Goal: Communication & Community: Share content

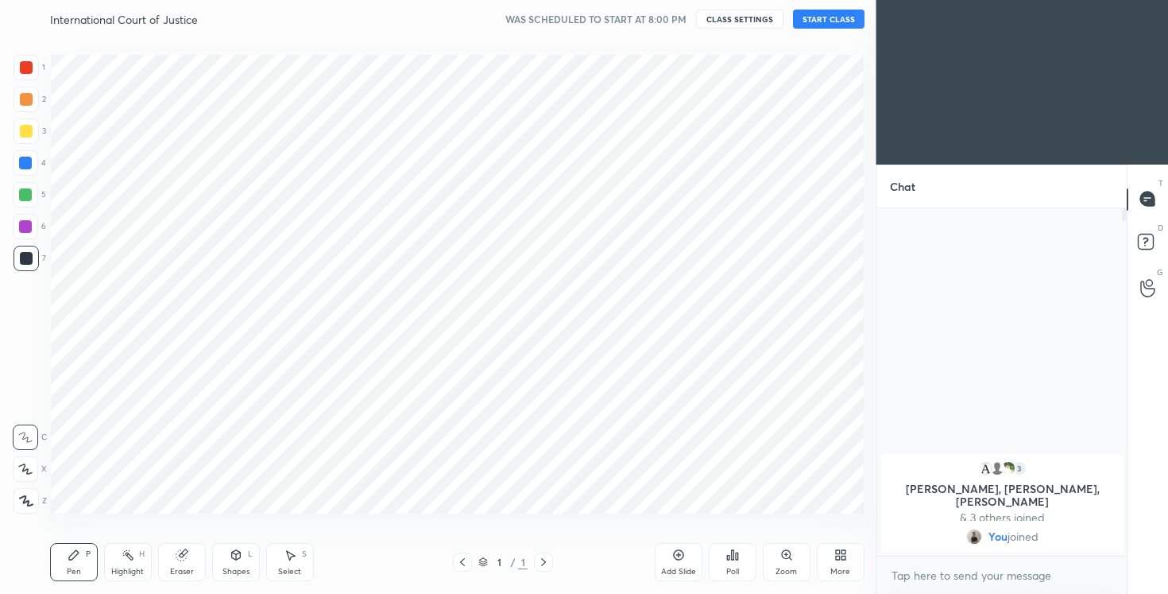
scroll to position [78962, 78641]
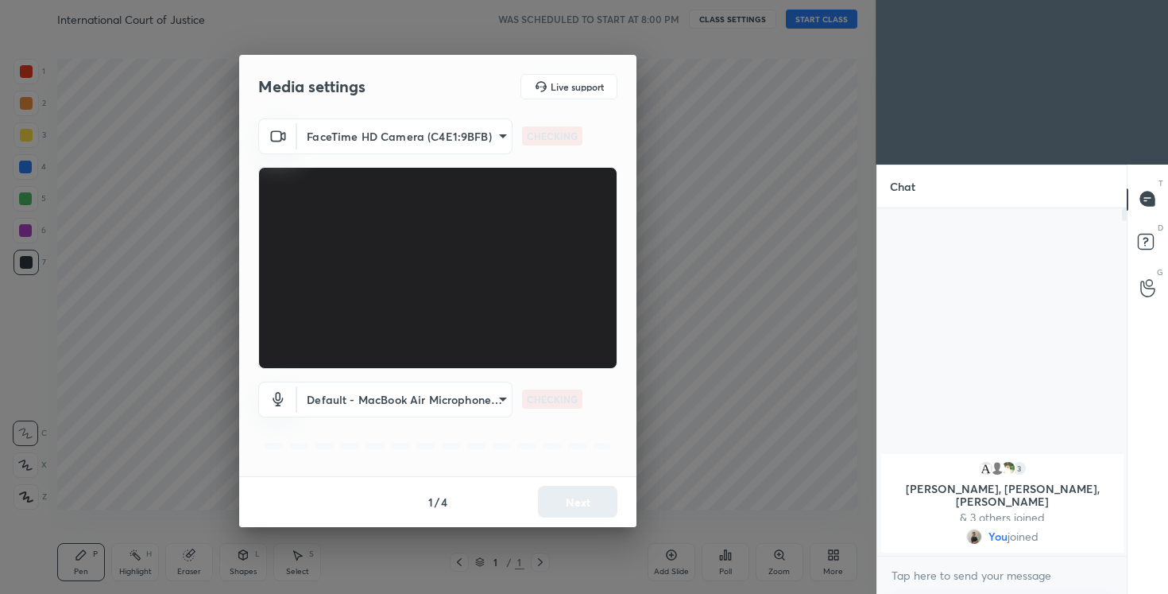
click at [826, 18] on div "Media settings Live support FaceTime HD Camera (C4E1:9BFB) 7c7584c95626a8b85c21…" at bounding box center [438, 297] width 876 height 594
click at [590, 499] on button "Next" at bounding box center [577, 501] width 79 height 32
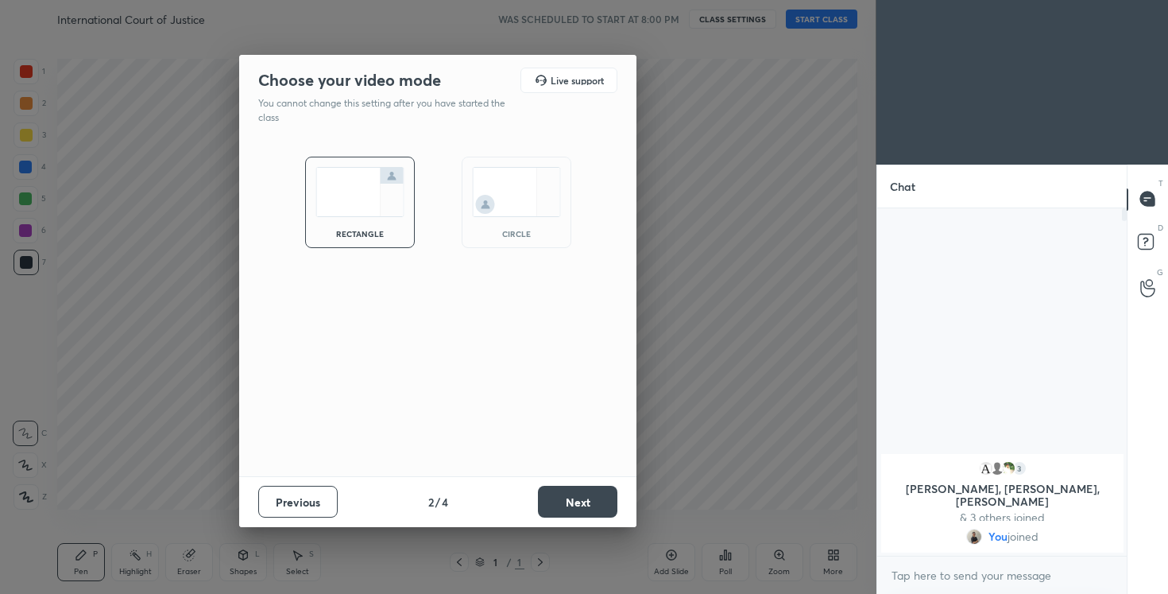
click at [590, 499] on button "Next" at bounding box center [577, 501] width 79 height 32
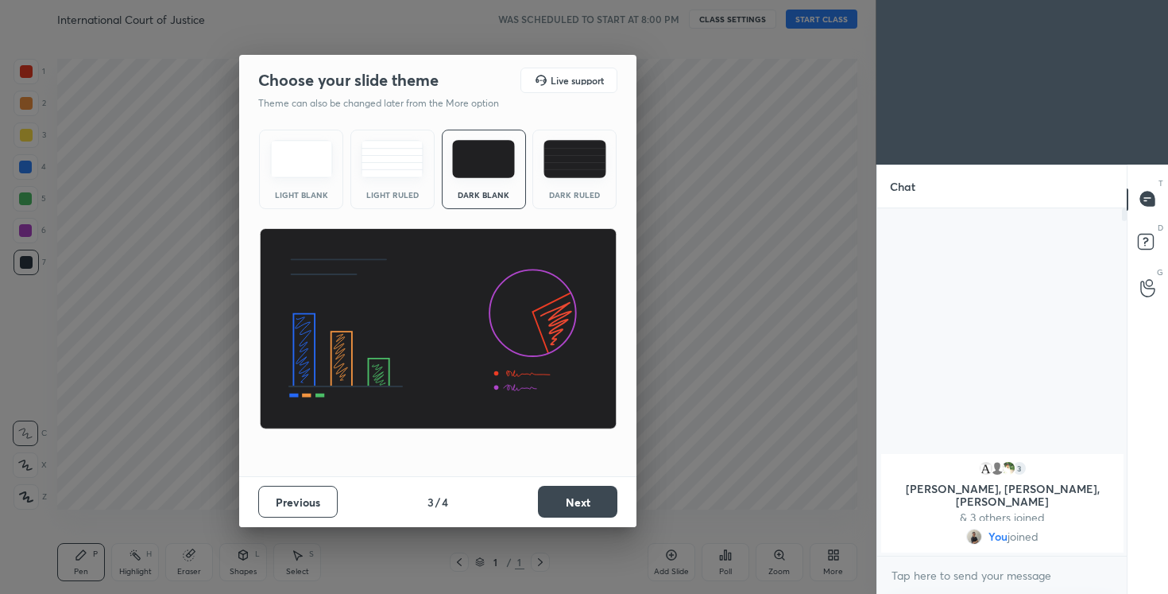
click at [590, 499] on button "Next" at bounding box center [577, 501] width 79 height 32
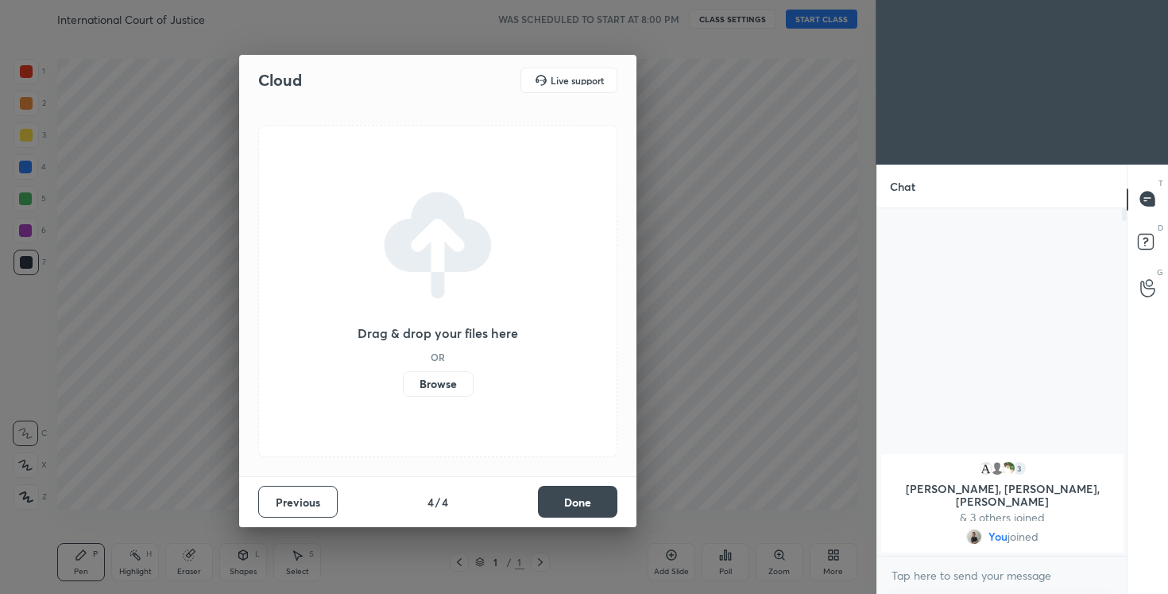
click at [590, 499] on button "Done" at bounding box center [577, 501] width 79 height 32
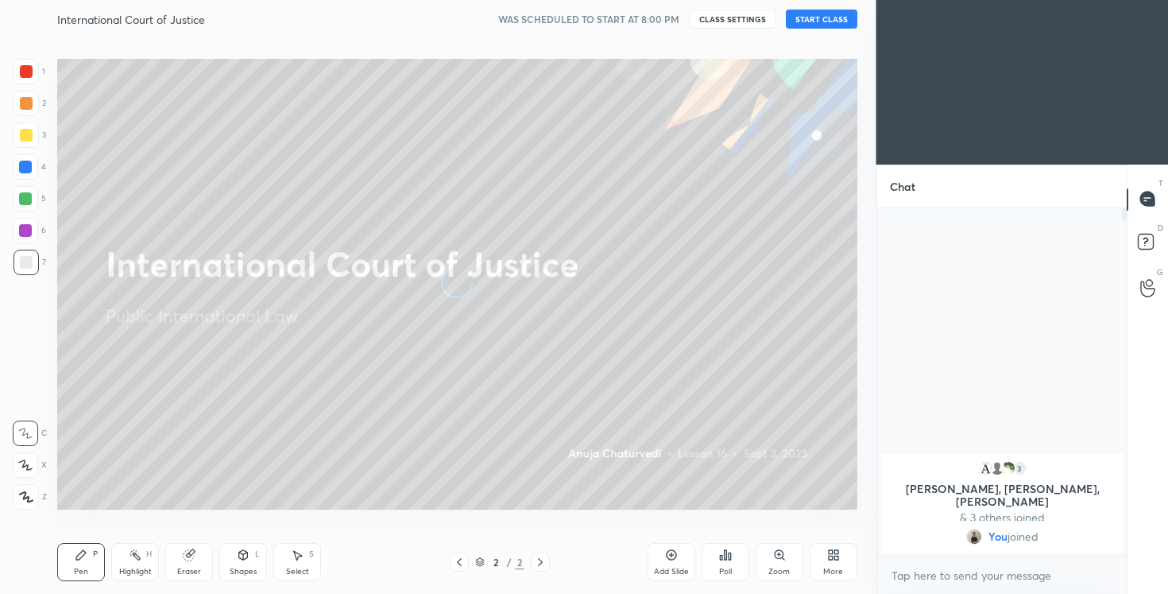
click at [808, 17] on button "START CLASS" at bounding box center [822, 19] width 72 height 19
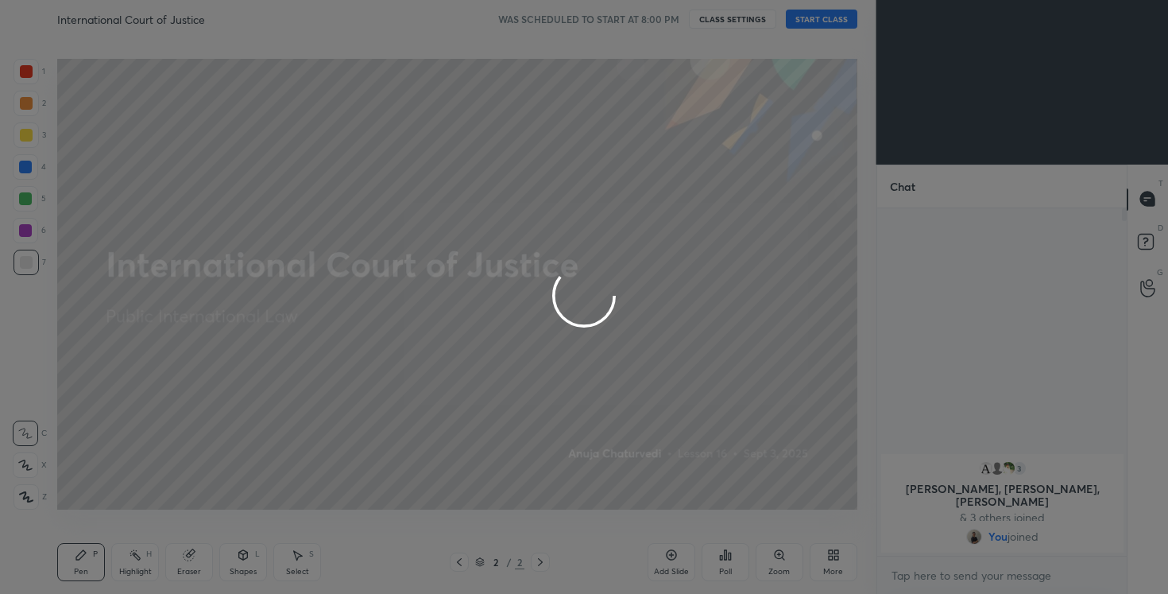
type textarea "x"
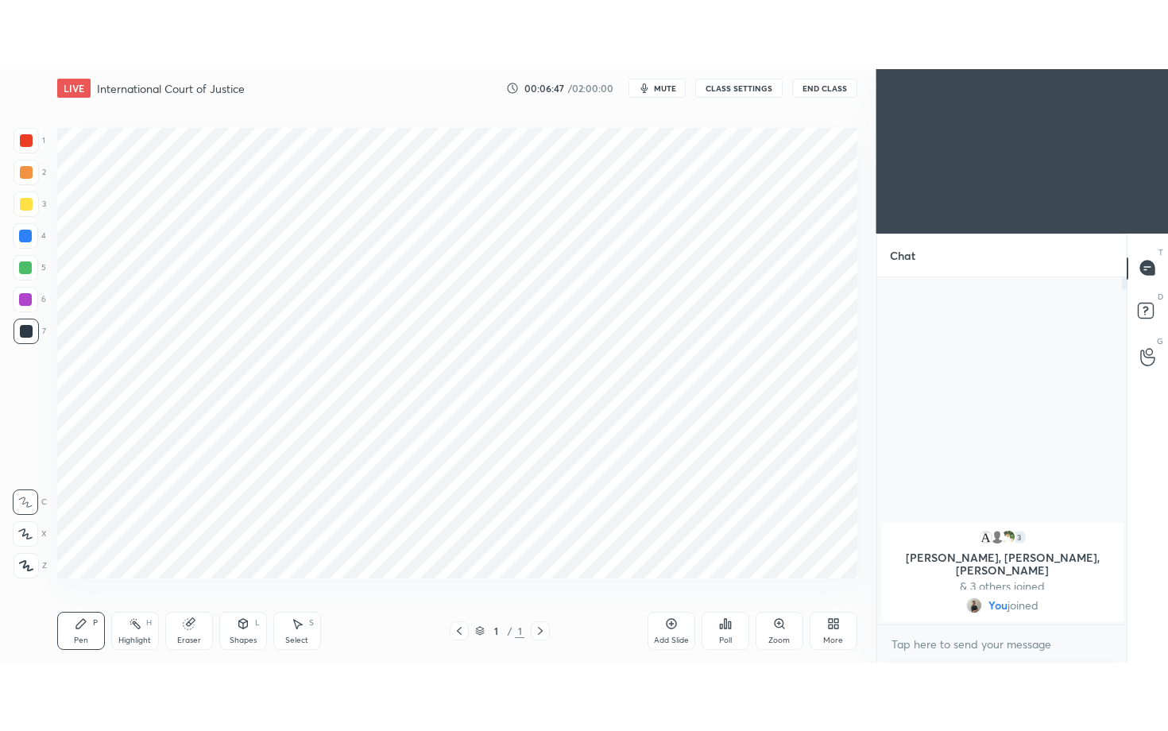
scroll to position [492, 812]
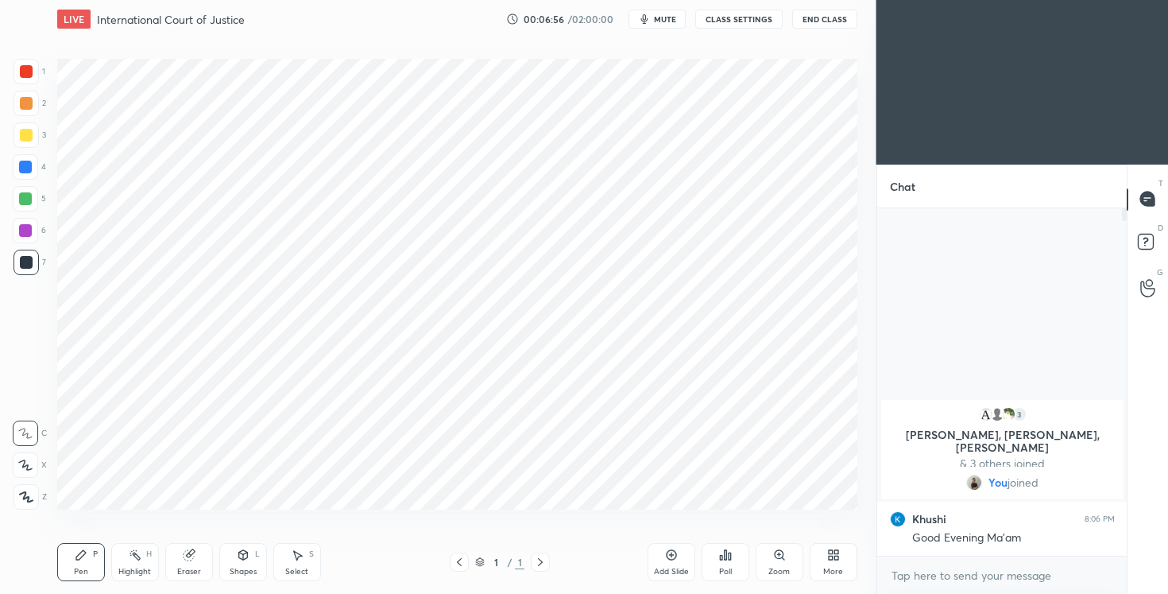
click at [836, 560] on icon at bounding box center [833, 554] width 13 height 13
click at [729, 447] on div "Dark Mode" at bounding box center [743, 450] width 41 height 8
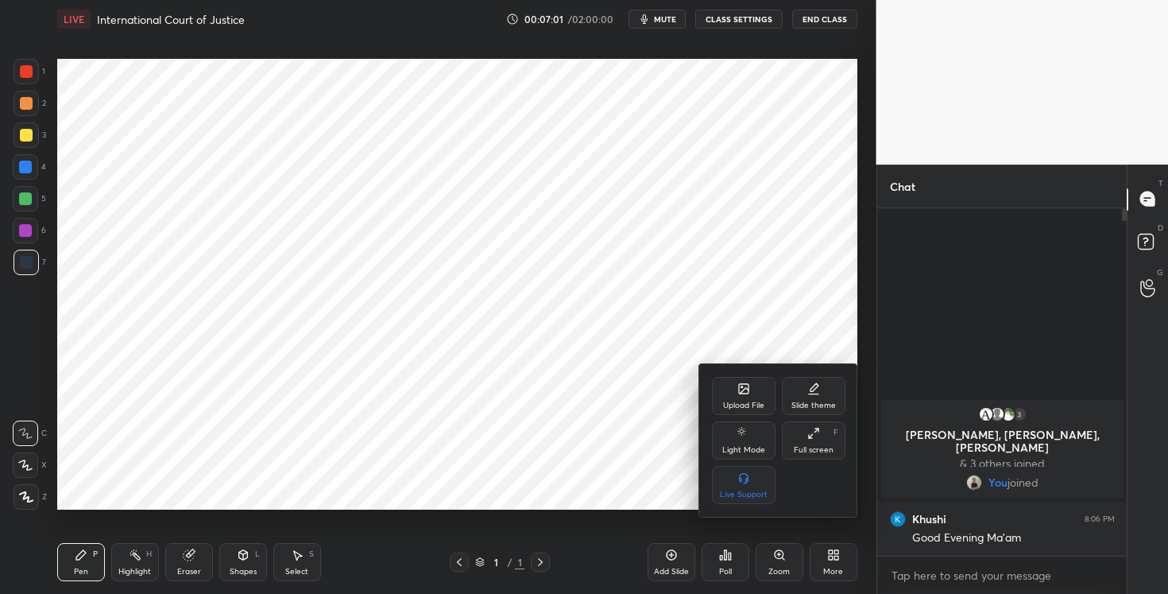
click at [574, 357] on div at bounding box center [584, 297] width 1168 height 594
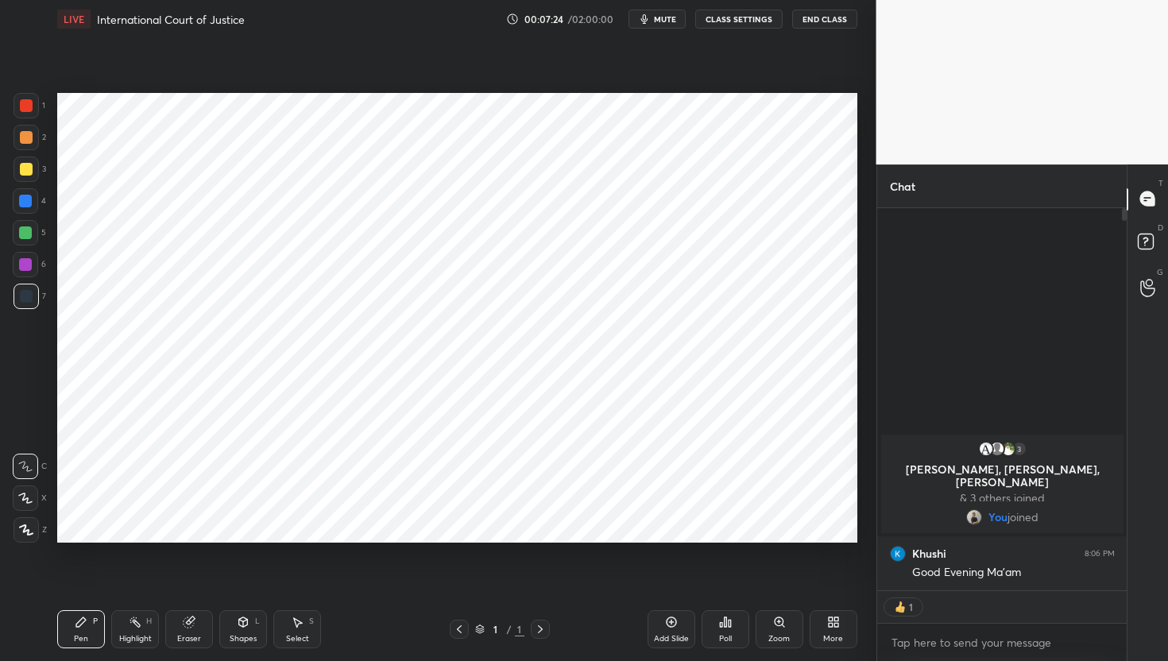
scroll to position [5, 6]
click at [838, 593] on icon at bounding box center [833, 622] width 13 height 13
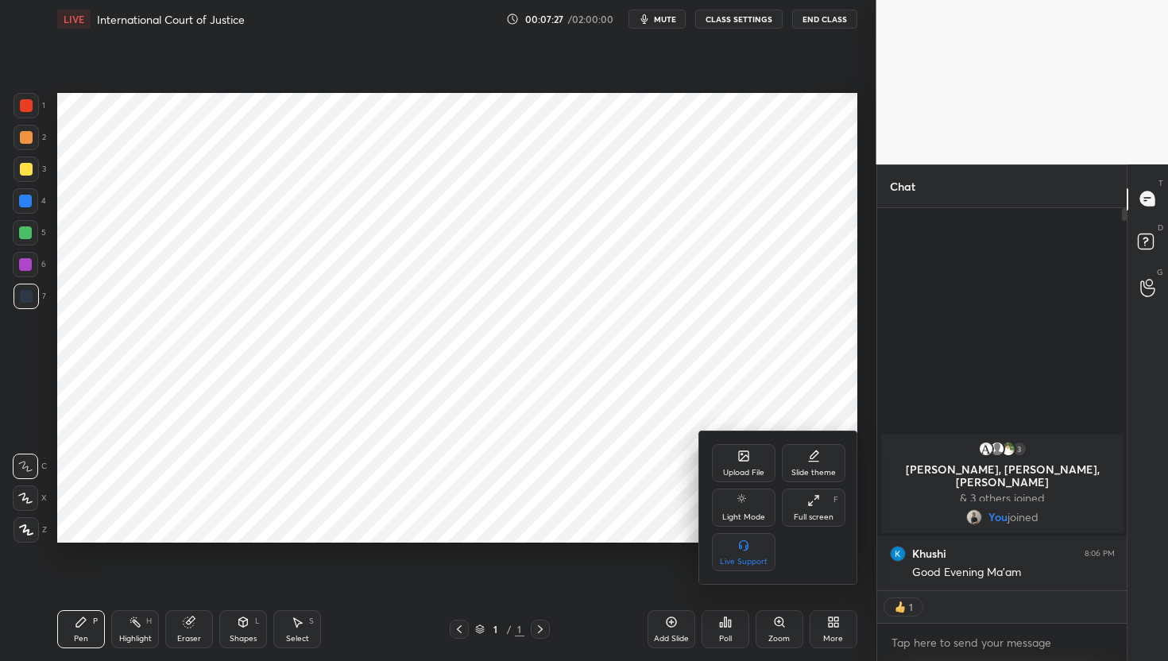
click at [755, 464] on div "Upload File" at bounding box center [744, 463] width 64 height 38
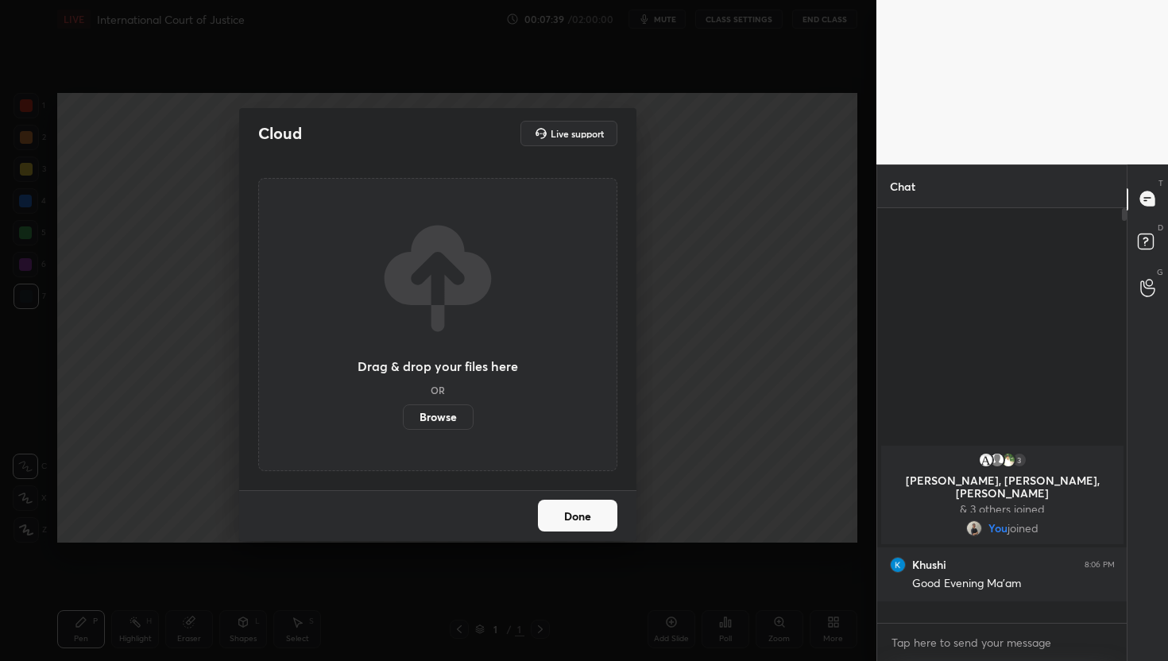
scroll to position [410, 245]
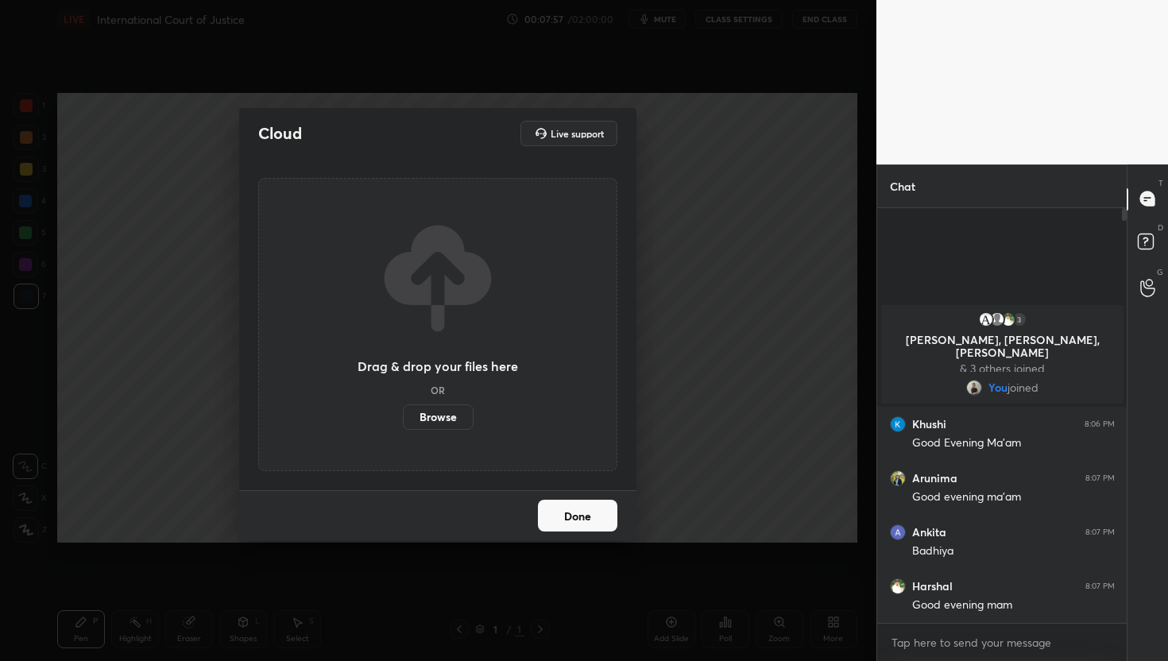
click at [451, 414] on label "Browse" at bounding box center [438, 416] width 71 height 25
click at [403, 414] on input "Browse" at bounding box center [403, 416] width 0 height 25
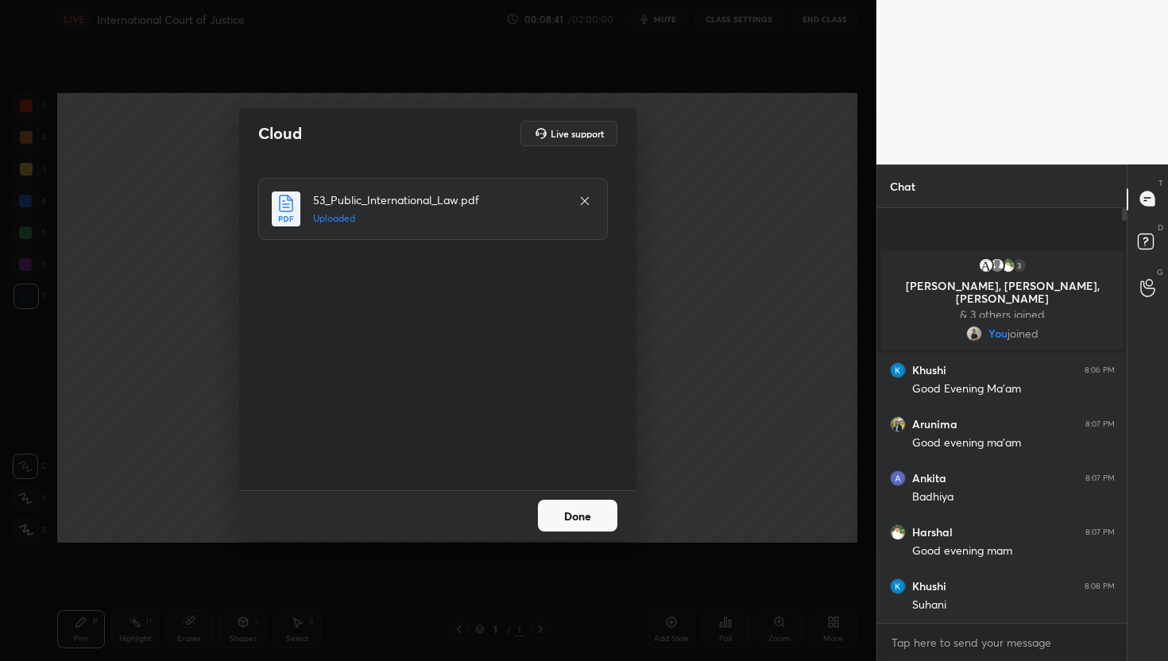
click at [598, 515] on button "Done" at bounding box center [577, 516] width 79 height 32
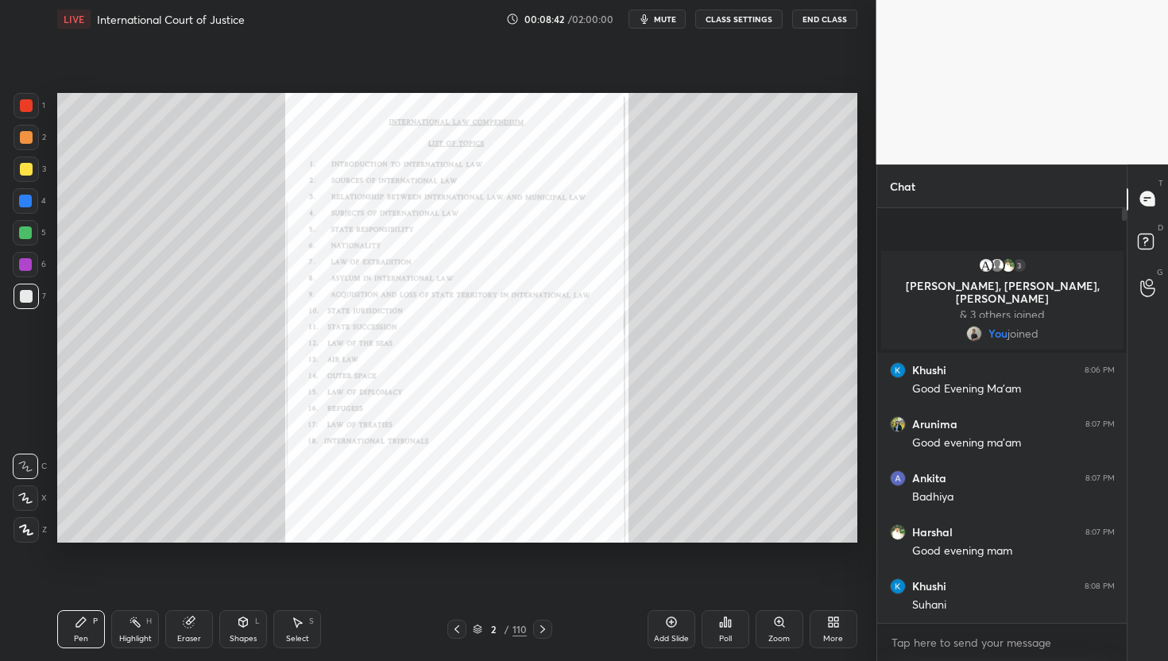
click at [661, 20] on span "mute" at bounding box center [665, 19] width 22 height 11
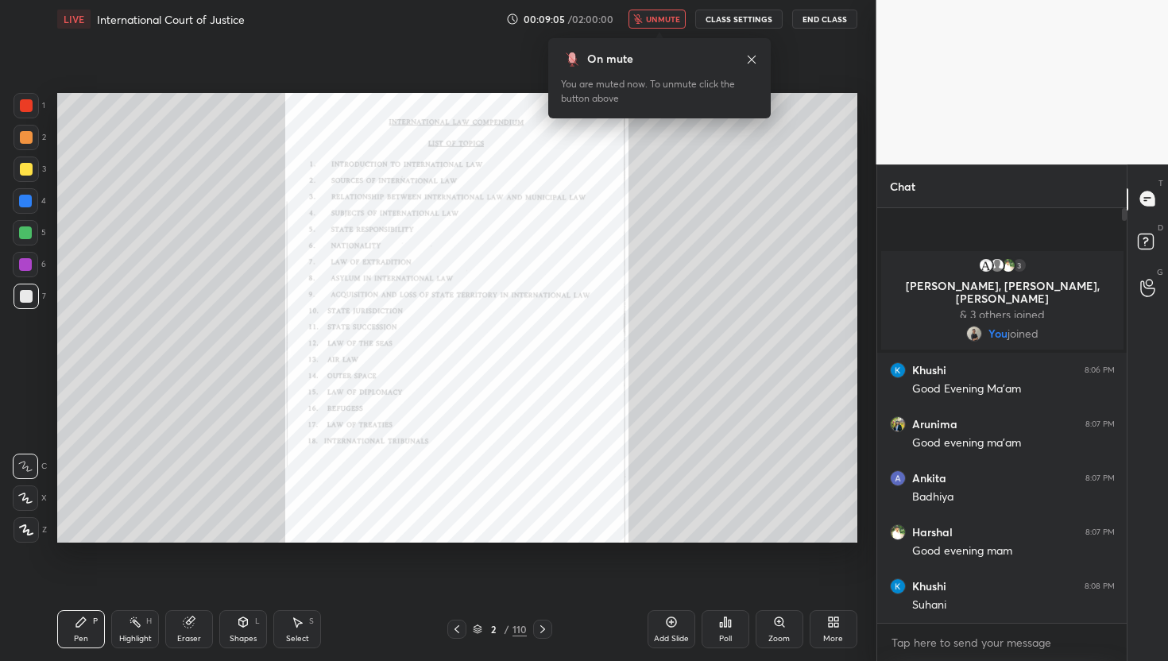
click at [667, 29] on div "On mute You are muted now. To unmute click the button above" at bounding box center [659, 74] width 222 height 90
click at [662, 17] on span "unmute" at bounding box center [663, 19] width 34 height 11
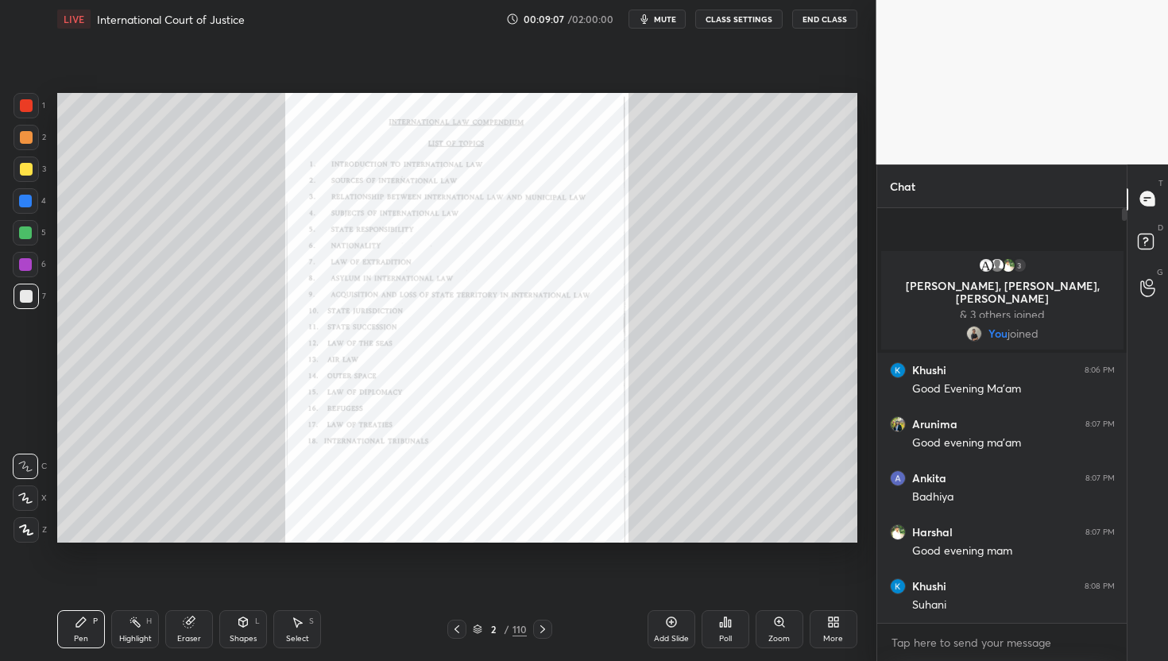
click at [662, 17] on span "mute" at bounding box center [665, 19] width 22 height 11
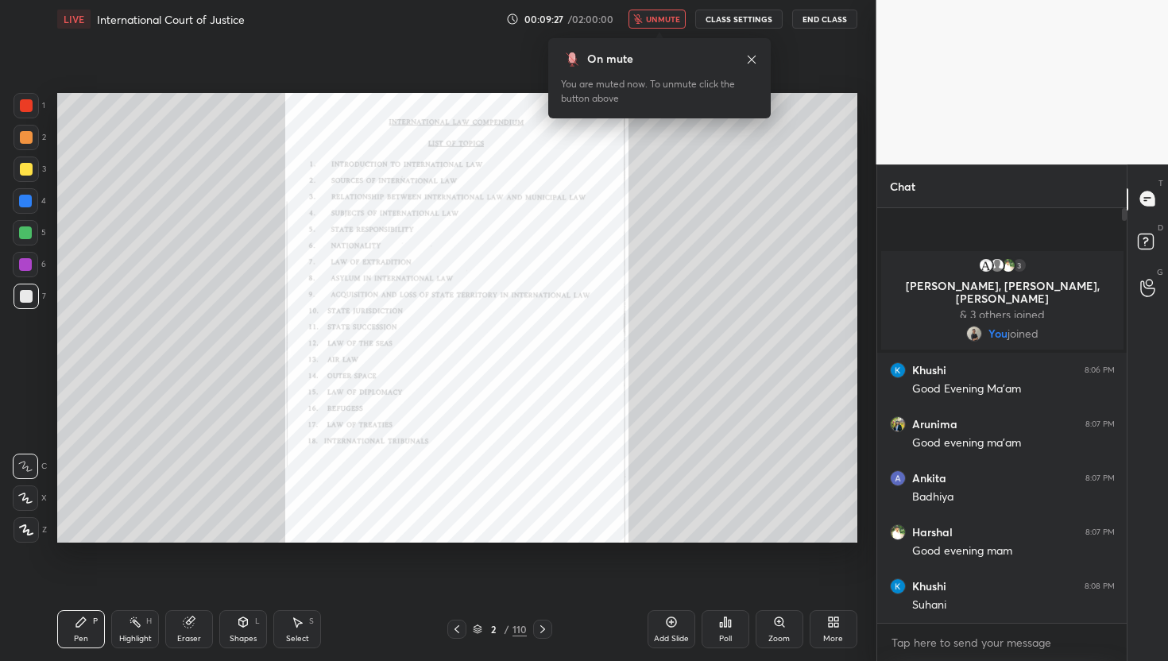
click at [662, 17] on span "unmute" at bounding box center [663, 19] width 34 height 11
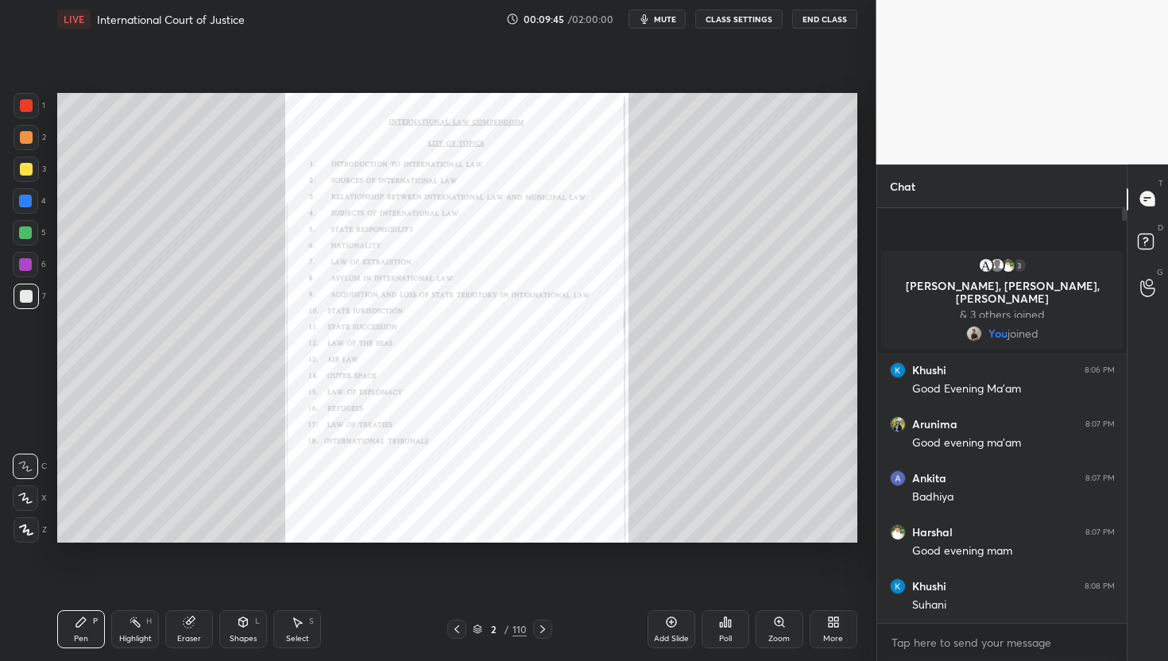
click at [520, 593] on div "110" at bounding box center [519, 629] width 14 height 14
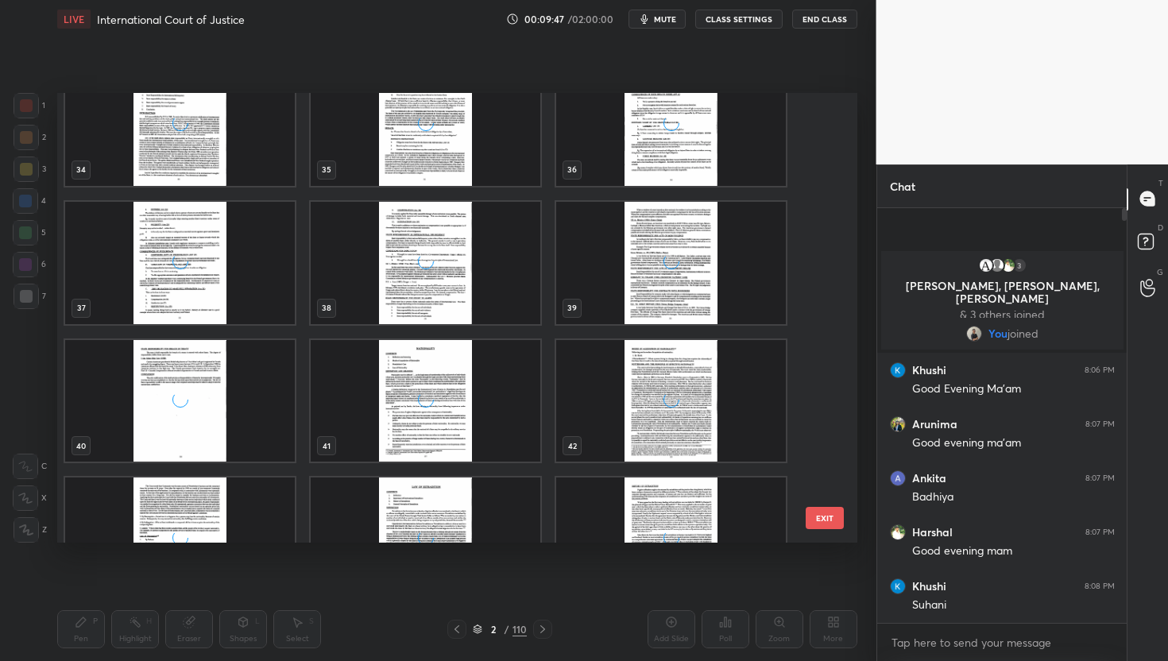
scroll to position [1567, 0]
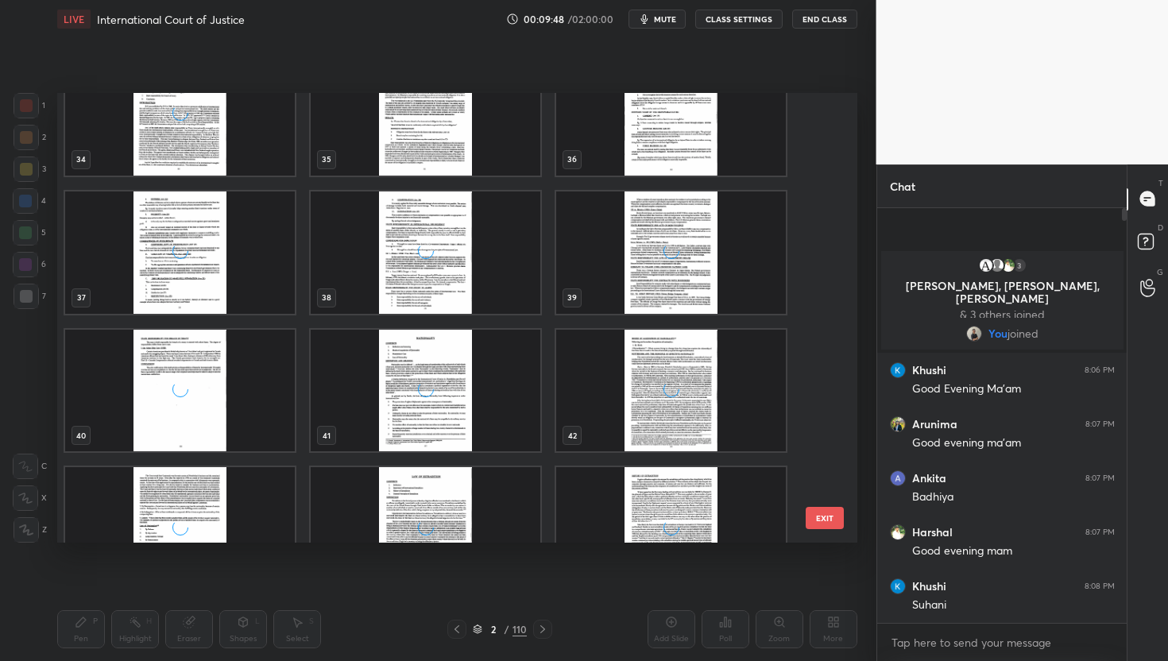
click at [667, 282] on div "grid" at bounding box center [671, 252] width 230 height 122
click at [667, 282] on img "grid" at bounding box center [671, 252] width 230 height 122
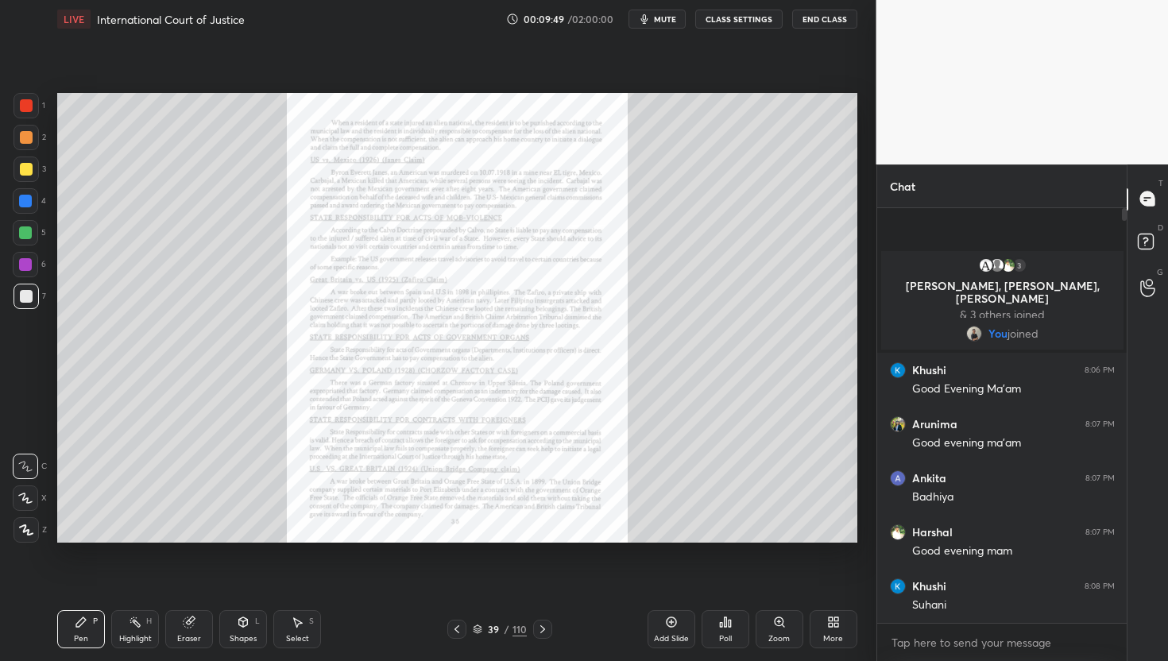
click at [667, 282] on img "grid" at bounding box center [671, 252] width 230 height 122
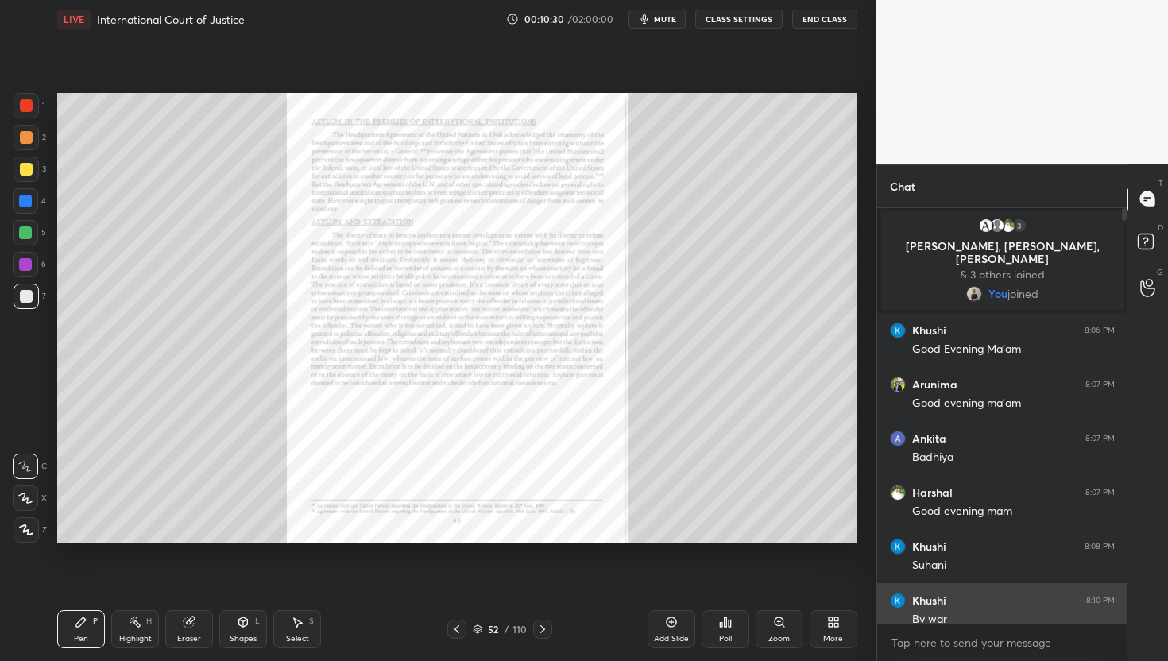
click at [951, 593] on div "By war" at bounding box center [1013, 618] width 203 height 19
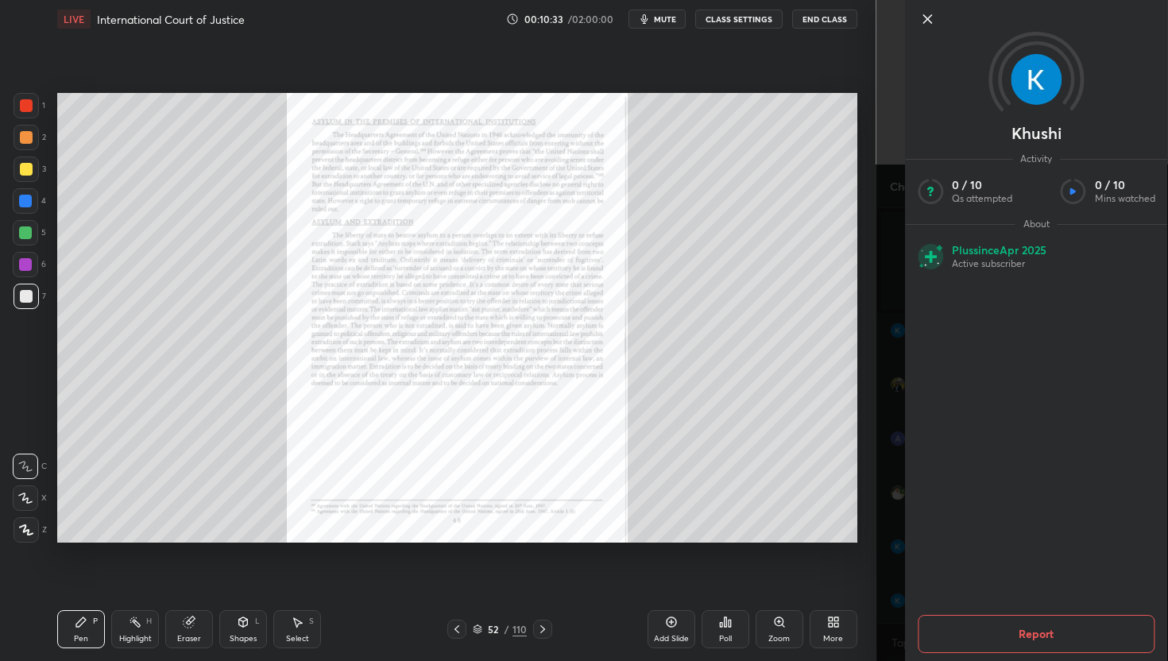
click at [930, 21] on icon at bounding box center [927, 19] width 8 height 8
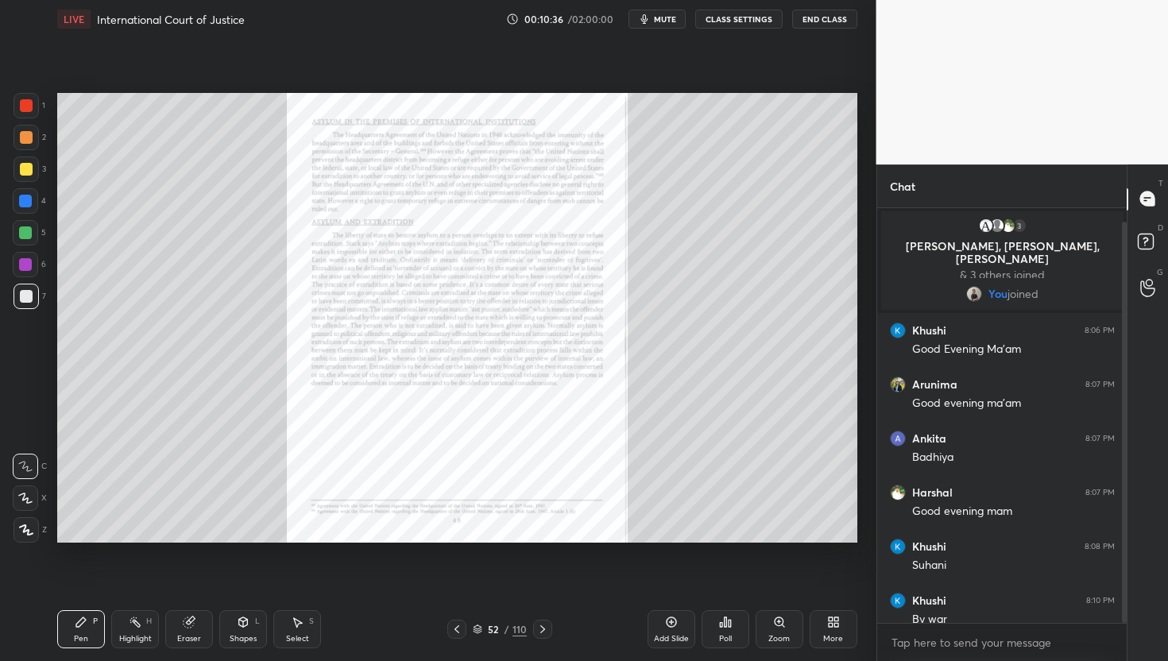
scroll to position [14, 0]
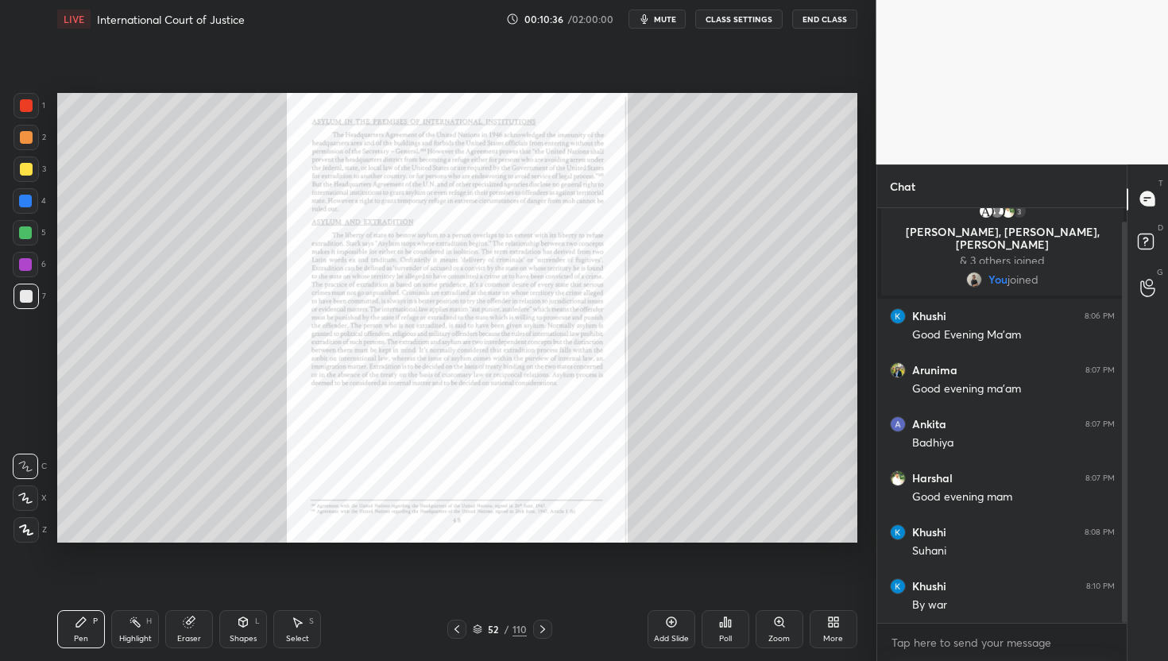
drag, startPoint x: 1123, startPoint y: 346, endPoint x: 1124, endPoint y: 452, distance: 106.5
click at [1124, 452] on div at bounding box center [1124, 422] width 5 height 401
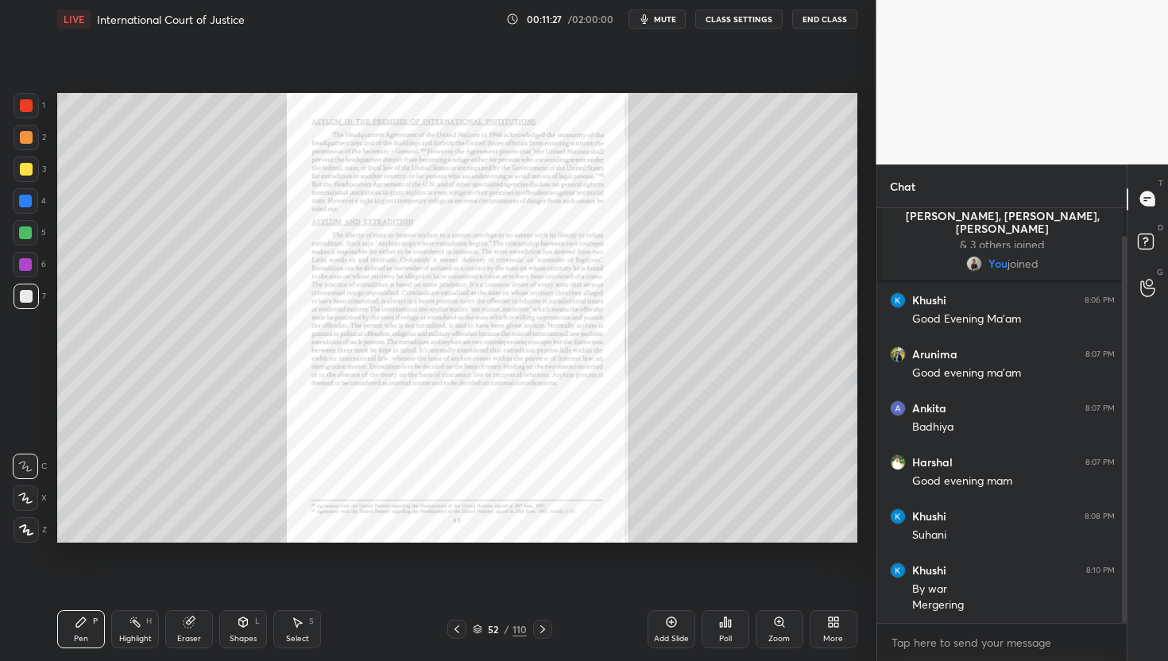
scroll to position [84, 0]
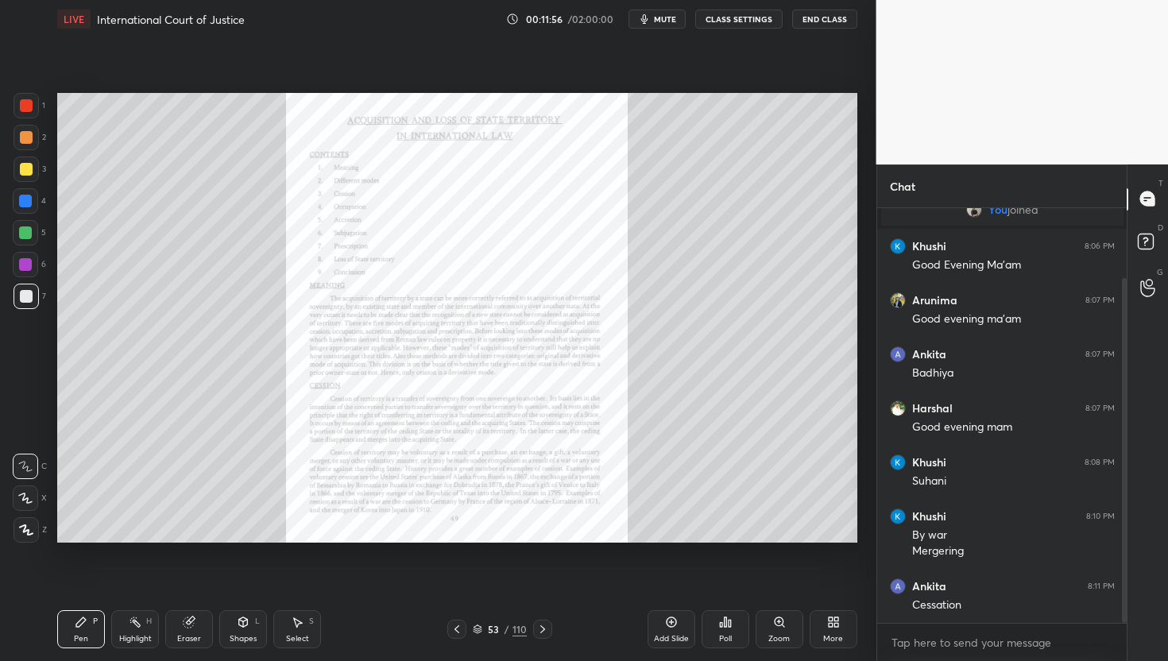
click at [786, 593] on div "Zoom" at bounding box center [780, 629] width 48 height 38
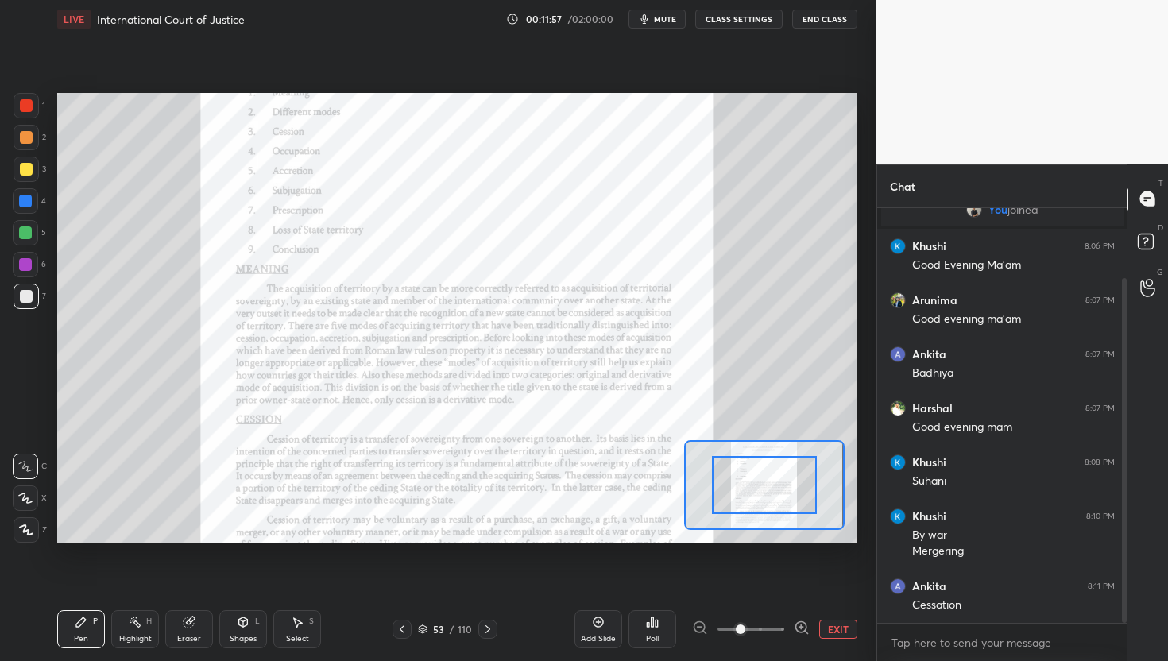
click at [801, 593] on icon at bounding box center [801, 627] width 4 height 0
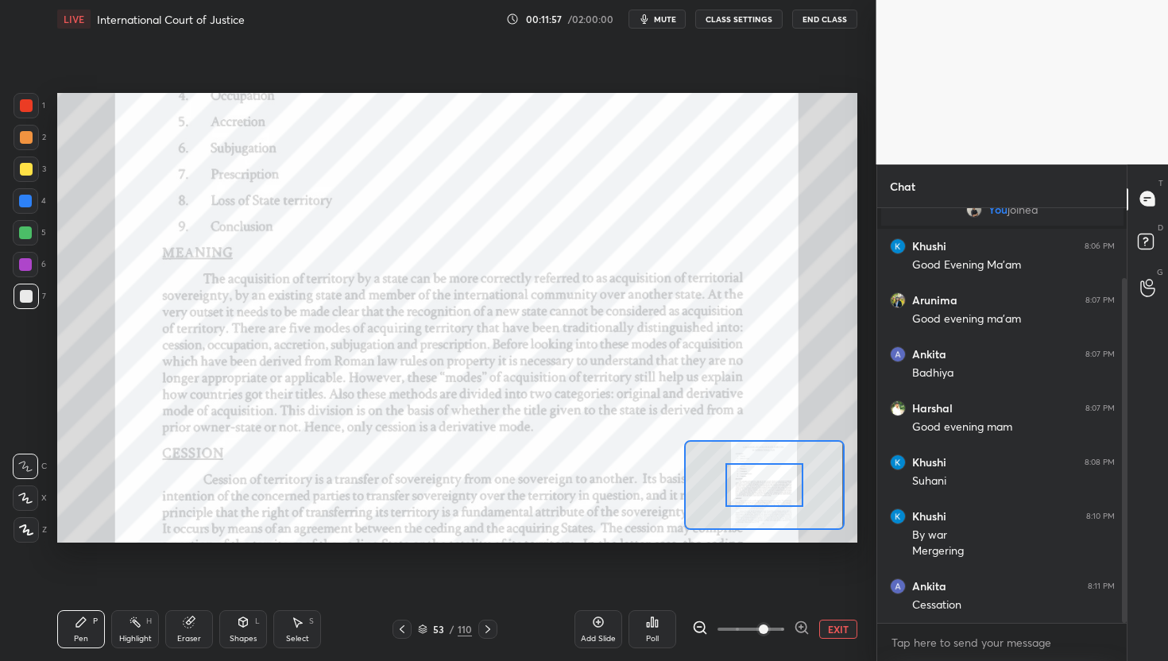
click at [801, 593] on icon at bounding box center [801, 627] width 4 height 0
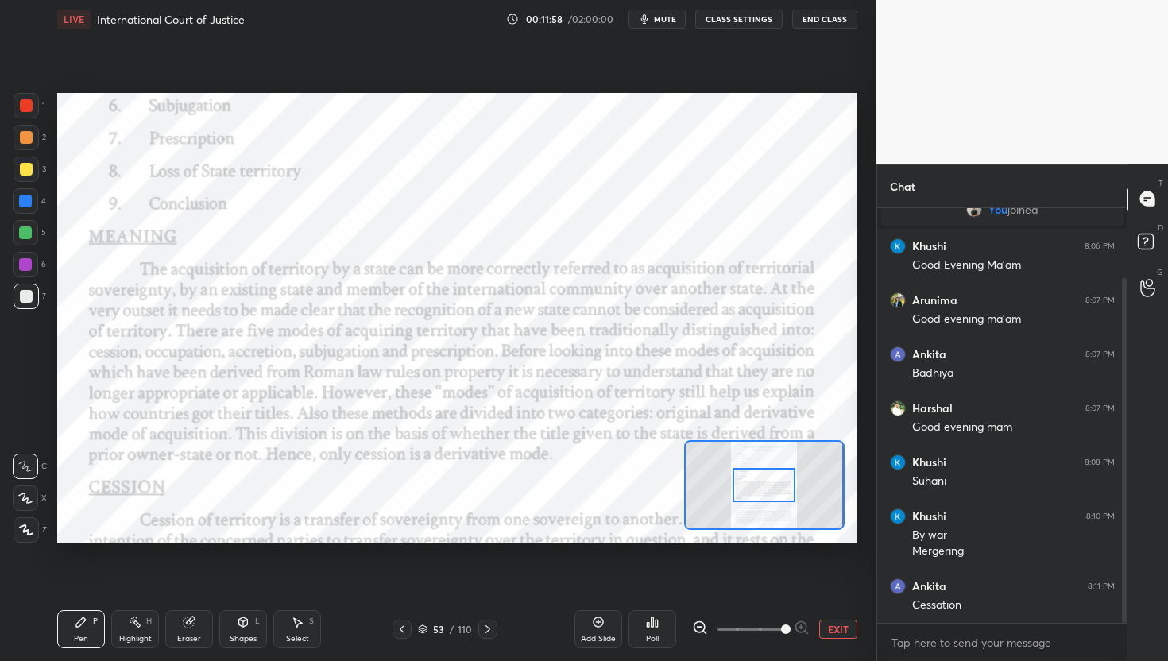
click at [791, 593] on span at bounding box center [786, 630] width 10 height 10
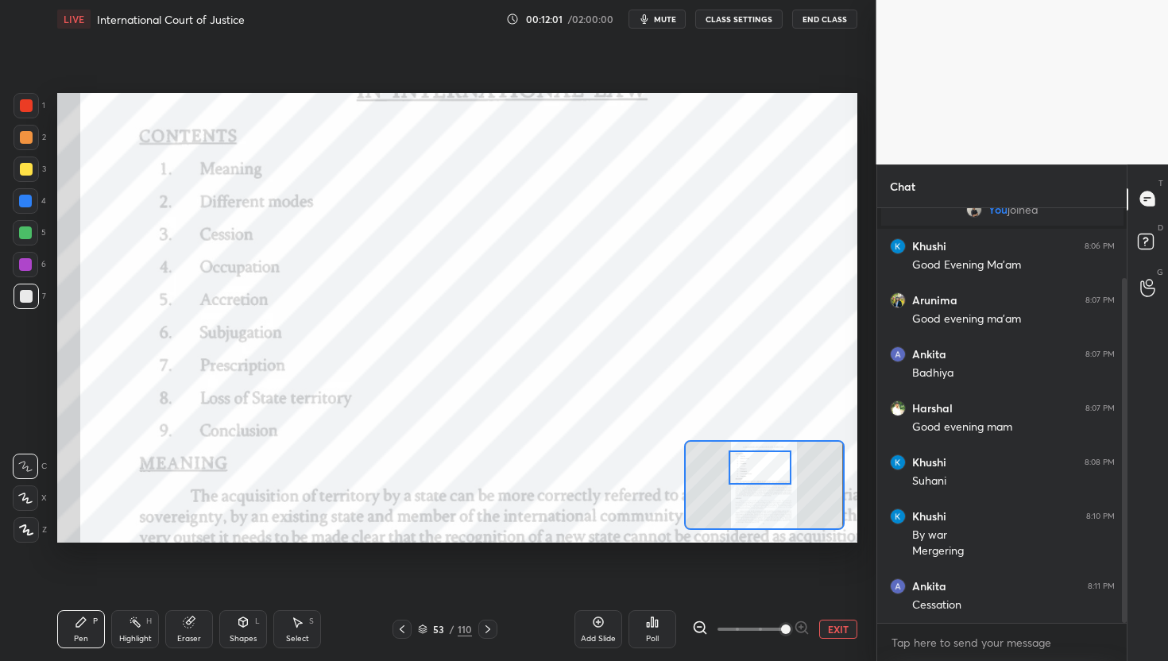
drag, startPoint x: 766, startPoint y: 493, endPoint x: 765, endPoint y: 480, distance: 12.7
click at [764, 478] on div at bounding box center [760, 468] width 63 height 35
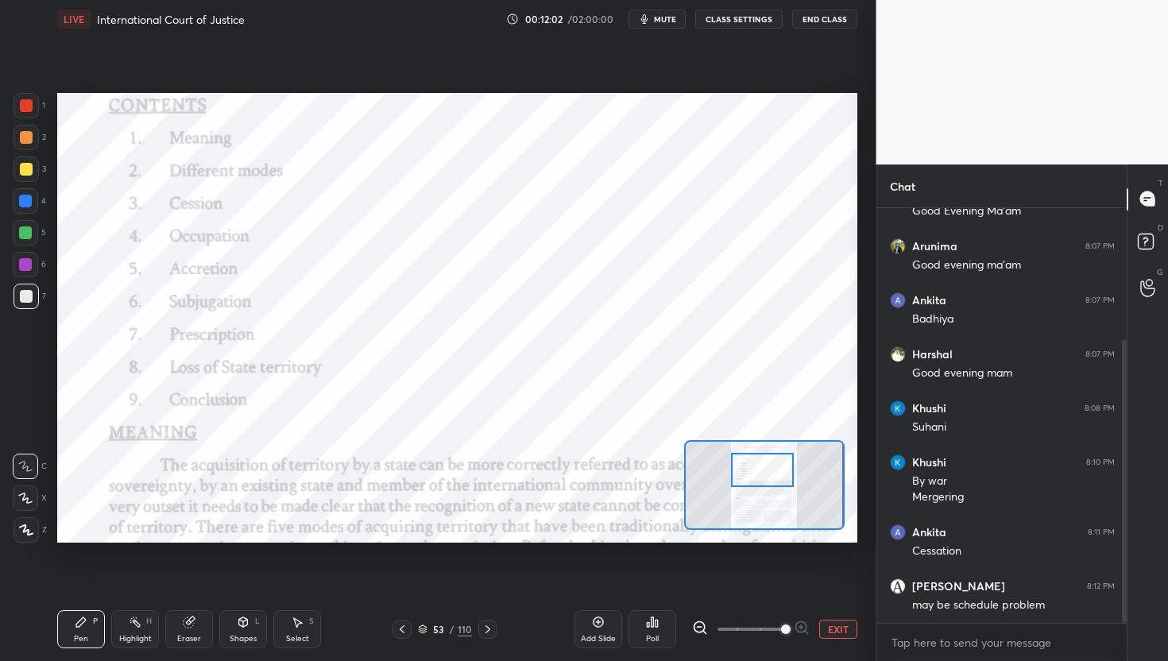
scroll to position [192, 0]
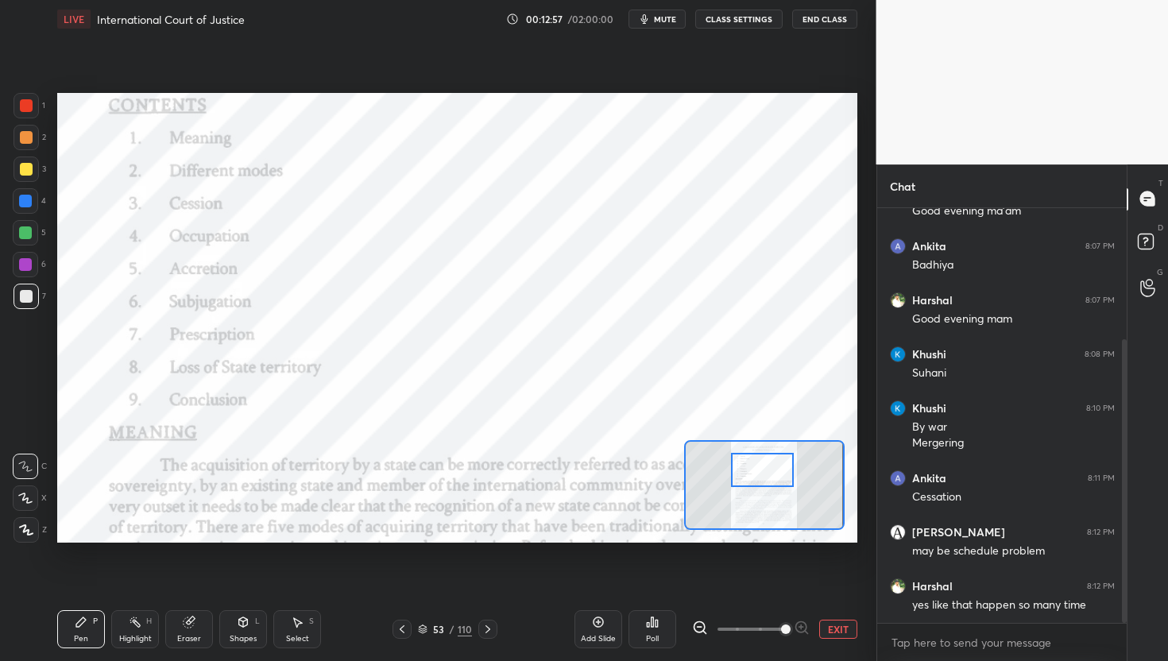
click at [655, 22] on button "mute" at bounding box center [656, 19] width 57 height 19
click at [655, 22] on span "unmute" at bounding box center [663, 19] width 34 height 11
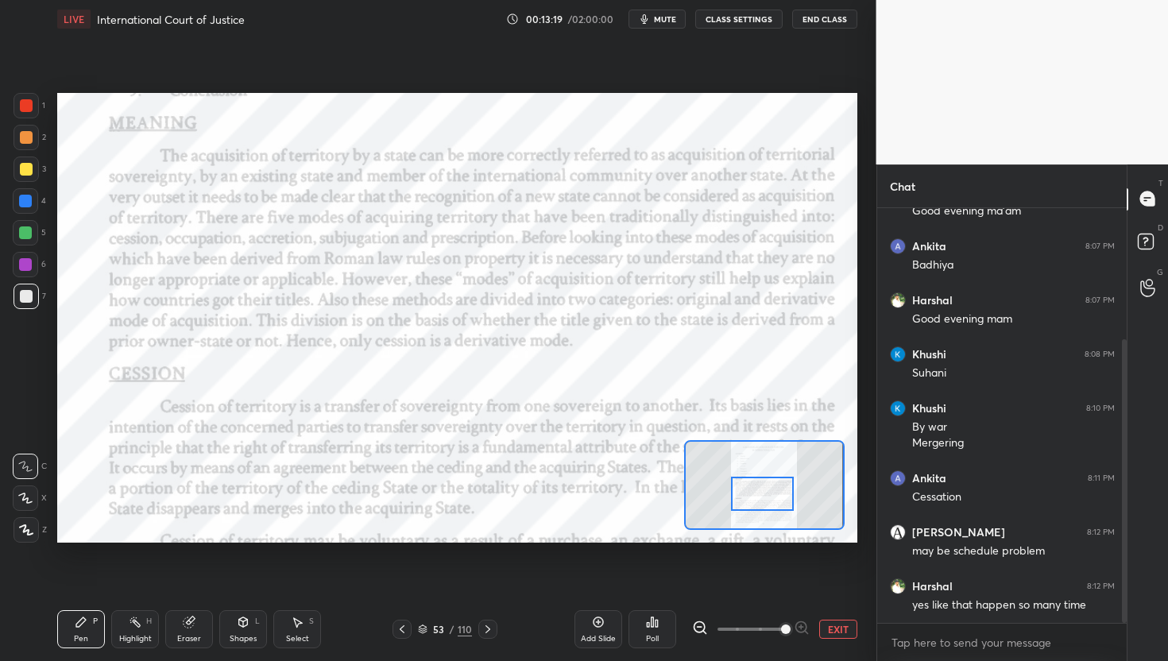
drag, startPoint x: 767, startPoint y: 469, endPoint x: 767, endPoint y: 493, distance: 23.8
click at [767, 493] on div at bounding box center [762, 494] width 63 height 35
click at [34, 102] on div at bounding box center [26, 105] width 25 height 25
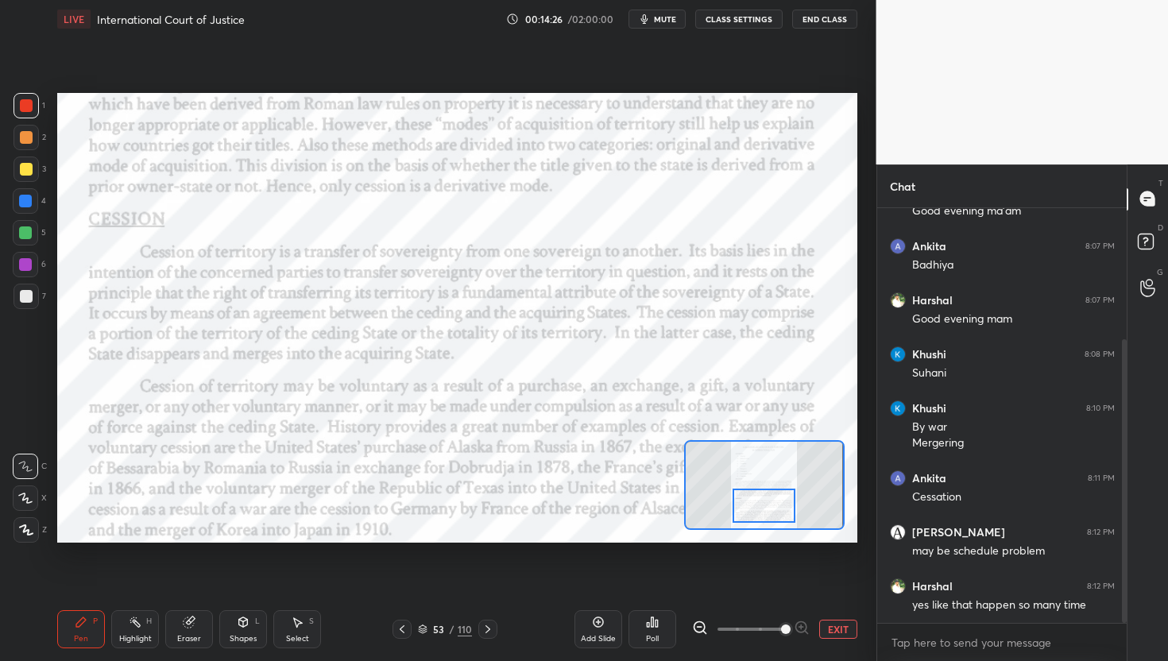
scroll to position [246, 0]
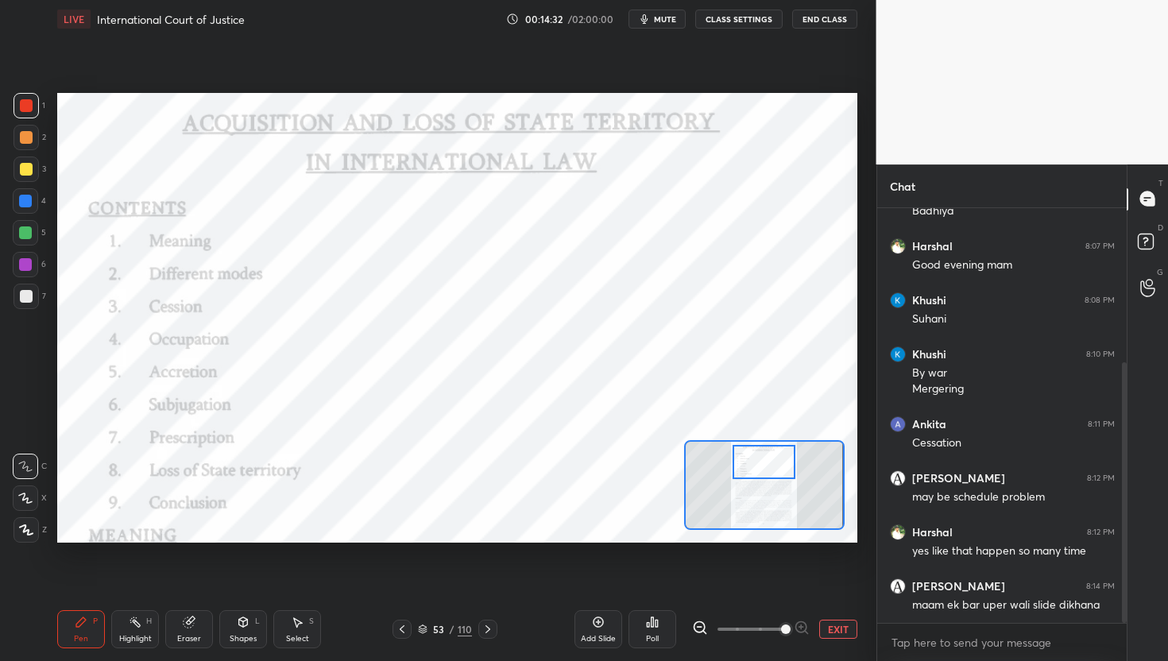
drag, startPoint x: 765, startPoint y: 497, endPoint x: 767, endPoint y: 469, distance: 28.6
click at [767, 466] on div at bounding box center [764, 462] width 63 height 35
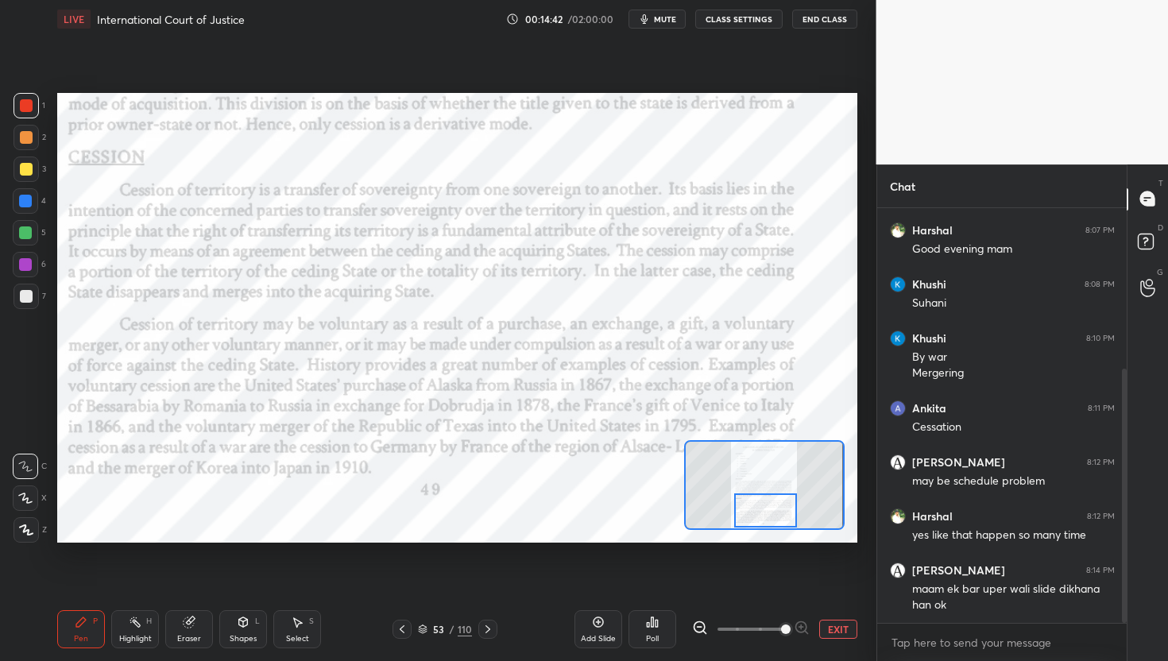
drag, startPoint x: 774, startPoint y: 459, endPoint x: 776, endPoint y: 508, distance: 48.5
click at [776, 508] on div at bounding box center [765, 510] width 63 height 35
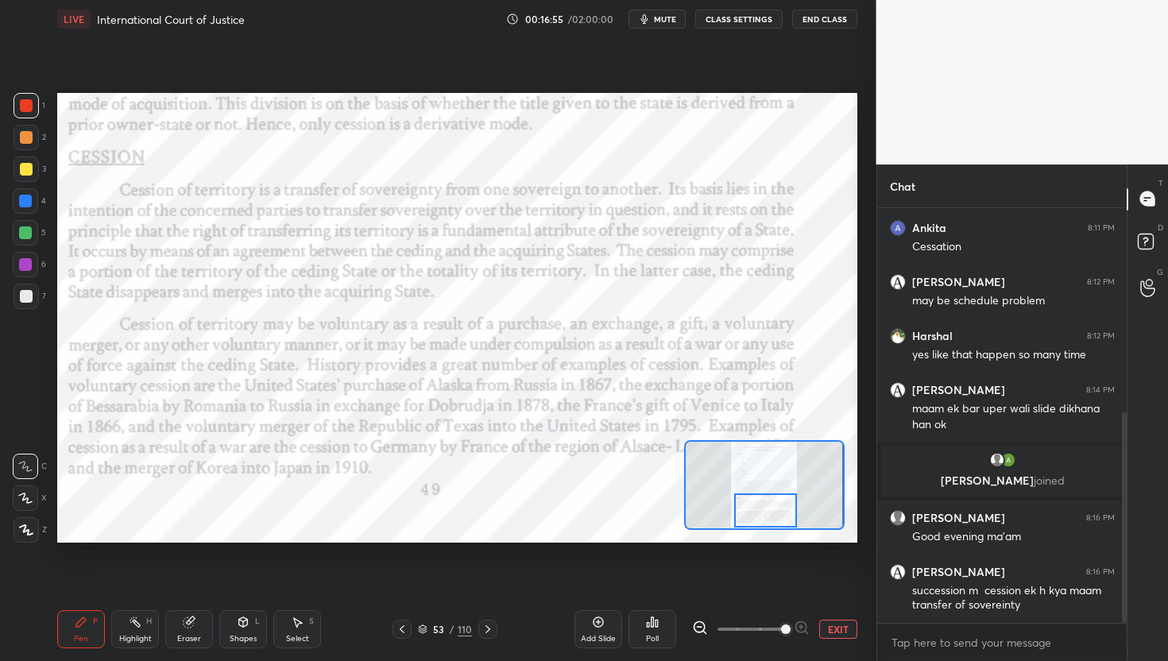
scroll to position [461, 0]
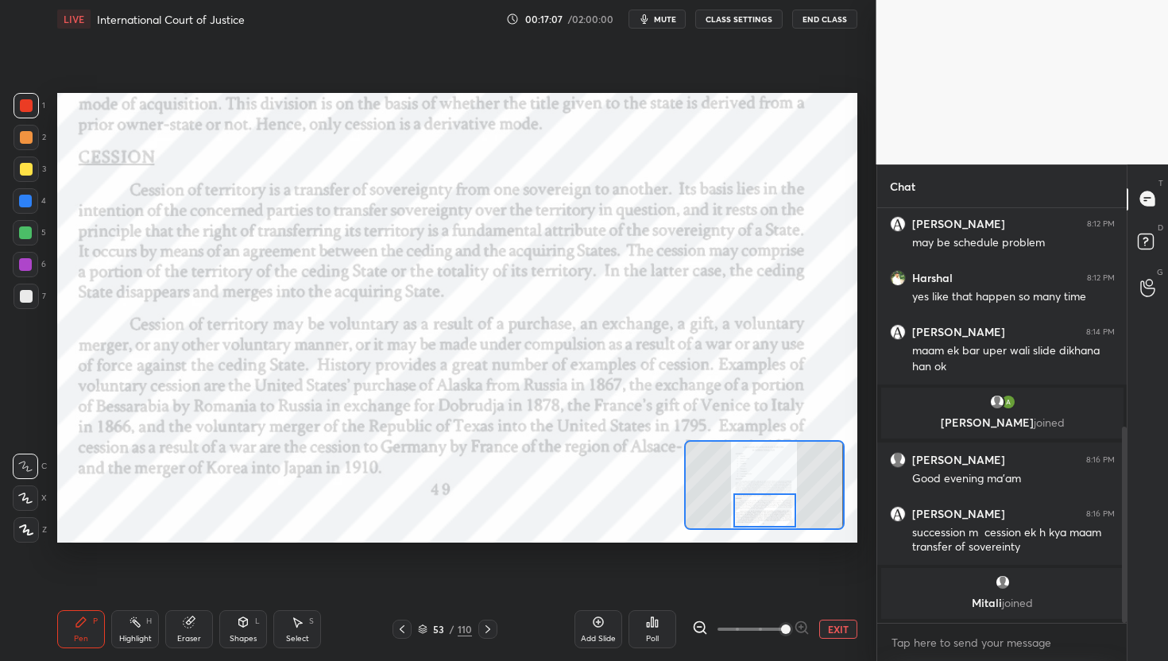
click at [765, 511] on div at bounding box center [764, 510] width 63 height 35
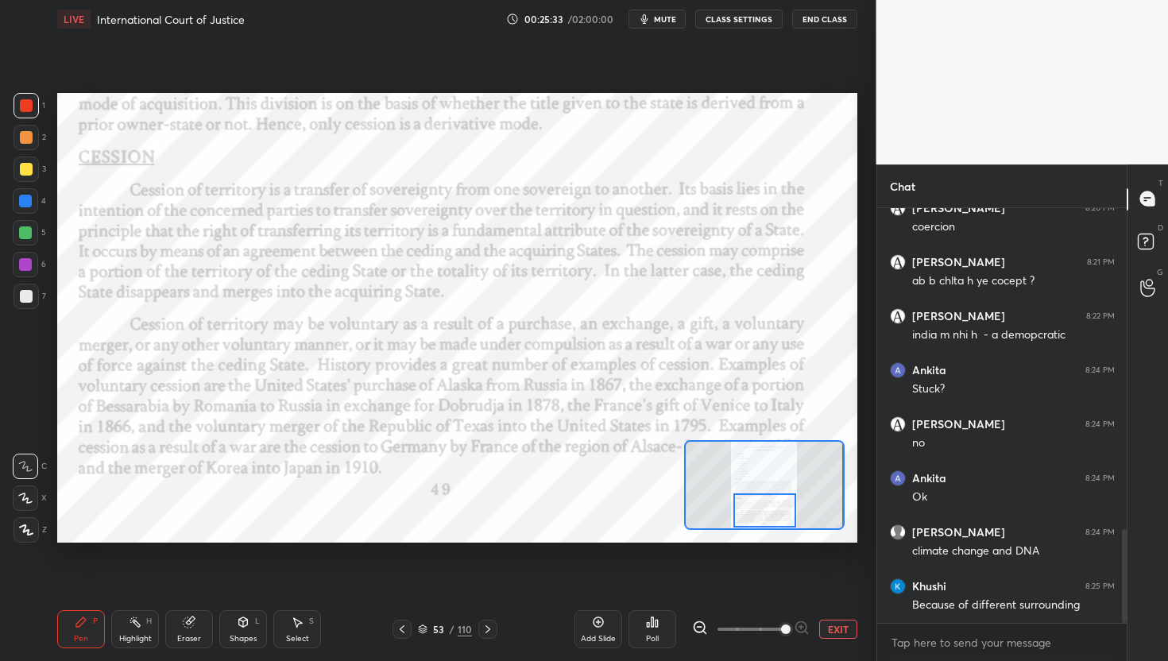
scroll to position [1477, 0]
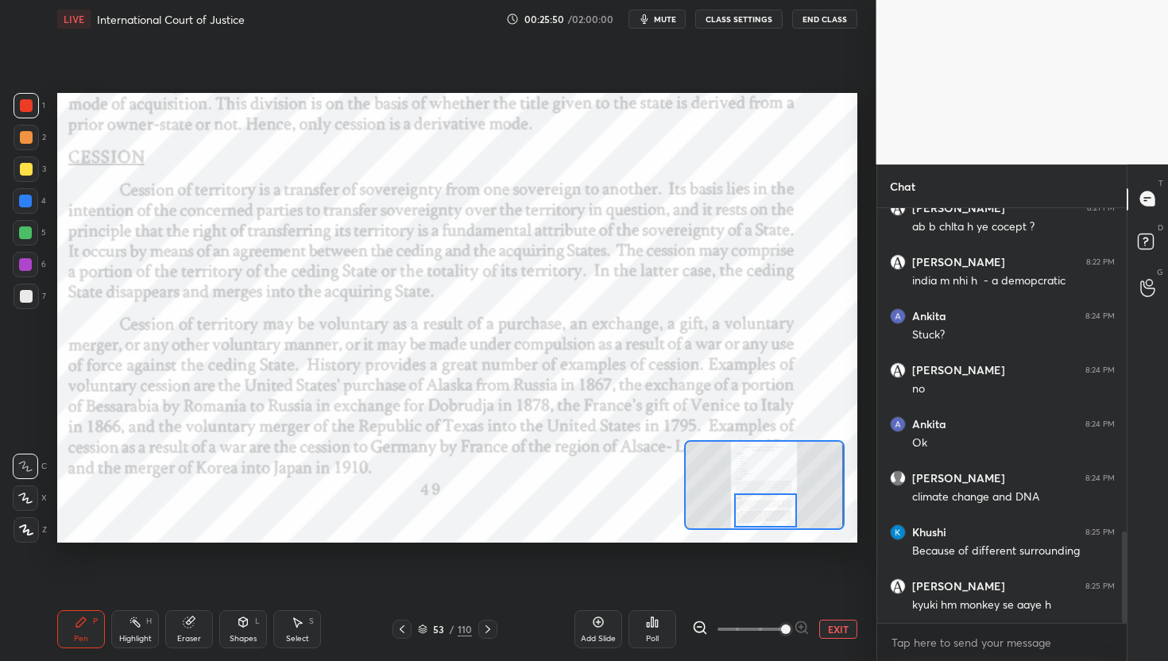
drag, startPoint x: 763, startPoint y: 504, endPoint x: 764, endPoint y: 514, distance: 10.4
click at [764, 514] on div at bounding box center [765, 510] width 63 height 35
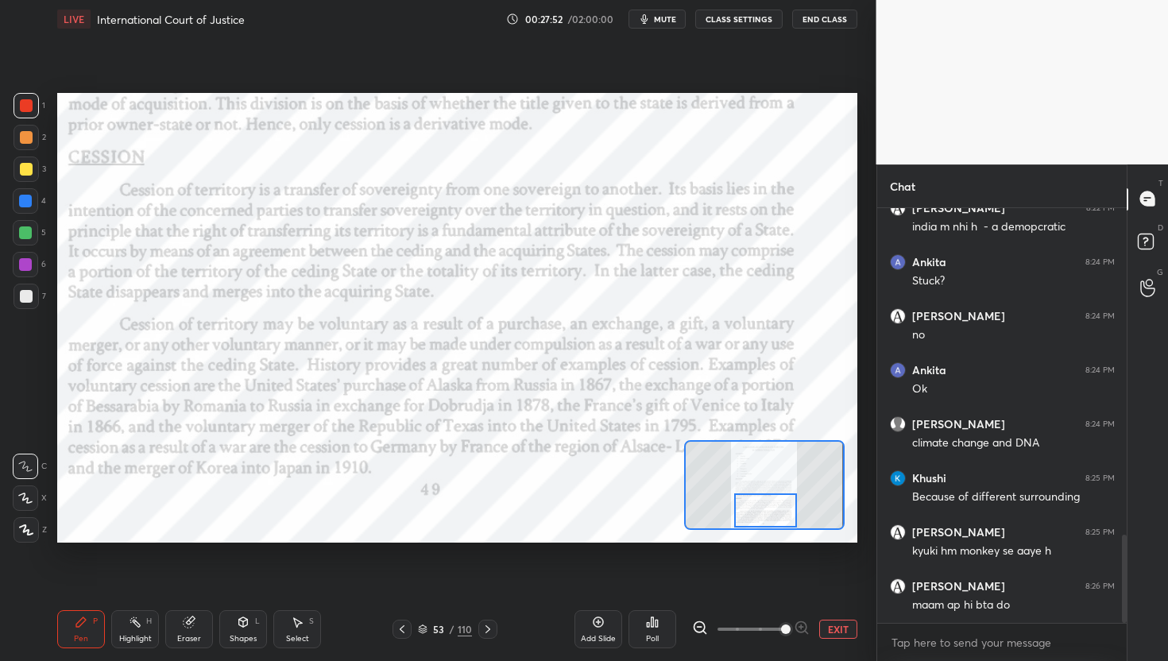
click at [791, 507] on div at bounding box center [765, 510] width 63 height 35
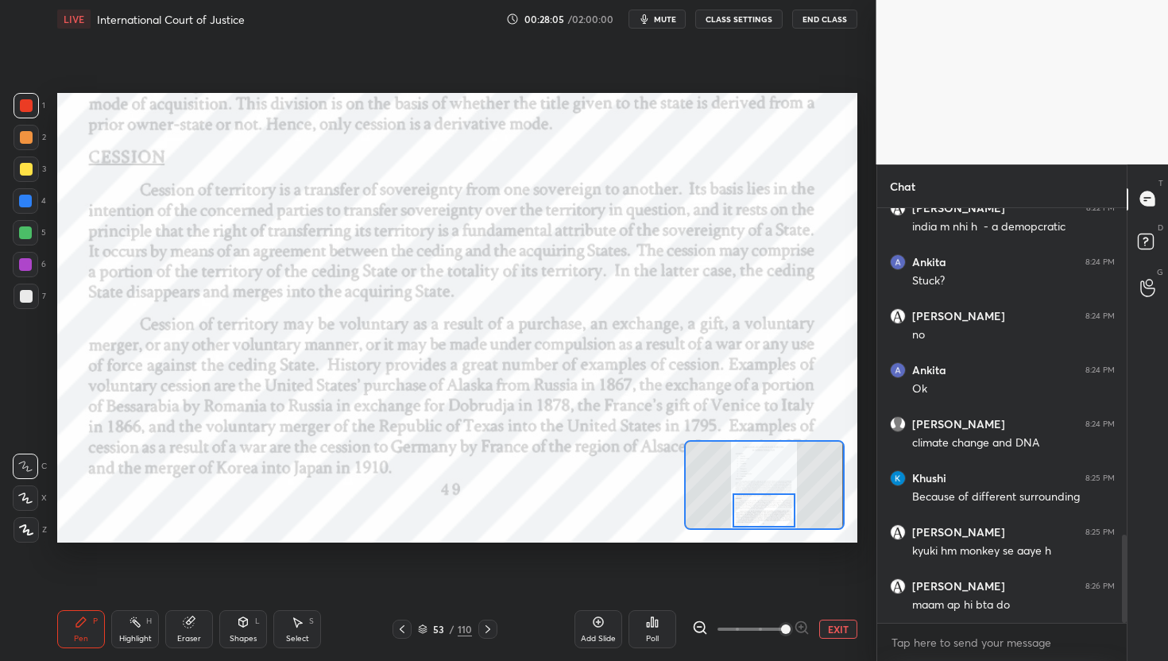
drag, startPoint x: 765, startPoint y: 508, endPoint x: 764, endPoint y: 516, distance: 8.1
click at [764, 516] on div at bounding box center [764, 510] width 63 height 35
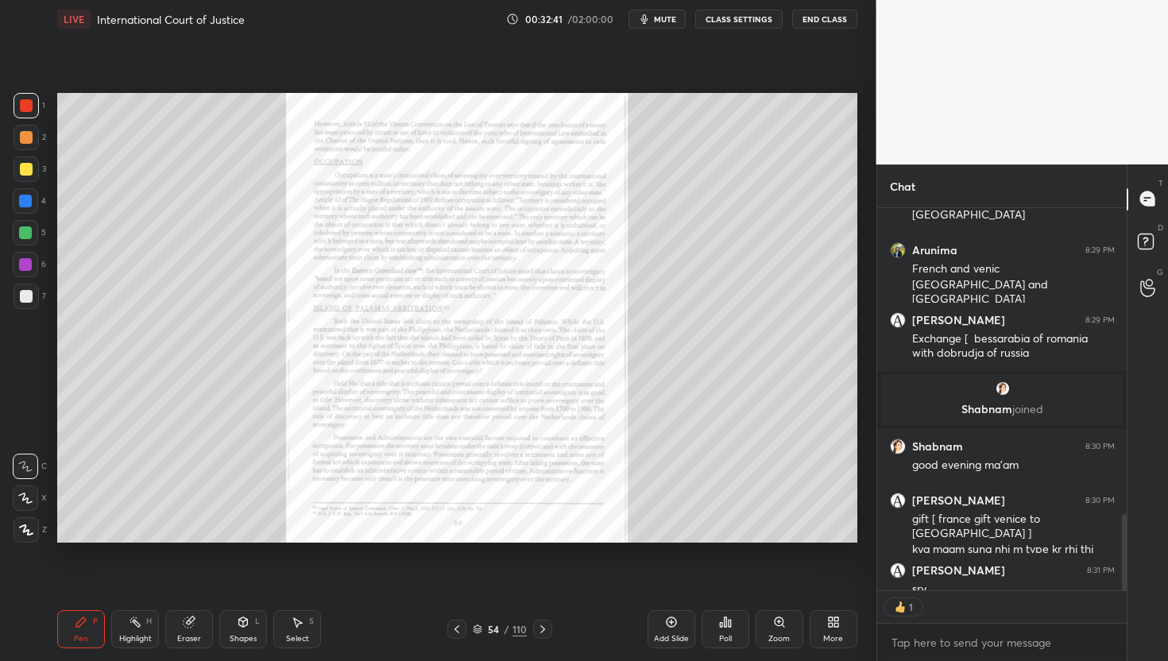
scroll to position [5, 6]
click at [786, 593] on div "Zoom" at bounding box center [780, 629] width 48 height 38
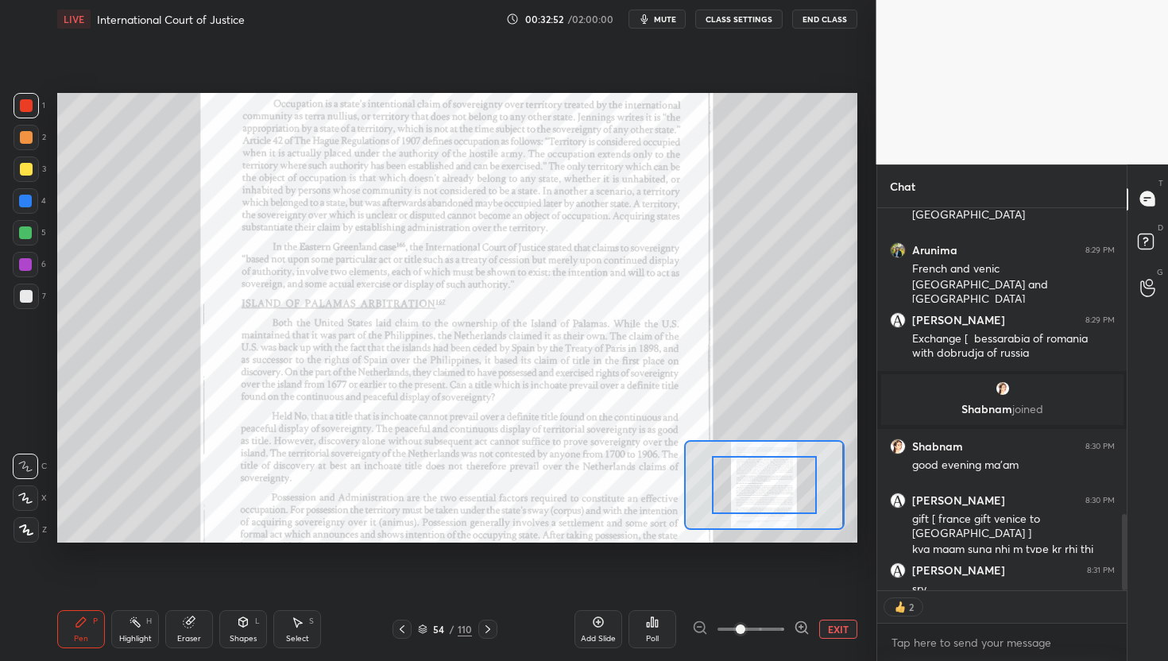
click at [798, 593] on icon at bounding box center [802, 628] width 16 height 16
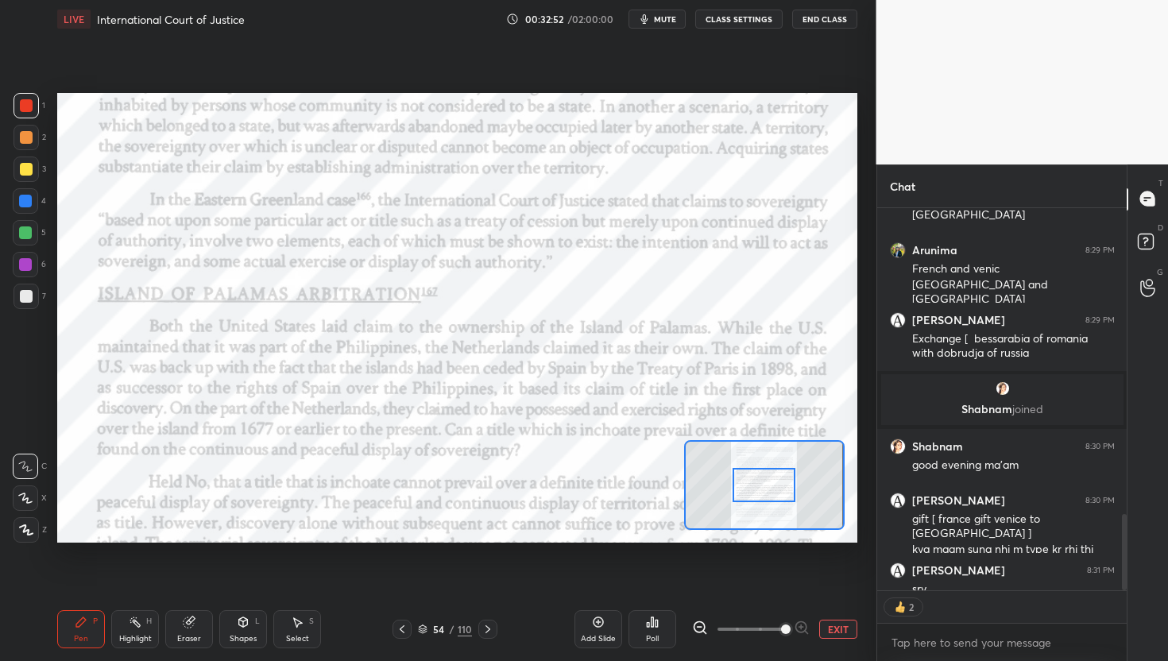
click at [791, 593] on span at bounding box center [786, 630] width 10 height 10
type textarea "x"
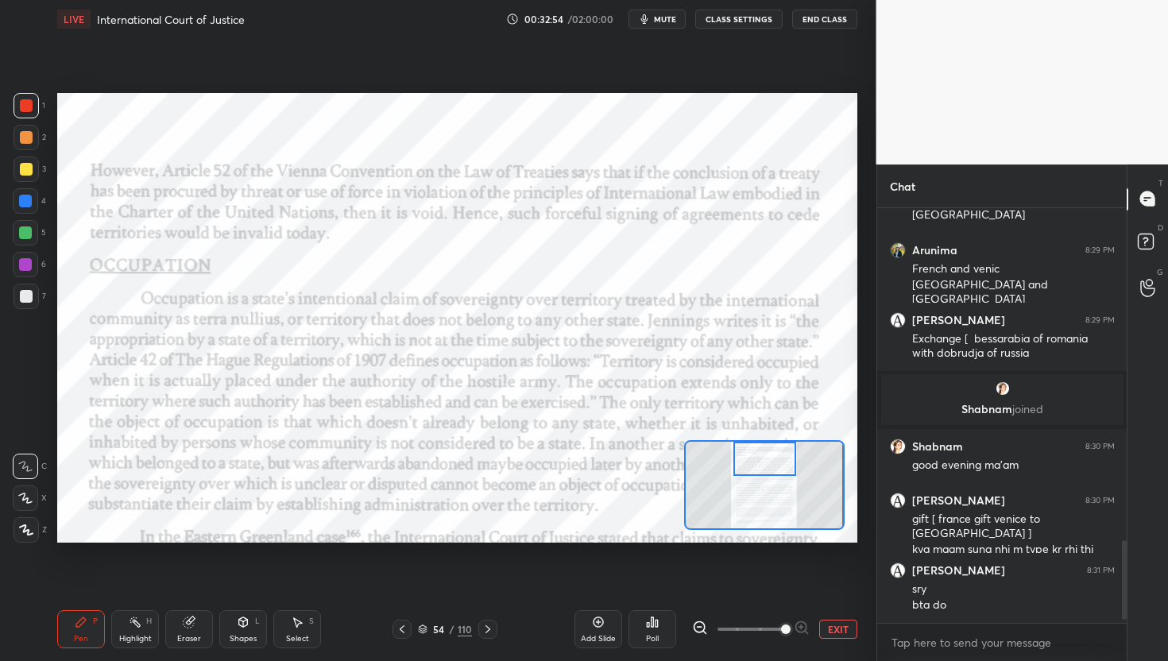
drag, startPoint x: 772, startPoint y: 498, endPoint x: 773, endPoint y: 474, distance: 24.6
click at [773, 474] on div at bounding box center [764, 459] width 63 height 35
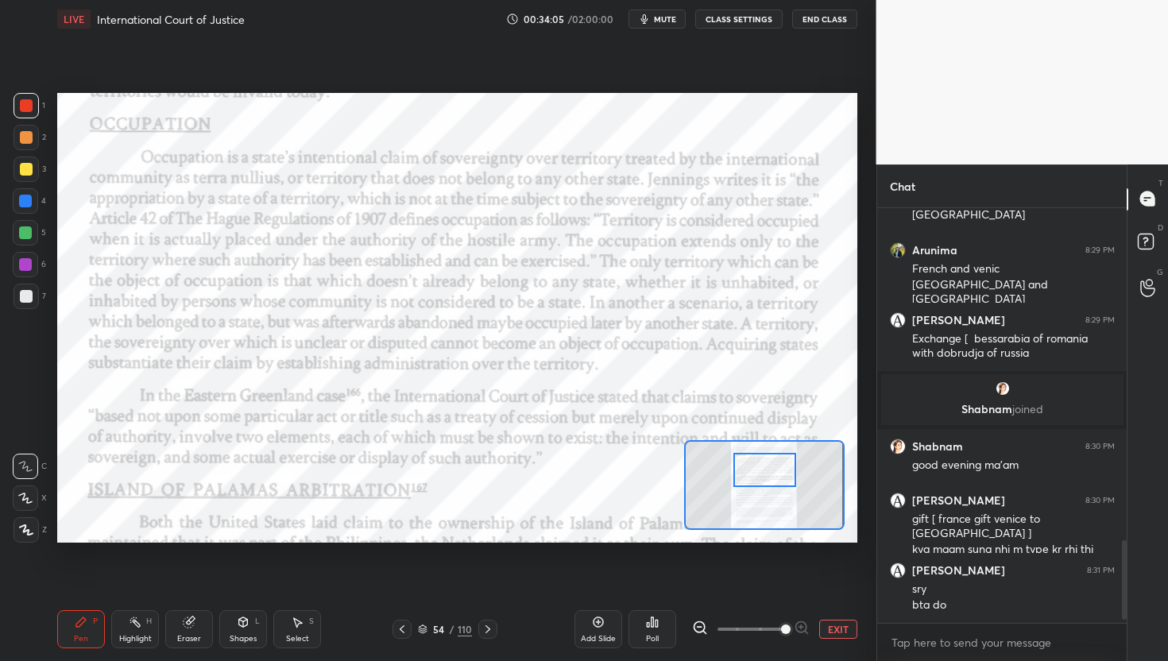
drag, startPoint x: 783, startPoint y: 467, endPoint x: 783, endPoint y: 477, distance: 9.5
click at [783, 477] on div at bounding box center [764, 470] width 63 height 35
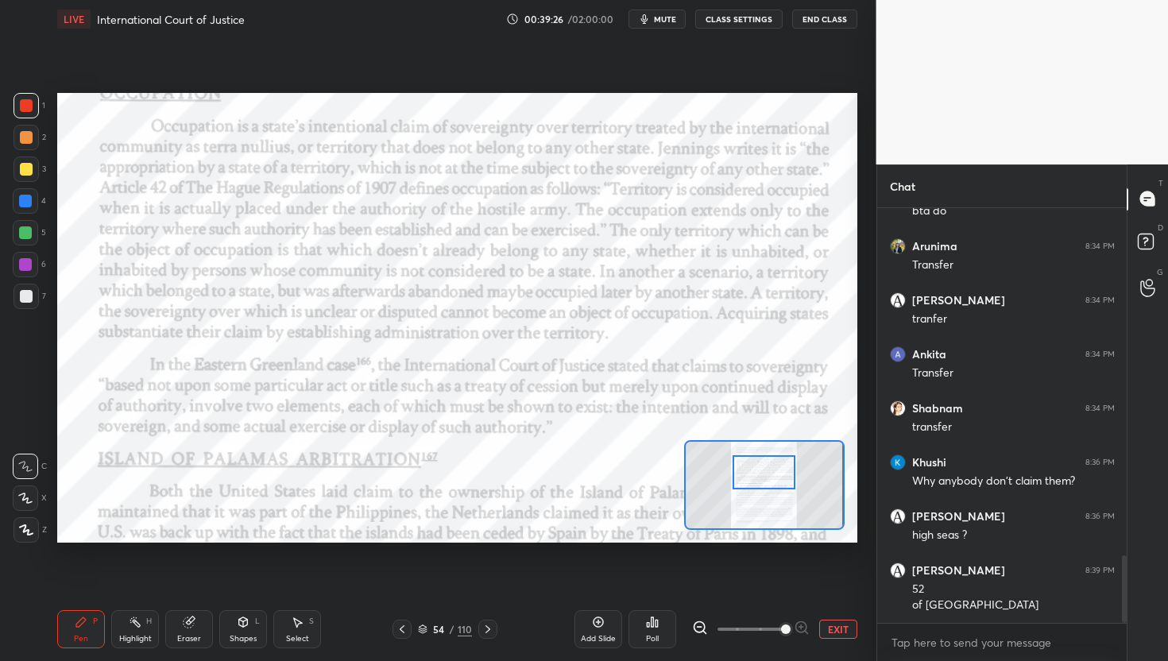
scroll to position [2122, 0]
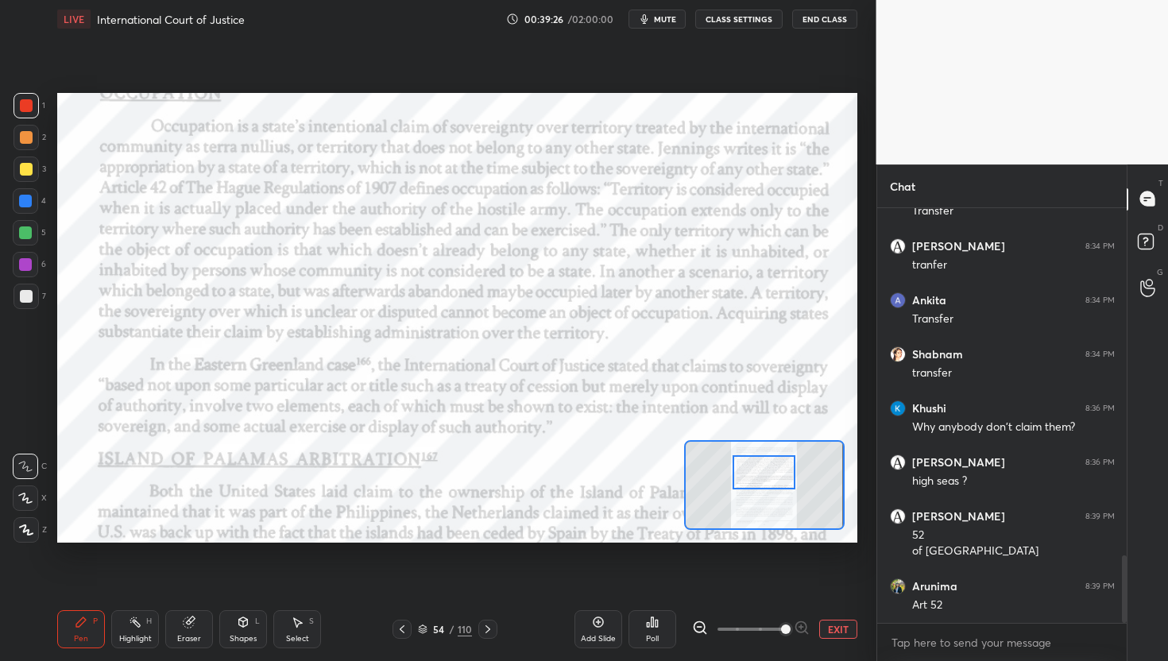
click at [766, 472] on div at bounding box center [764, 472] width 63 height 35
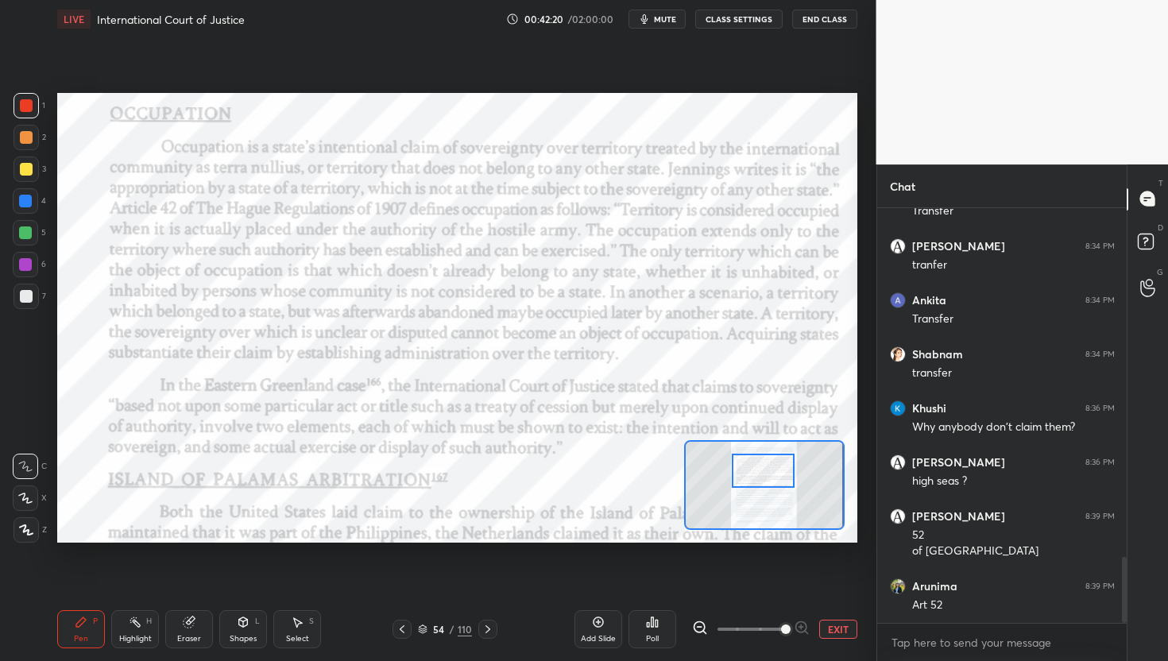
scroll to position [2191, 0]
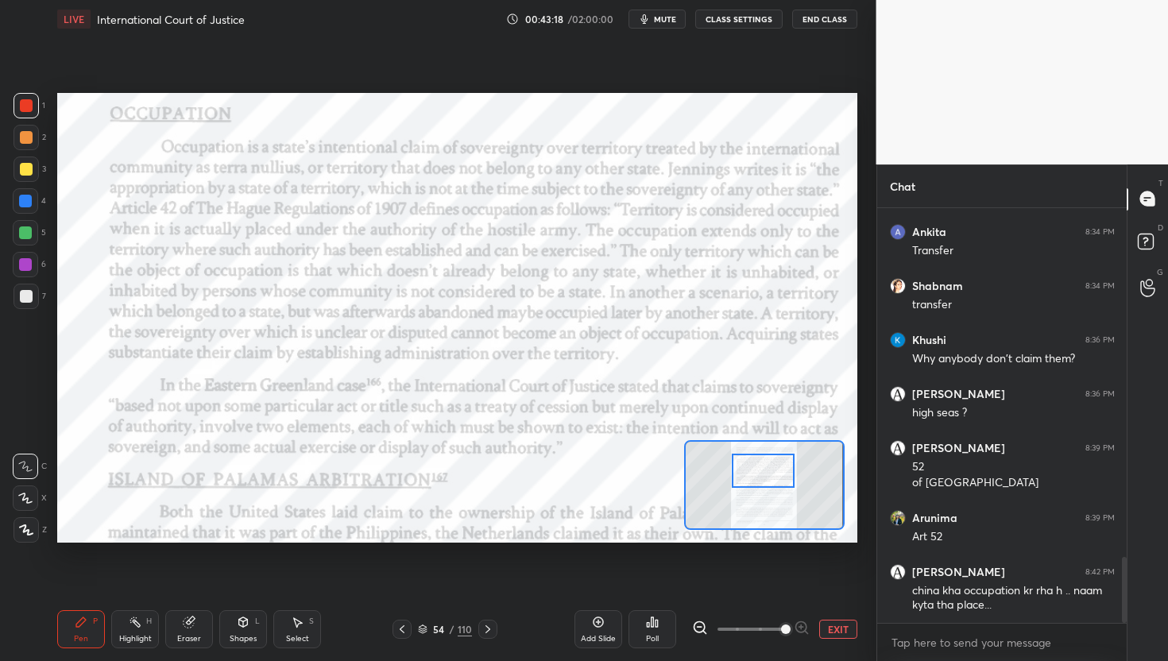
click at [671, 15] on span "mute" at bounding box center [665, 19] width 22 height 11
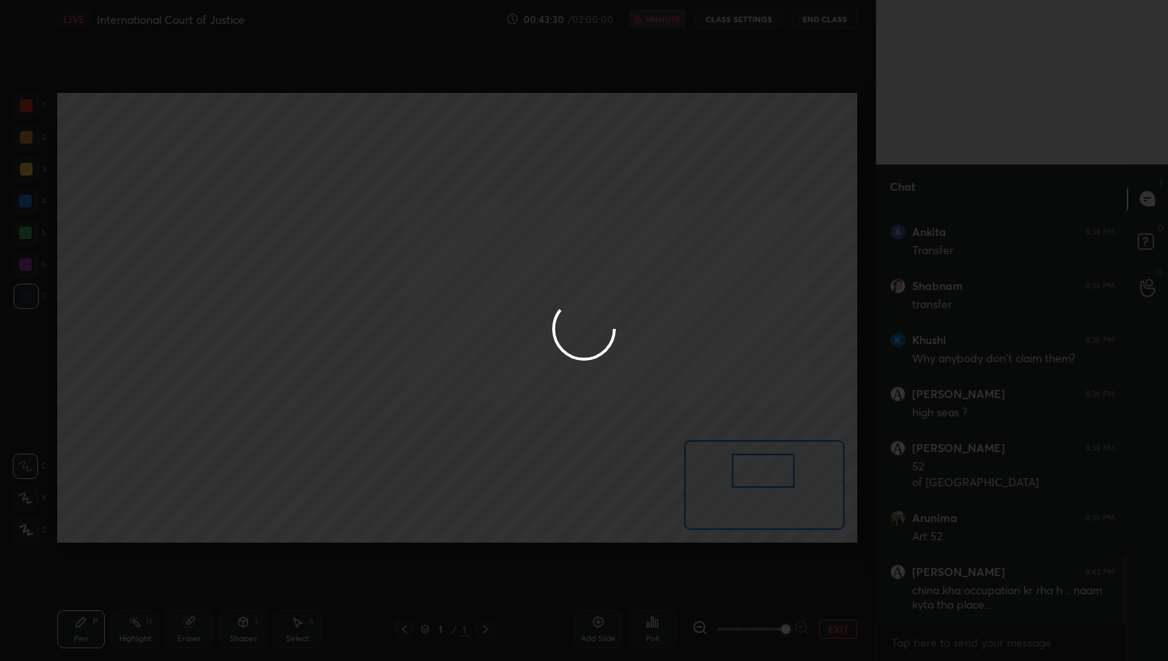
click at [617, 169] on div at bounding box center [584, 330] width 1168 height 661
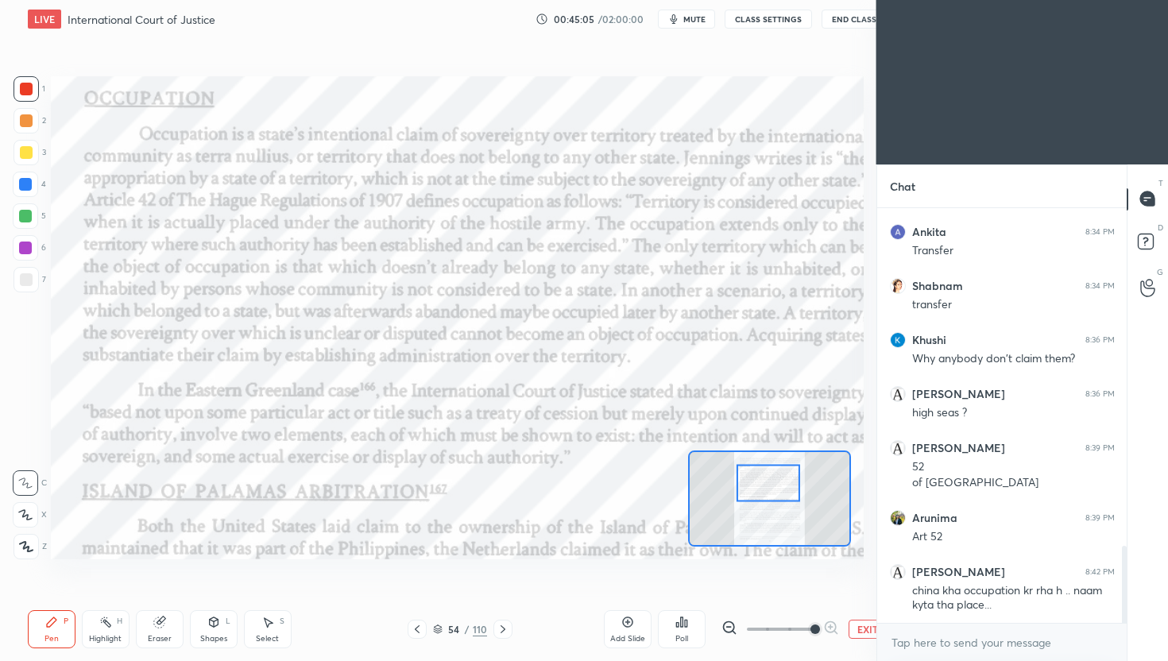
scroll to position [78895, 78641]
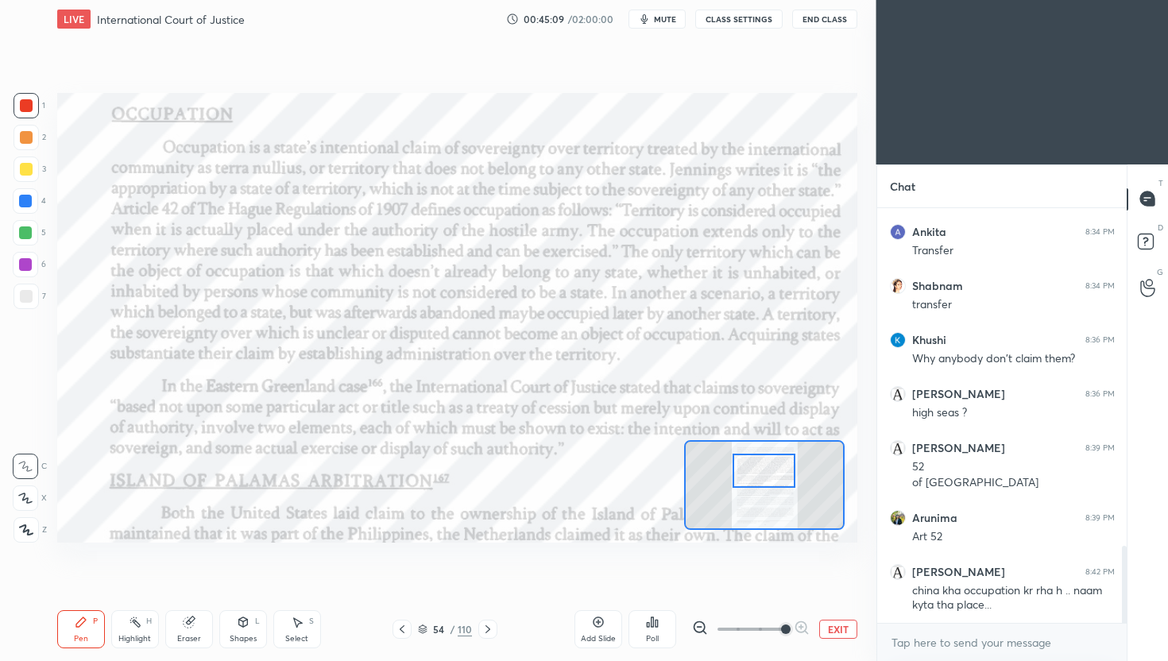
click at [839, 626] on button "EXIT" at bounding box center [838, 629] width 38 height 19
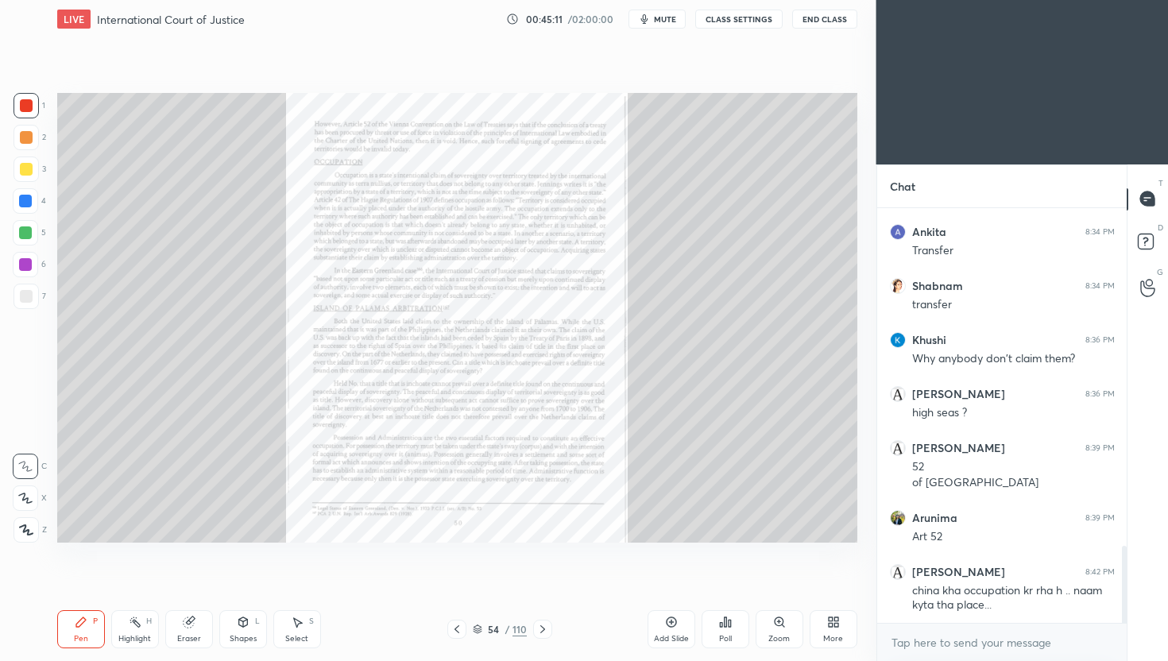
click at [833, 623] on icon at bounding box center [833, 622] width 13 height 13
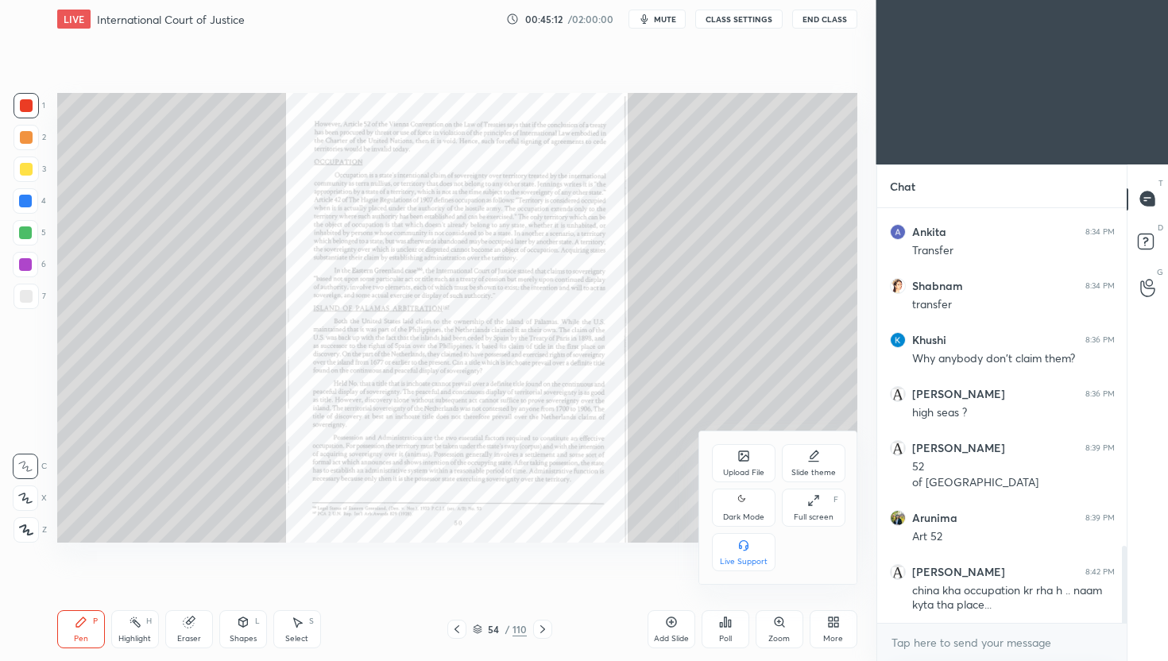
click at [749, 502] on div "Dark Mode" at bounding box center [744, 508] width 64 height 38
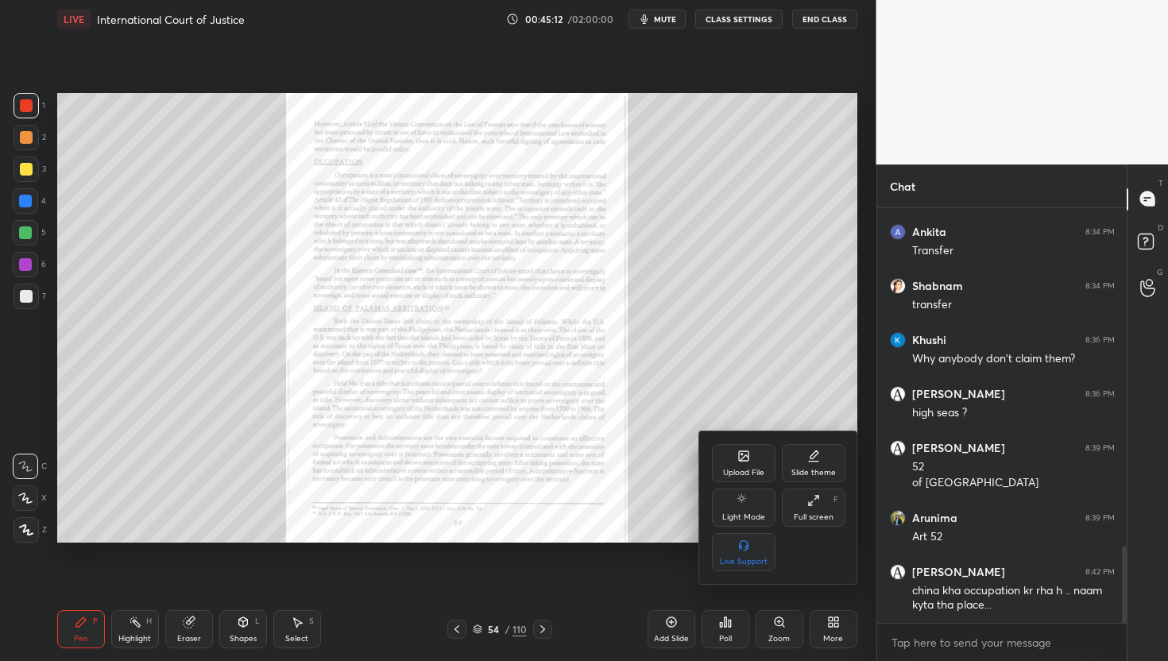
click at [752, 325] on div at bounding box center [584, 330] width 1168 height 661
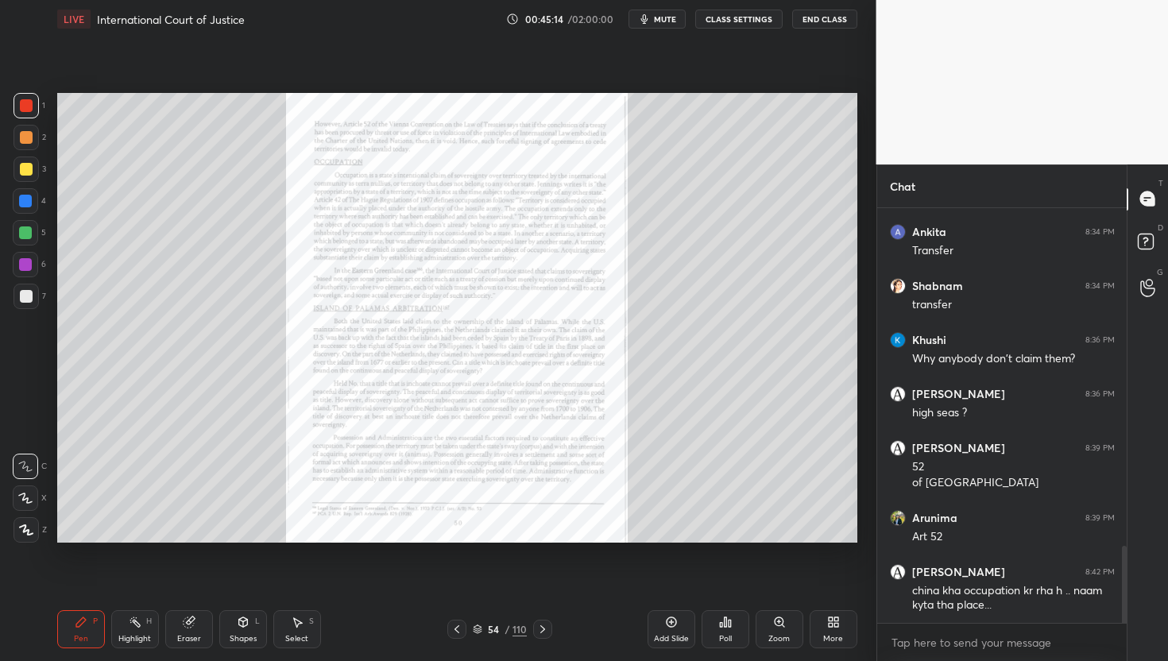
click at [775, 635] on div "Zoom" at bounding box center [778, 639] width 21 height 8
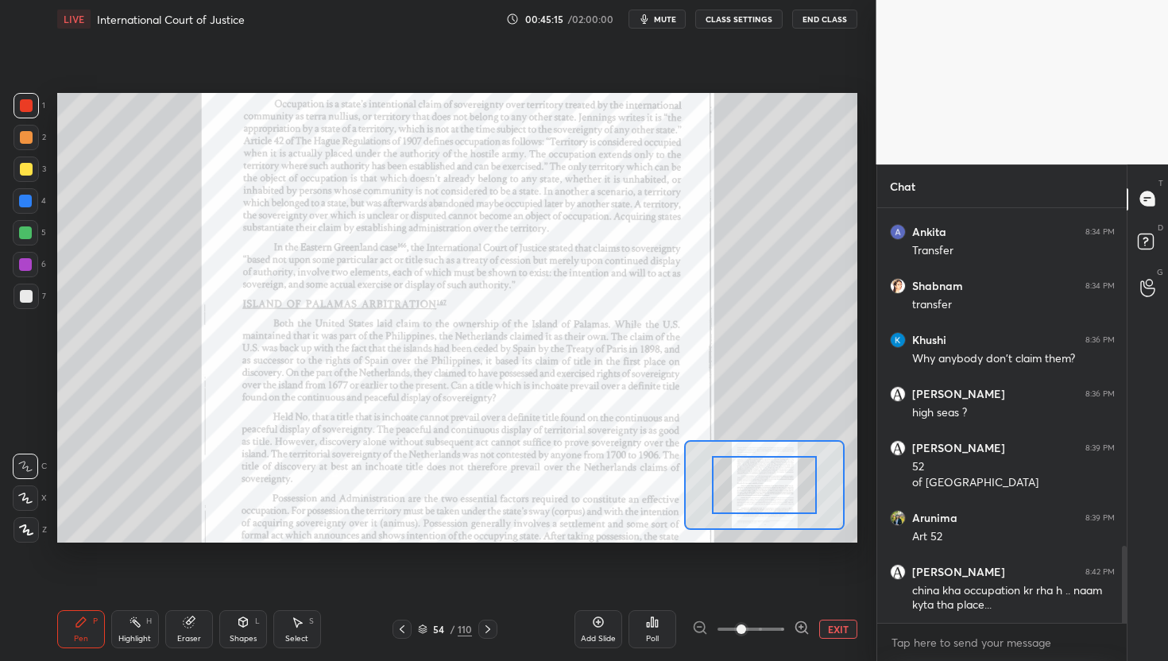
click at [799, 622] on icon at bounding box center [800, 627] width 10 height 10
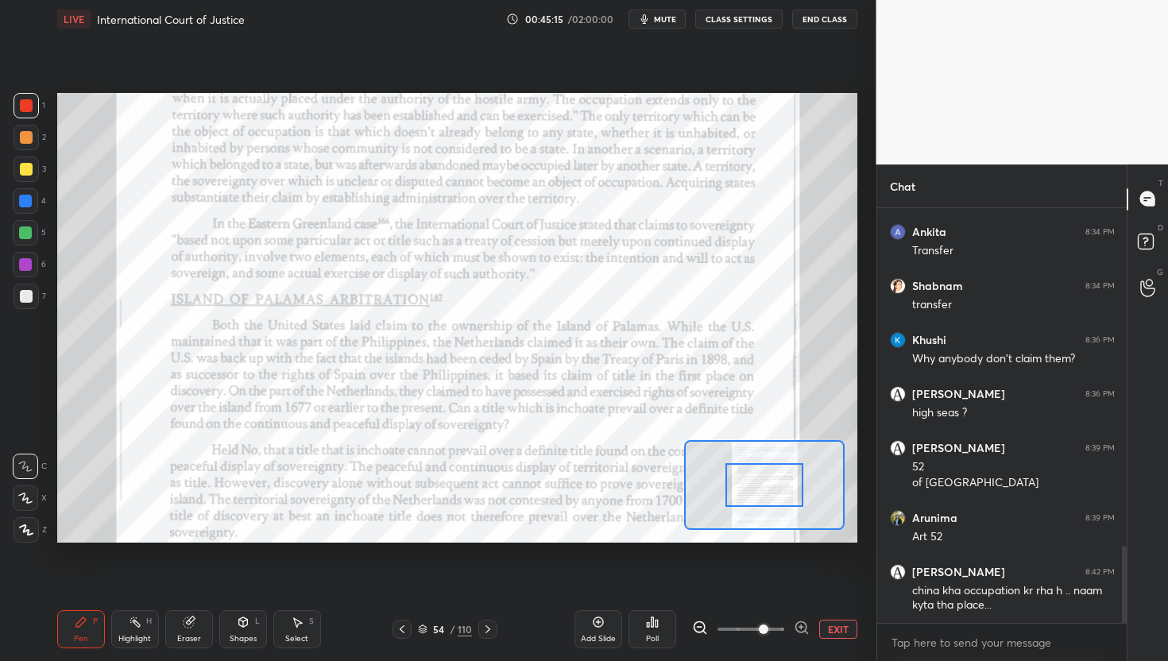
click at [799, 622] on icon at bounding box center [800, 627] width 10 height 10
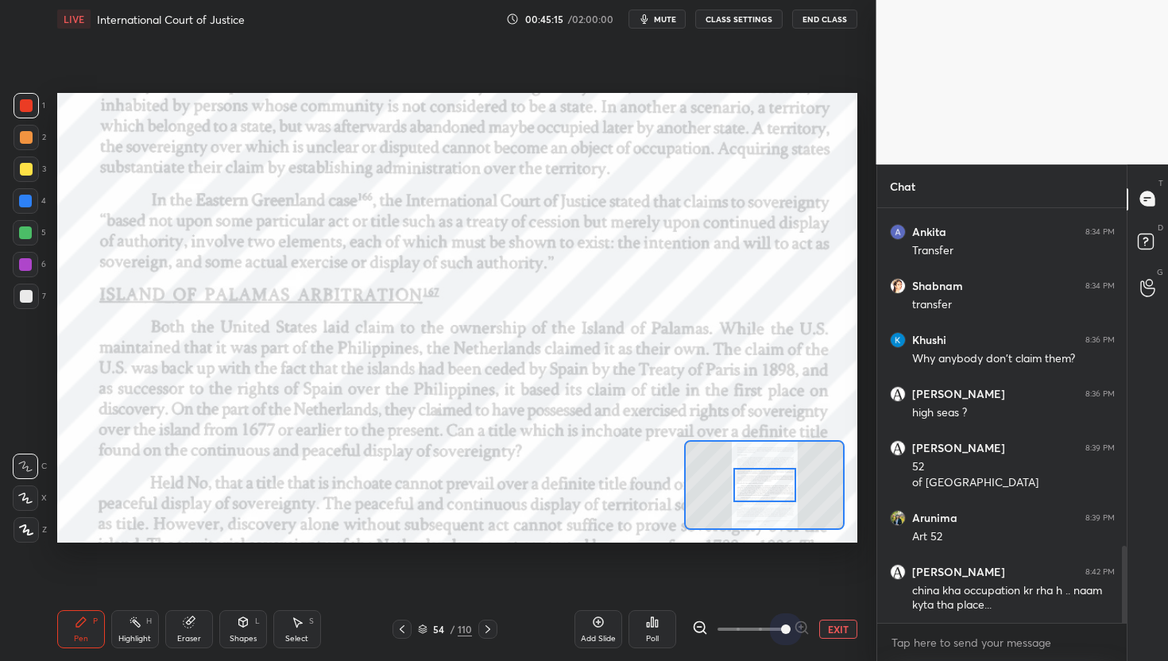
click at [791, 625] on span at bounding box center [786, 630] width 10 height 10
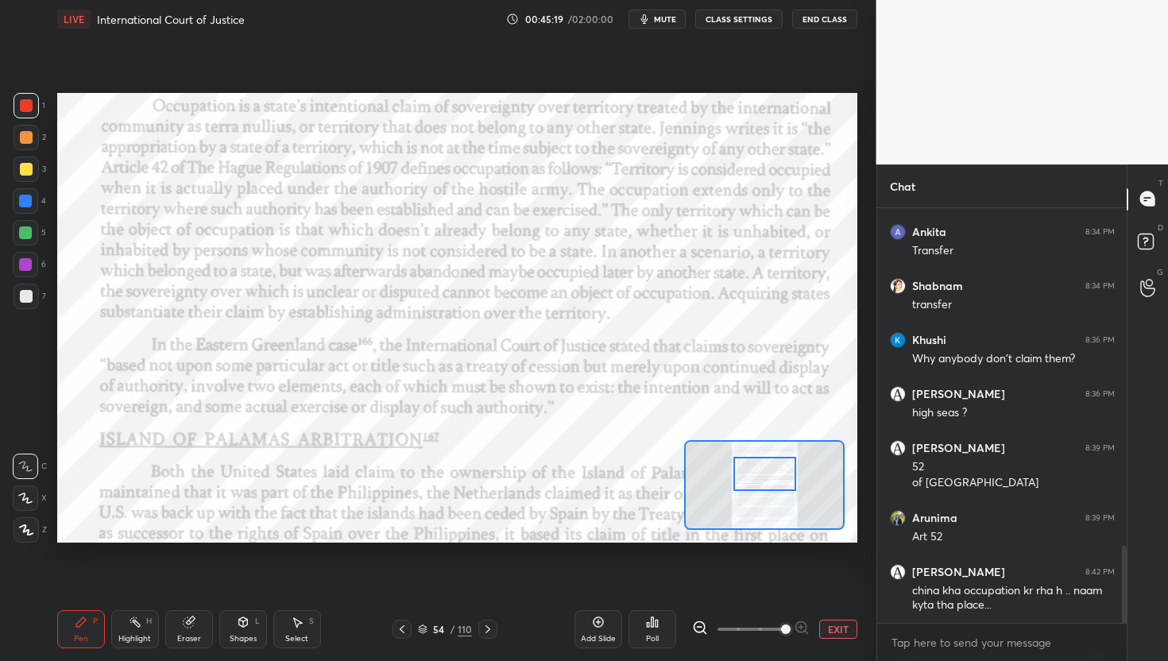
drag, startPoint x: 779, startPoint y: 502, endPoint x: 779, endPoint y: 491, distance: 11.1
click at [779, 491] on div at bounding box center [764, 474] width 63 height 35
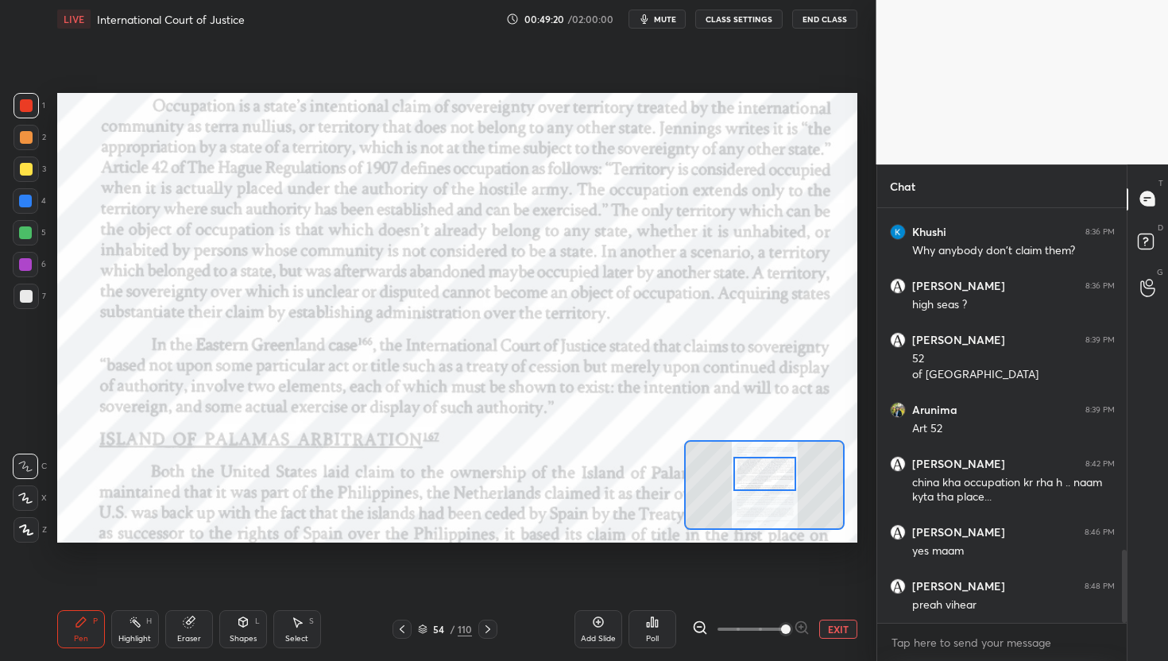
scroll to position [1992, 0]
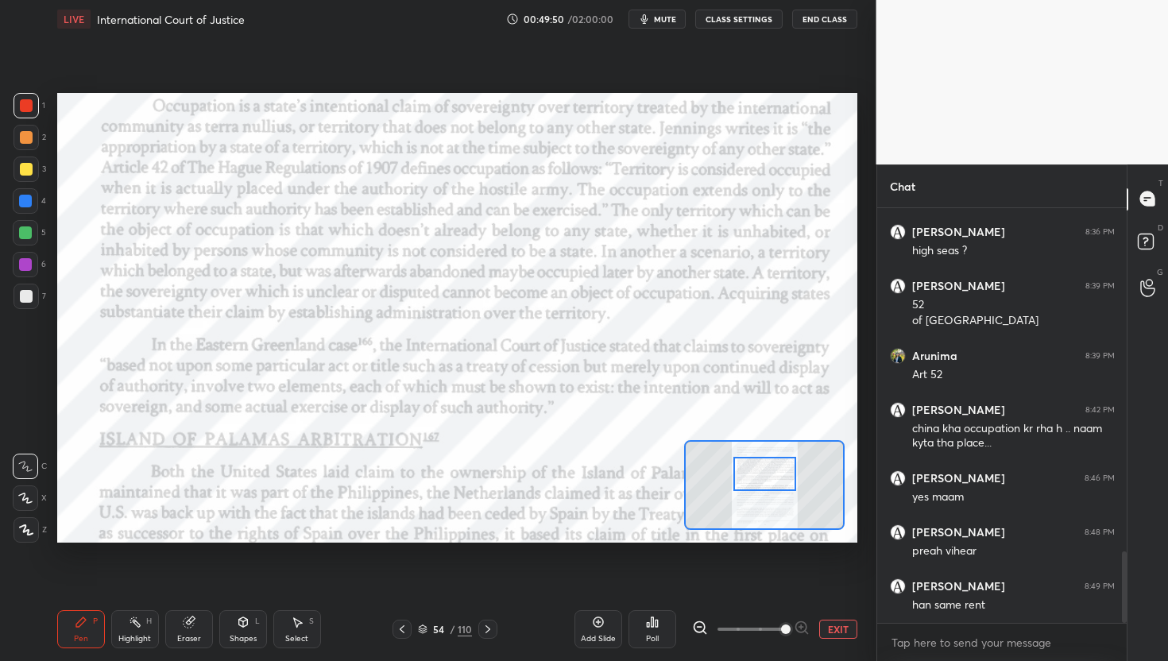
drag, startPoint x: 1120, startPoint y: 578, endPoint x: 1118, endPoint y: 478, distance: 100.1
click at [1118, 478] on div at bounding box center [1122, 415] width 10 height 415
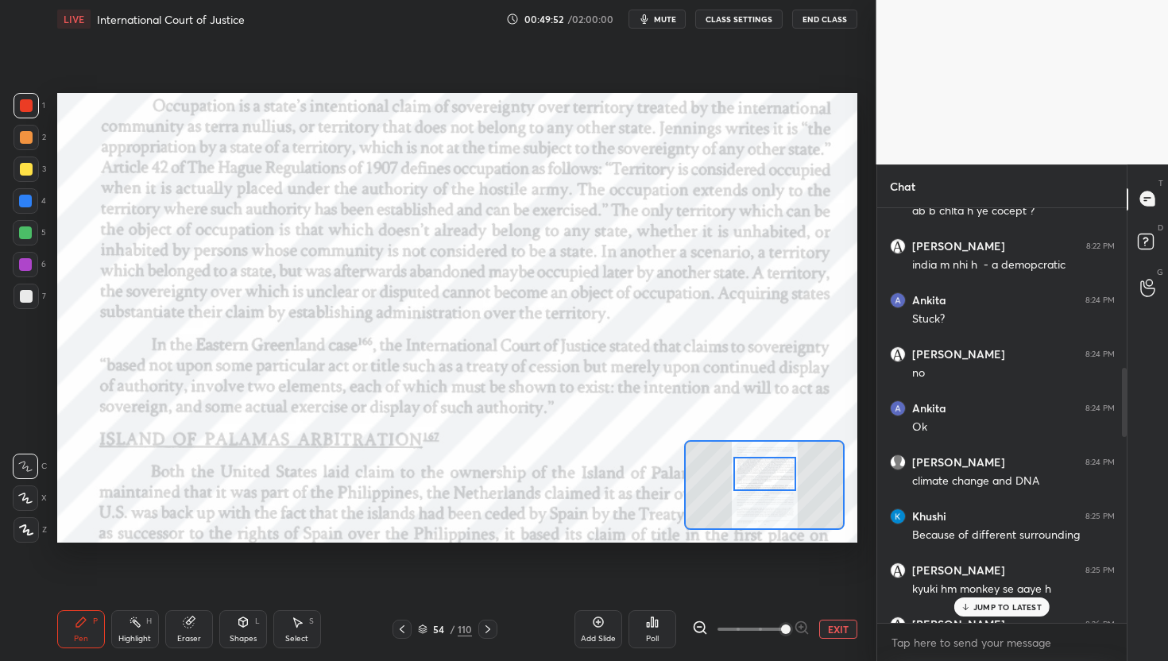
drag, startPoint x: 1124, startPoint y: 582, endPoint x: 1142, endPoint y: 403, distance: 179.6
click at [1142, 403] on div "Chat [PERSON_NAME] 8:17 PM kl pdaya tha [PERSON_NAME] 8:18 PM ok [PERSON_NAME] …" at bounding box center [1022, 412] width 292 height 497
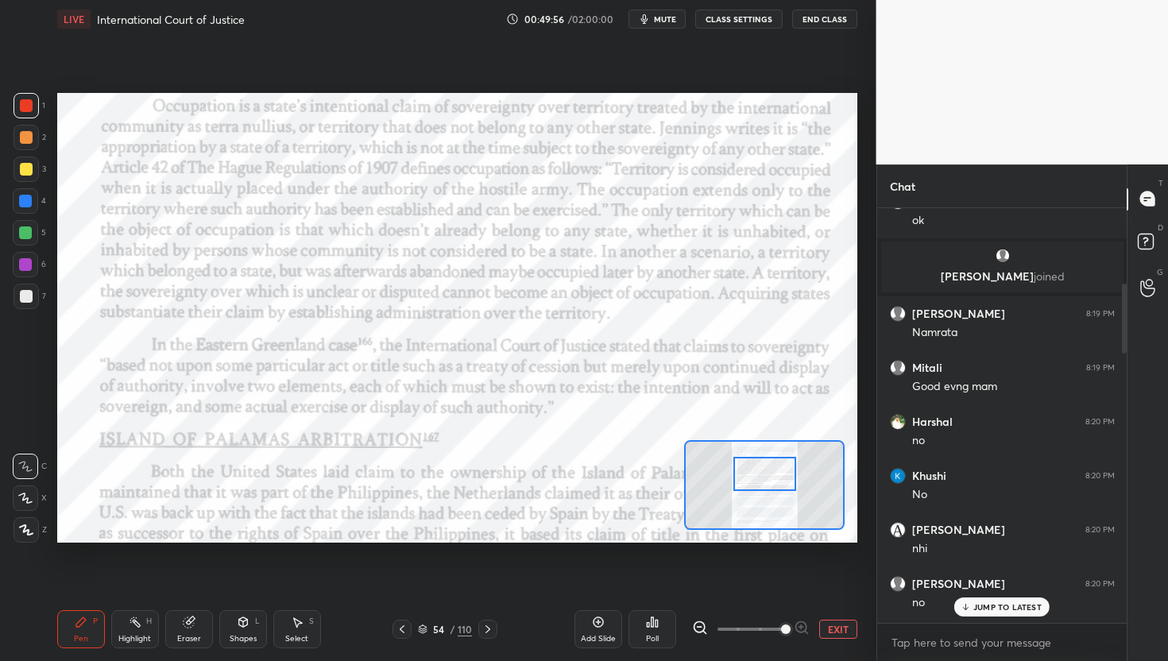
scroll to position [445, 0]
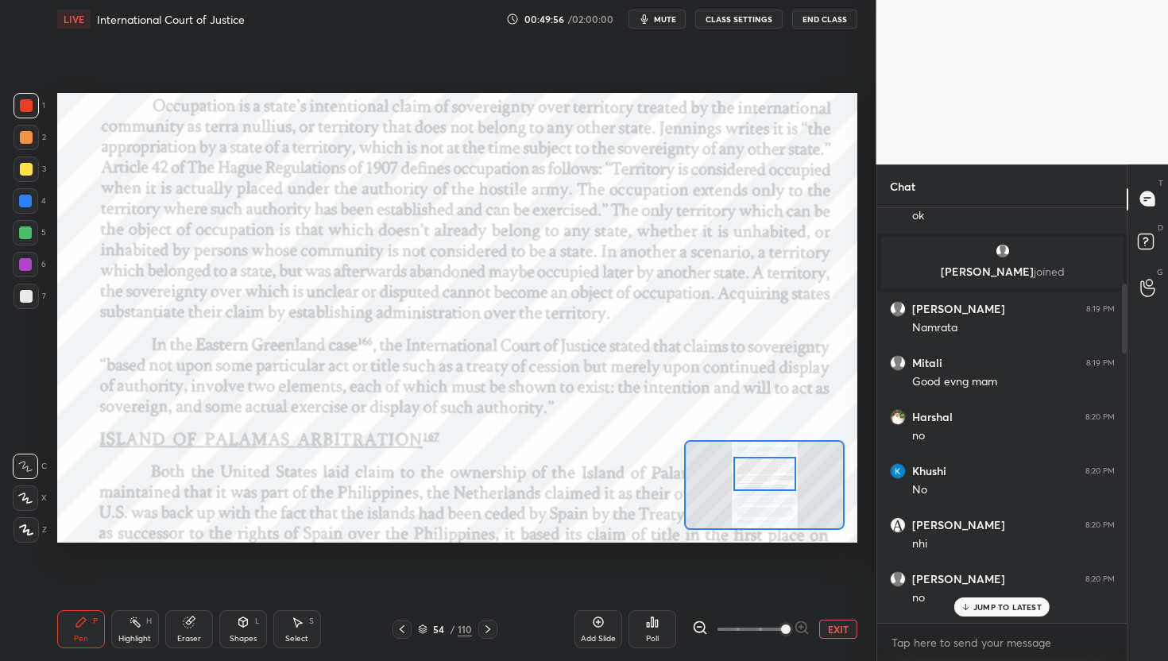
drag, startPoint x: 1123, startPoint y: 402, endPoint x: 1121, endPoint y: 323, distance: 78.7
click at [1121, 323] on div at bounding box center [1122, 415] width 10 height 415
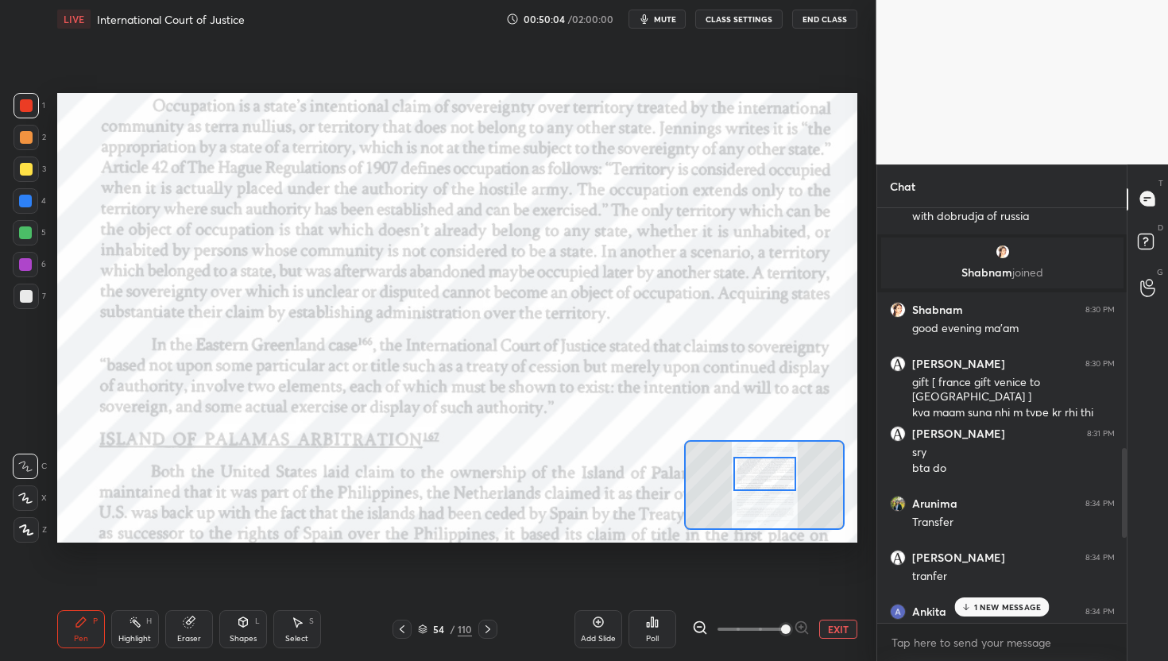
scroll to position [1990, 0]
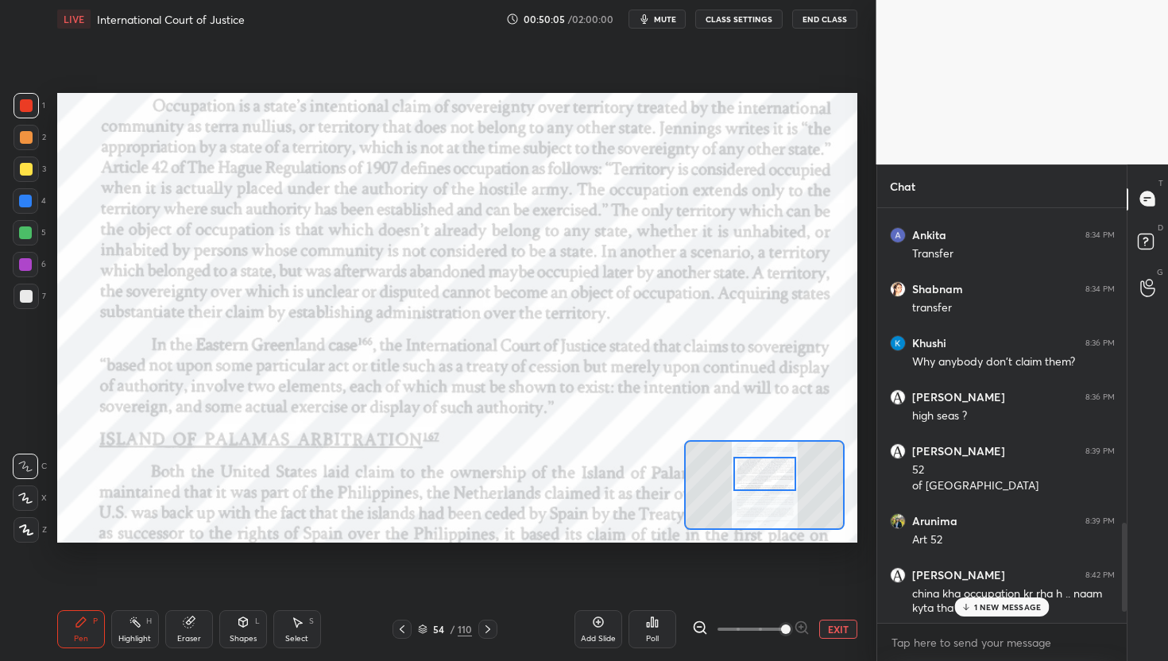
drag, startPoint x: 1124, startPoint y: 327, endPoint x: 1150, endPoint y: 660, distance: 333.9
click at [1150, 660] on div "Chat [PERSON_NAME] 8:34 PM Transfer [PERSON_NAME] 8:34 PM tranfer [PERSON_NAME]…" at bounding box center [1022, 412] width 292 height 497
click at [1005, 573] on p "1 NEW MESSAGE" at bounding box center [1008, 575] width 68 height 10
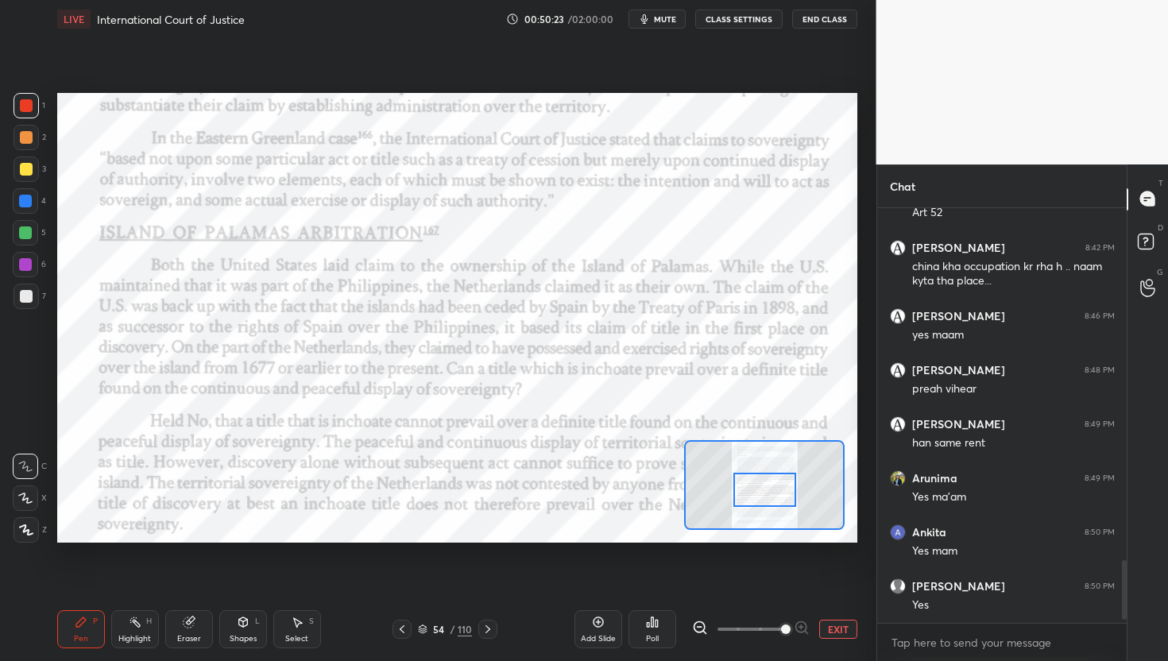
drag, startPoint x: 771, startPoint y: 477, endPoint x: 771, endPoint y: 493, distance: 15.9
click at [771, 493] on div at bounding box center [764, 490] width 63 height 35
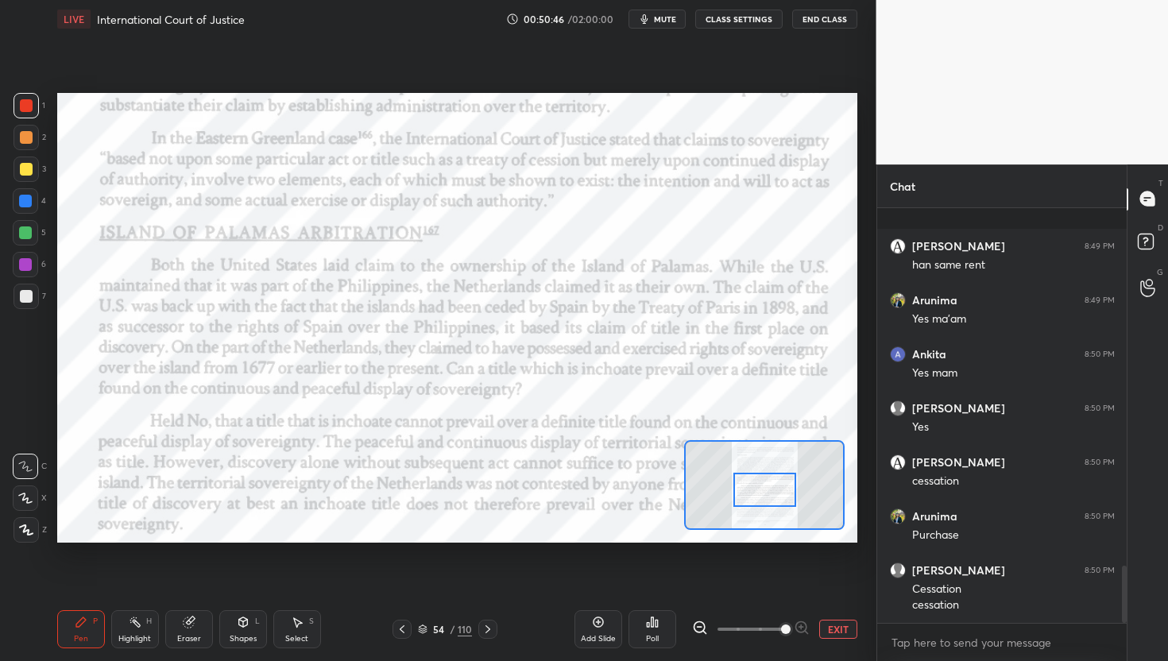
scroll to position [2603, 0]
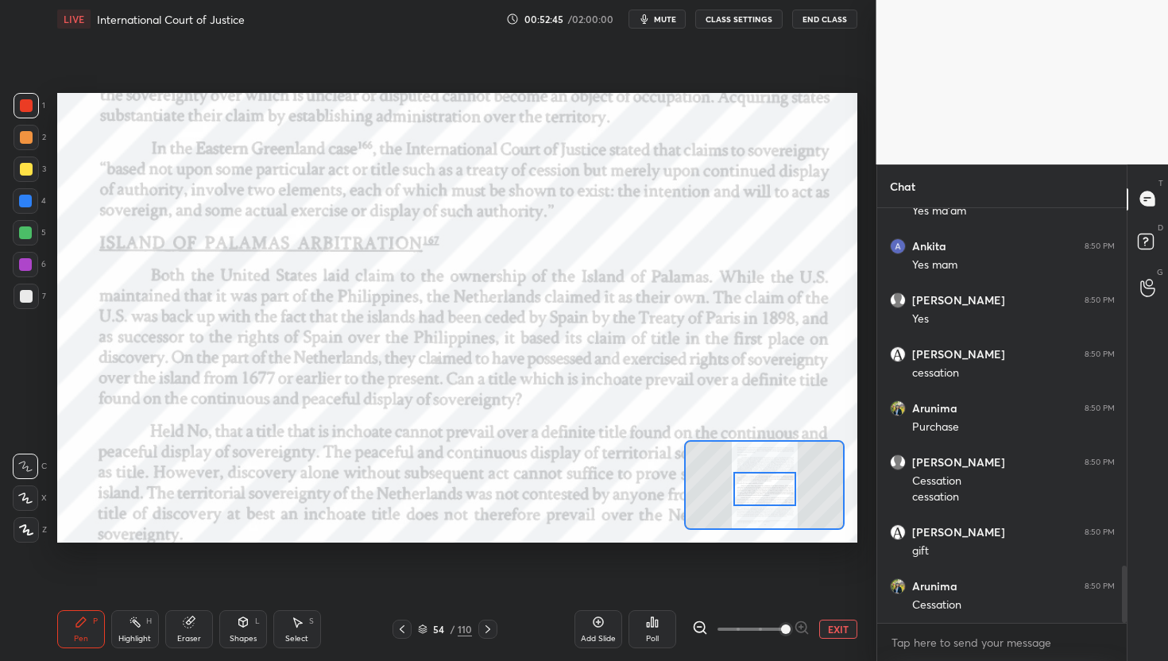
click at [770, 490] on div at bounding box center [764, 489] width 63 height 35
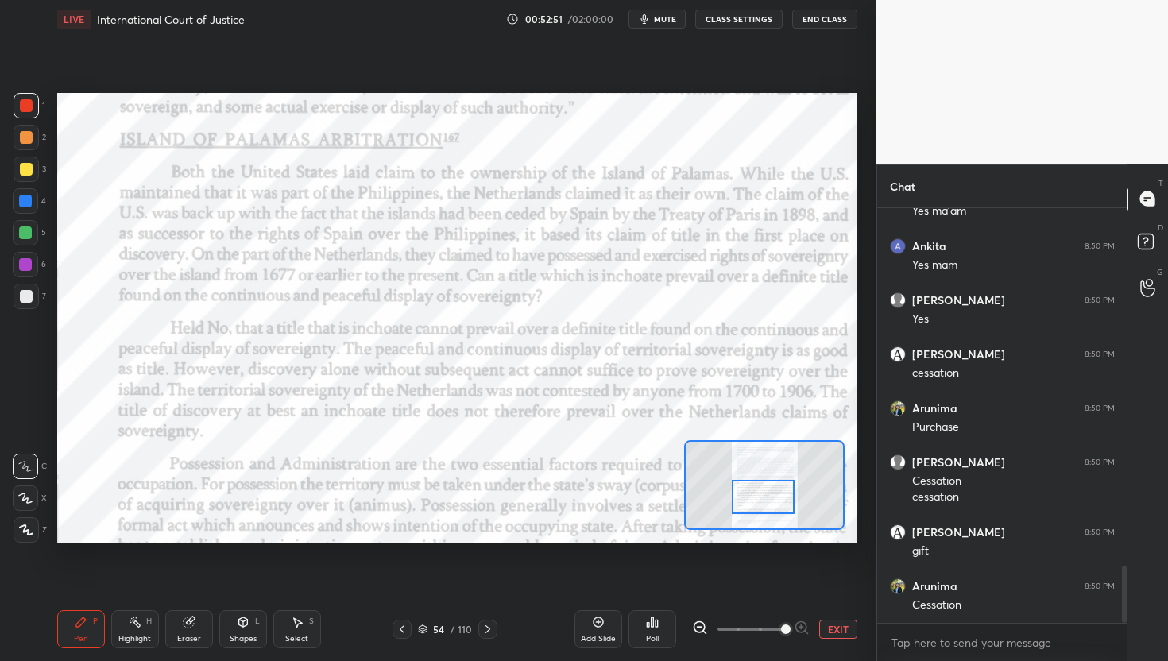
drag, startPoint x: 779, startPoint y: 482, endPoint x: 777, endPoint y: 490, distance: 8.1
click at [777, 490] on div at bounding box center [763, 497] width 63 height 35
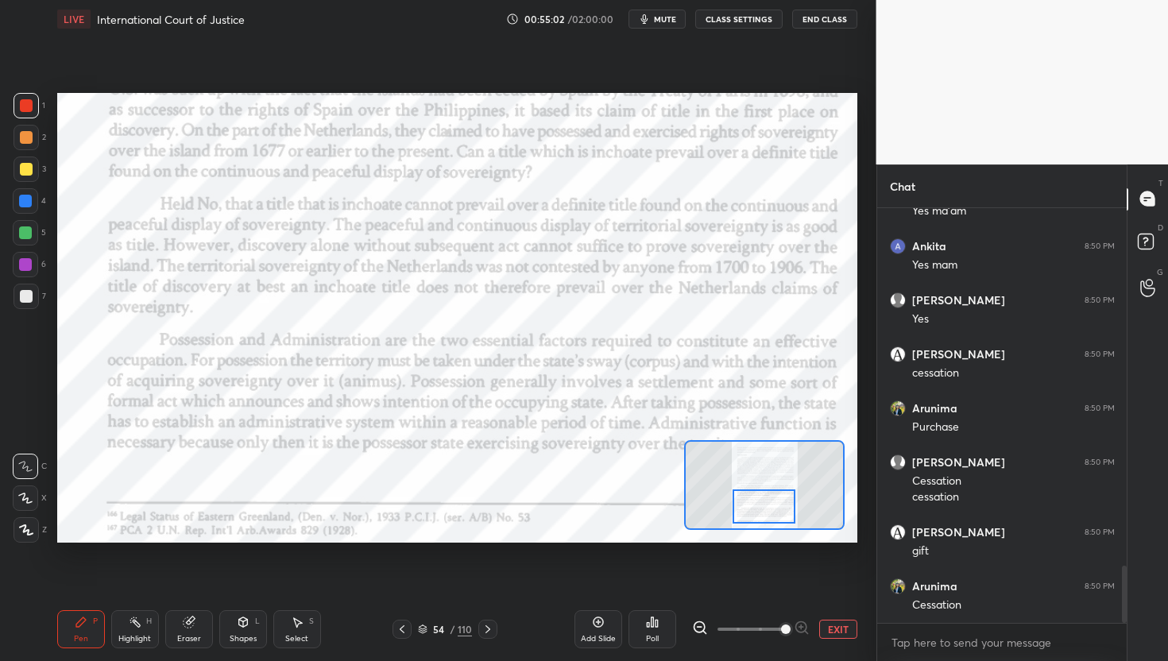
drag, startPoint x: 767, startPoint y: 496, endPoint x: 768, endPoint y: 505, distance: 9.6
click at [768, 505] on div at bounding box center [764, 506] width 63 height 35
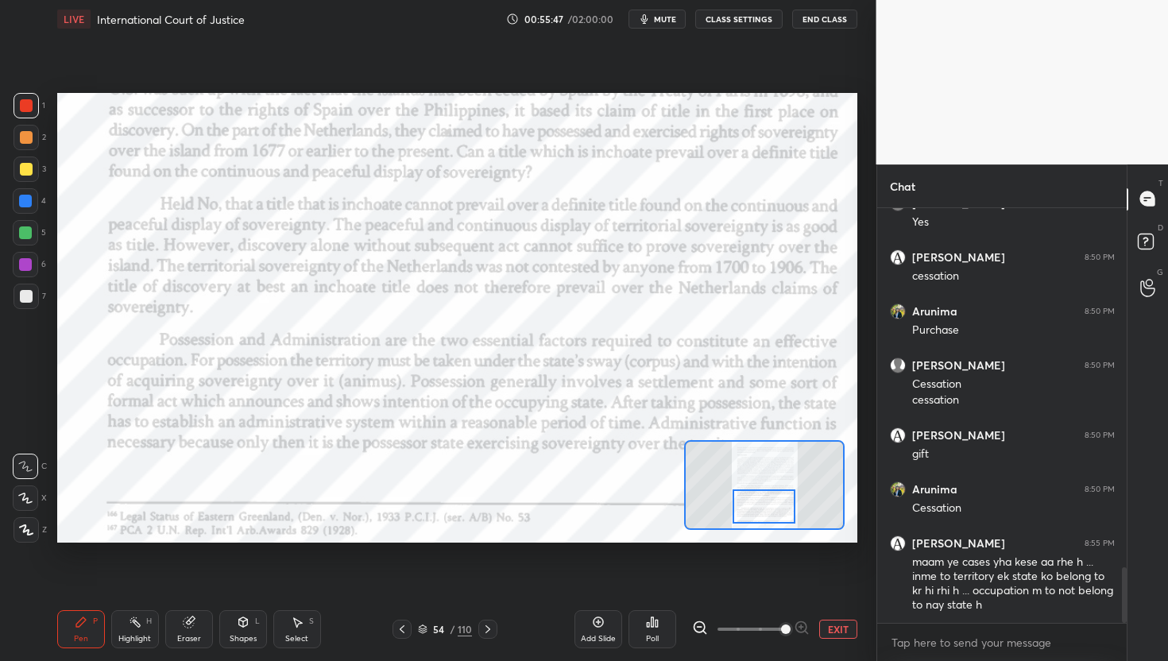
click at [603, 631] on div "Add Slide" at bounding box center [598, 629] width 48 height 38
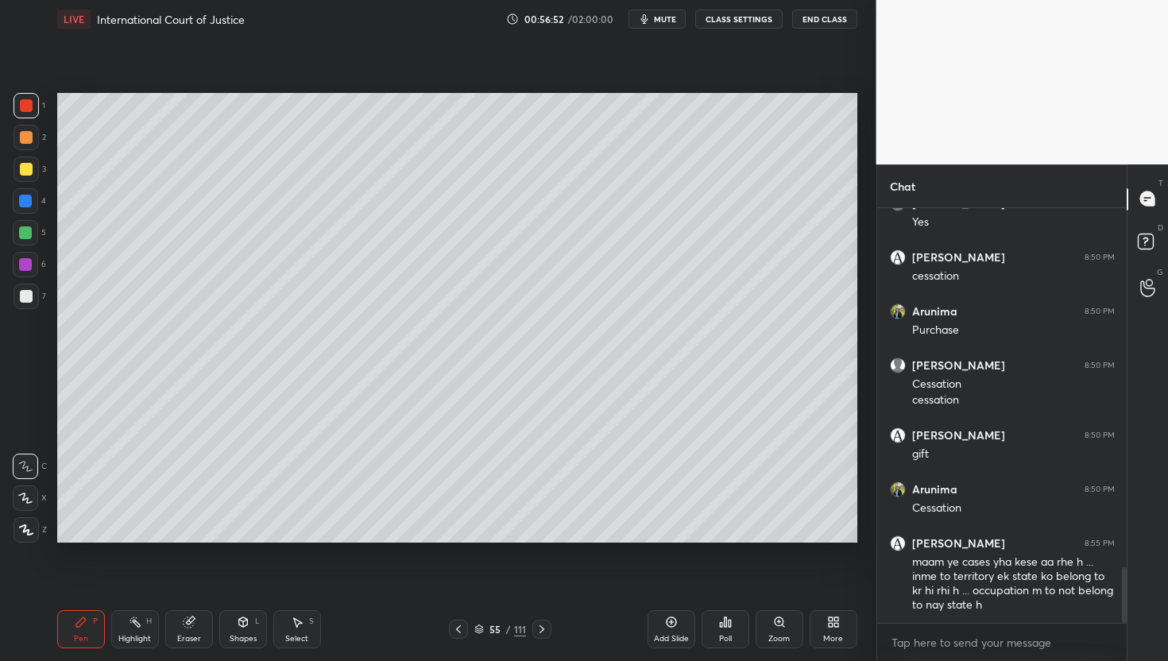
click at [869, 172] on div "1 2 3 4 5 6 7 C X Z C X Z E E Erase all H H LIVE International Court of Justice…" at bounding box center [438, 330] width 876 height 661
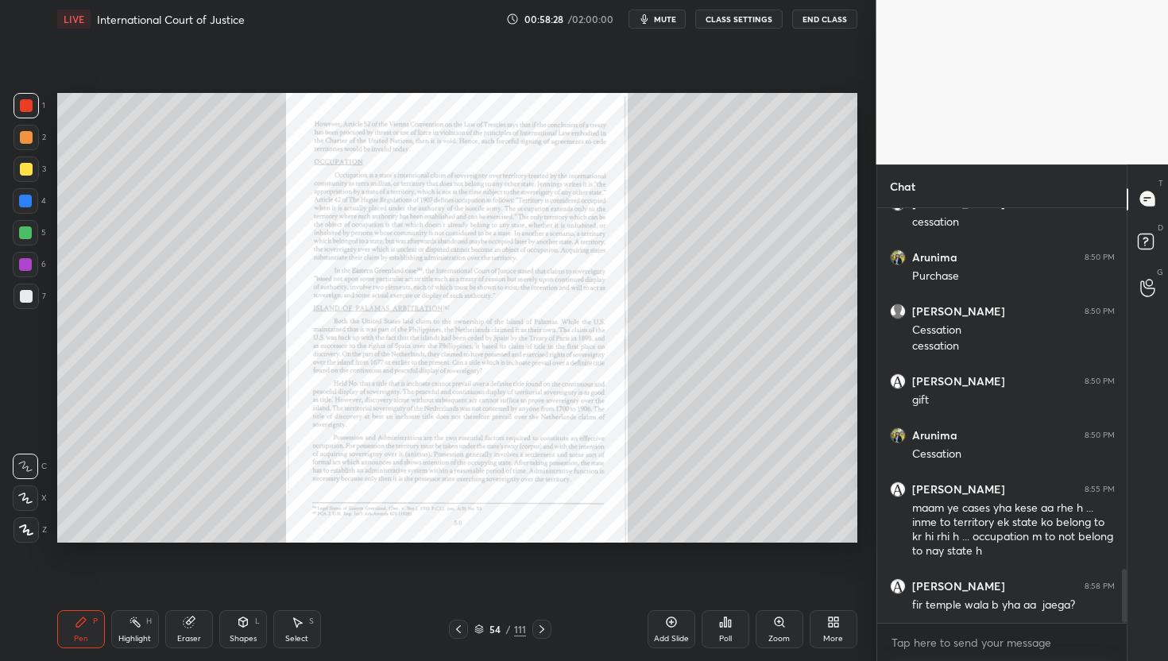
click at [778, 639] on div "Zoom" at bounding box center [778, 639] width 21 height 8
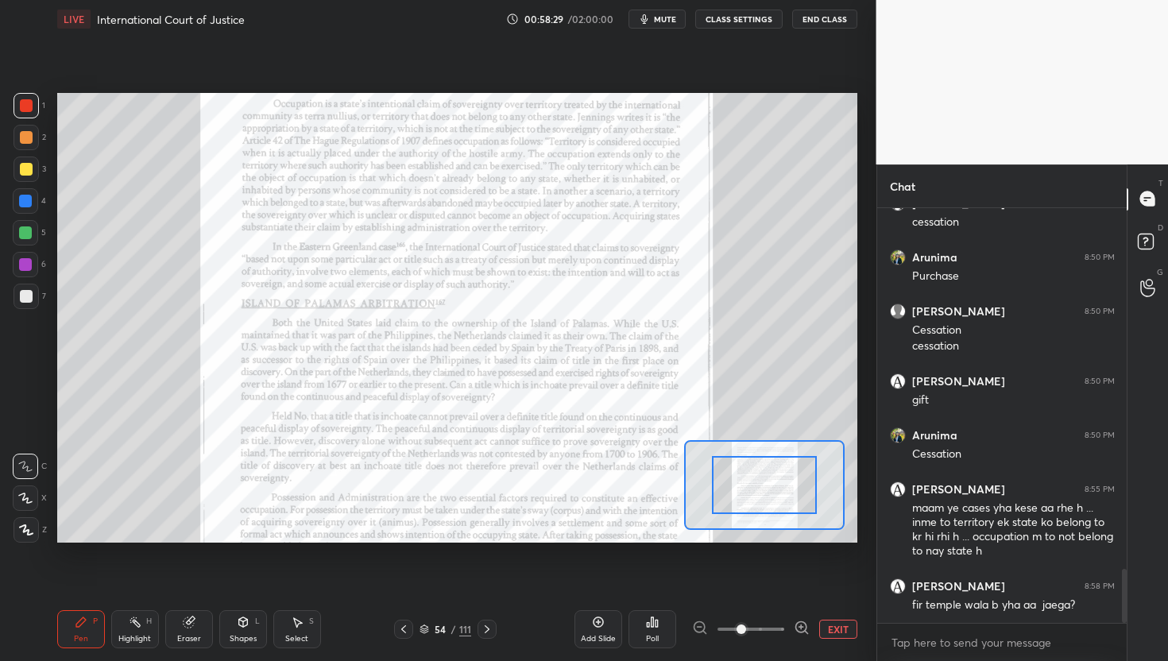
click at [806, 628] on icon at bounding box center [800, 627] width 10 height 10
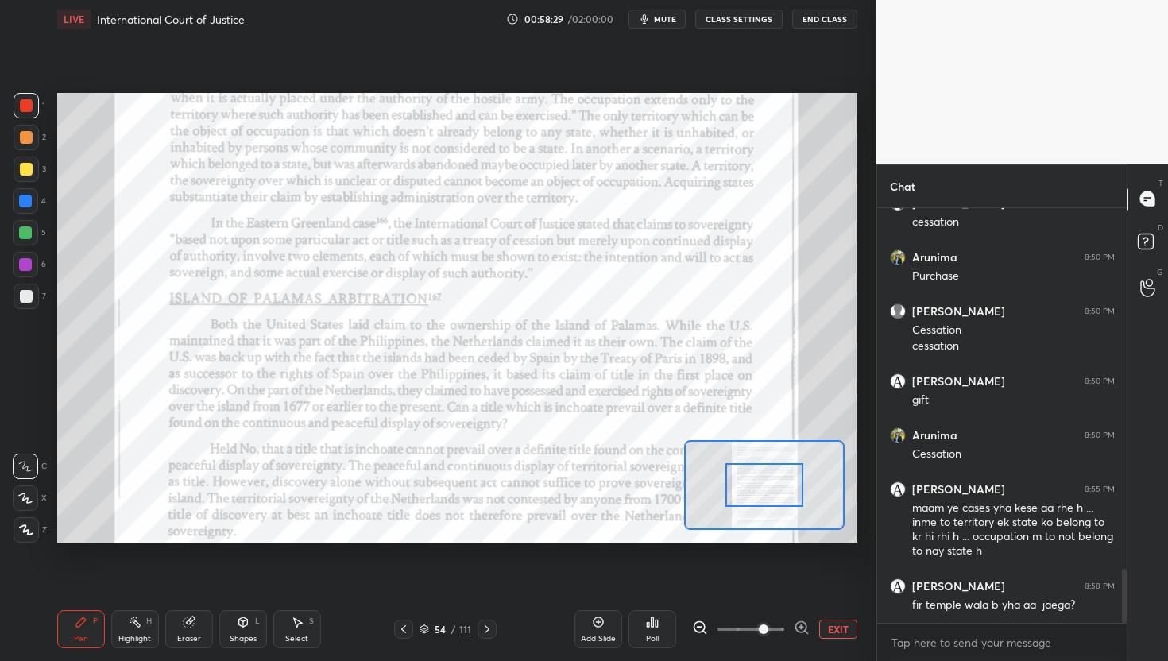
click at [806, 628] on icon at bounding box center [800, 627] width 10 height 10
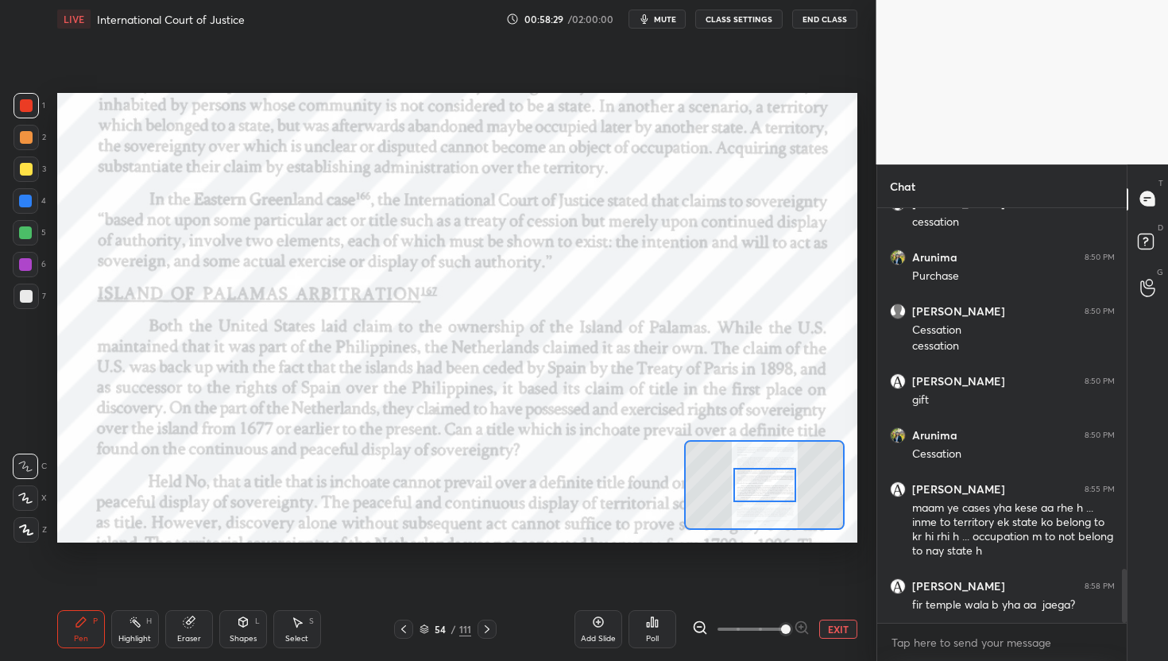
click at [806, 628] on div at bounding box center [751, 629] width 118 height 19
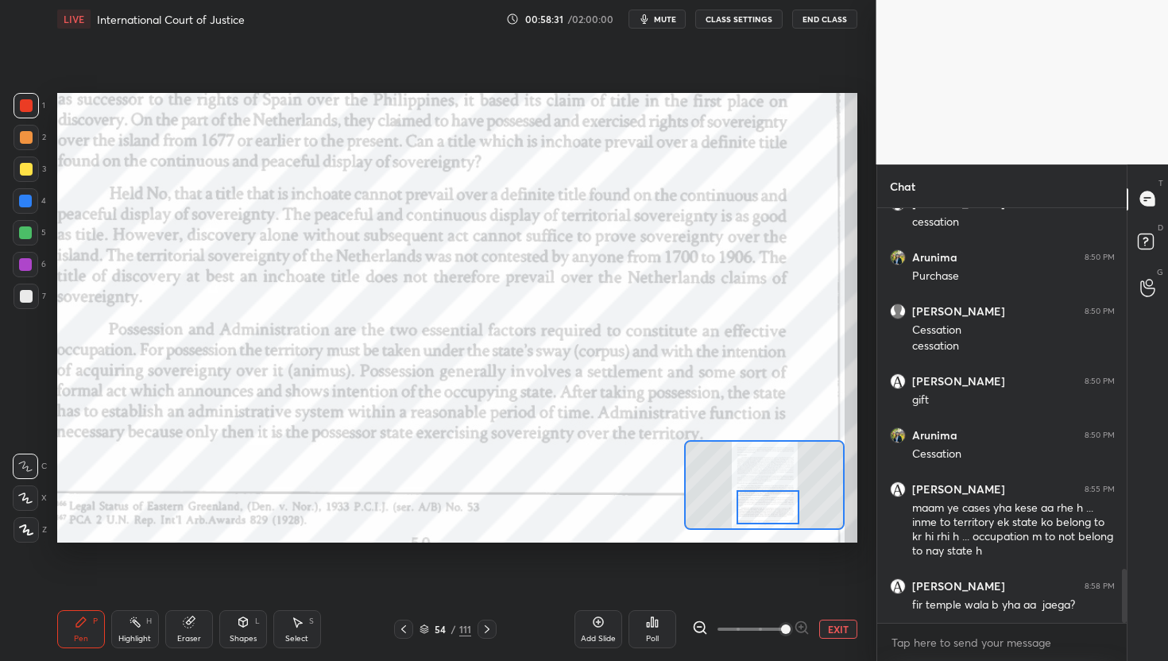
drag, startPoint x: 765, startPoint y: 491, endPoint x: 768, endPoint y: 514, distance: 23.3
click at [768, 514] on div at bounding box center [768, 507] width 63 height 35
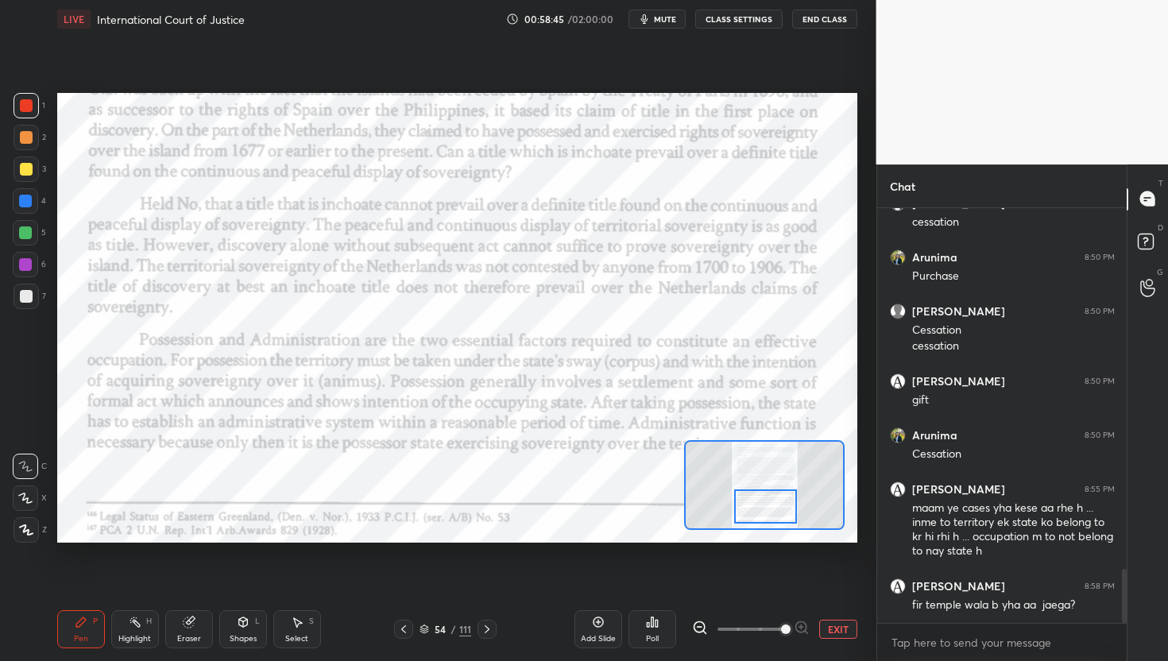
click at [766, 513] on div at bounding box center [765, 506] width 63 height 35
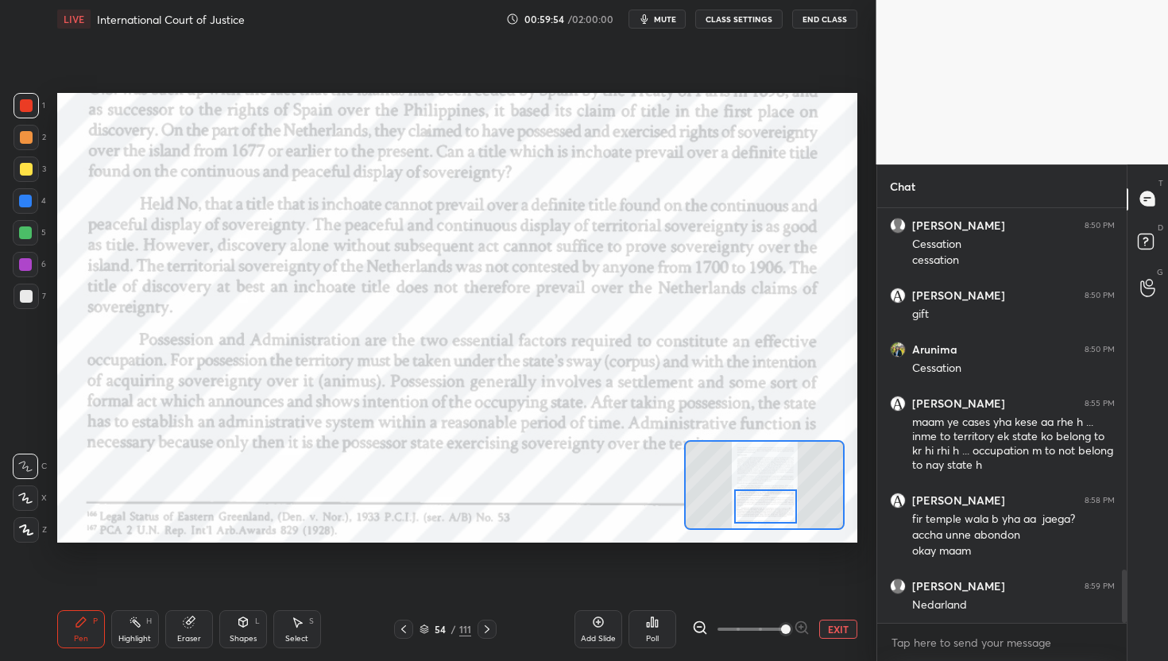
scroll to position [2894, 0]
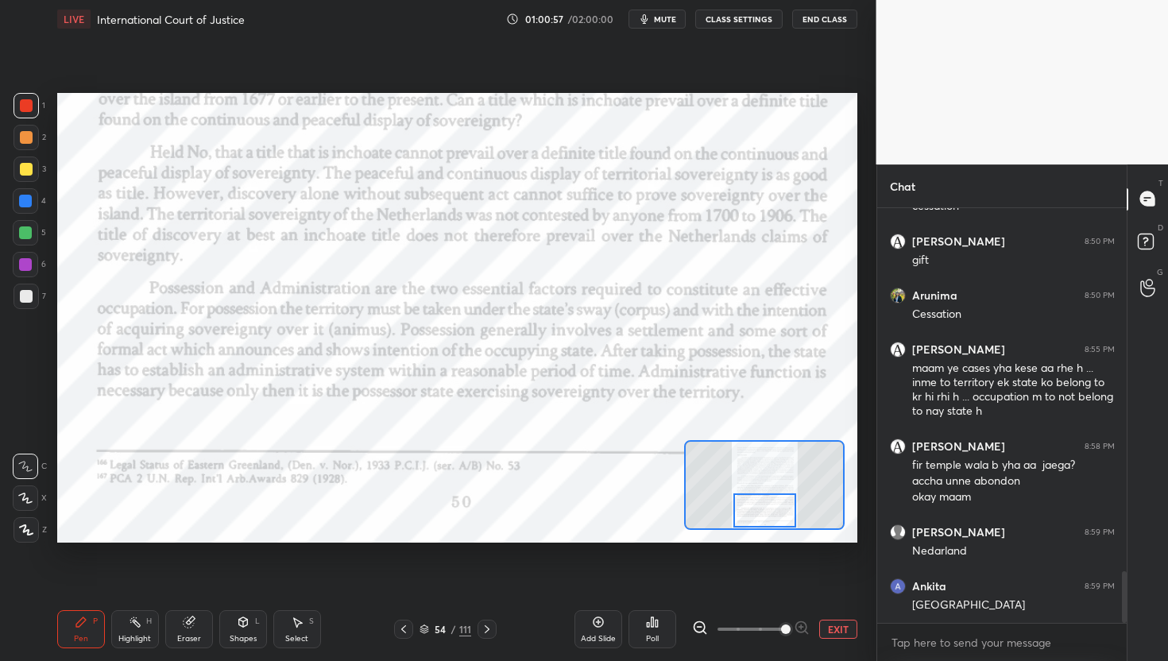
click at [773, 532] on div "Setting up your live class Poll for secs No correct answer Start poll" at bounding box center [457, 318] width 800 height 451
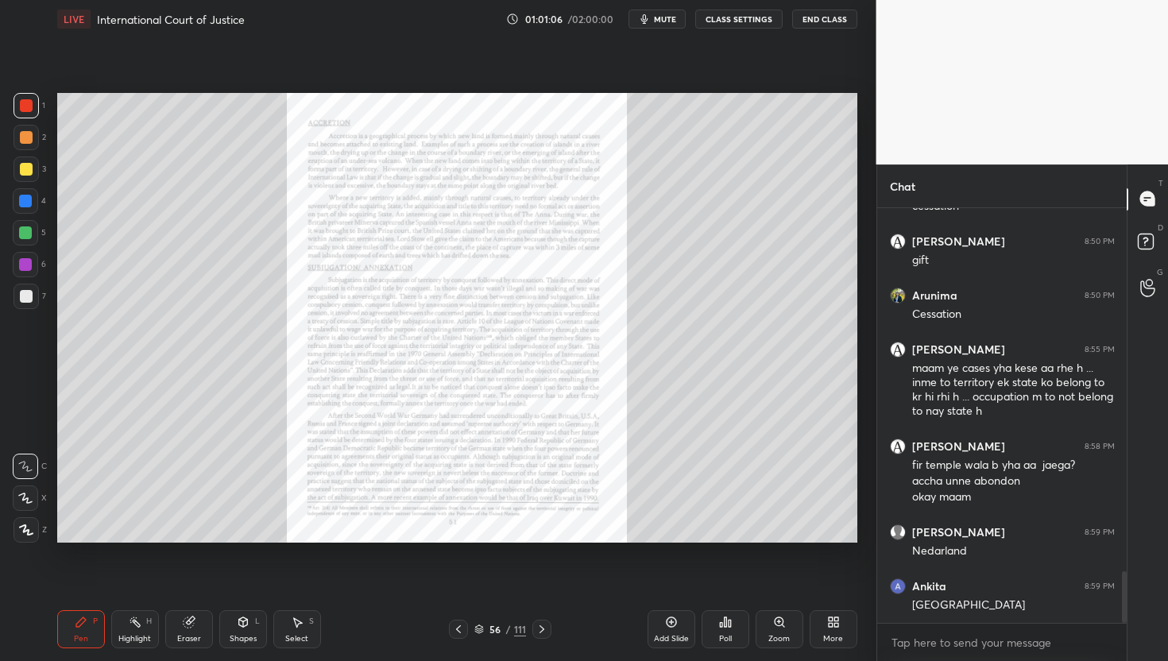
click at [779, 636] on div "Zoom" at bounding box center [778, 639] width 21 height 8
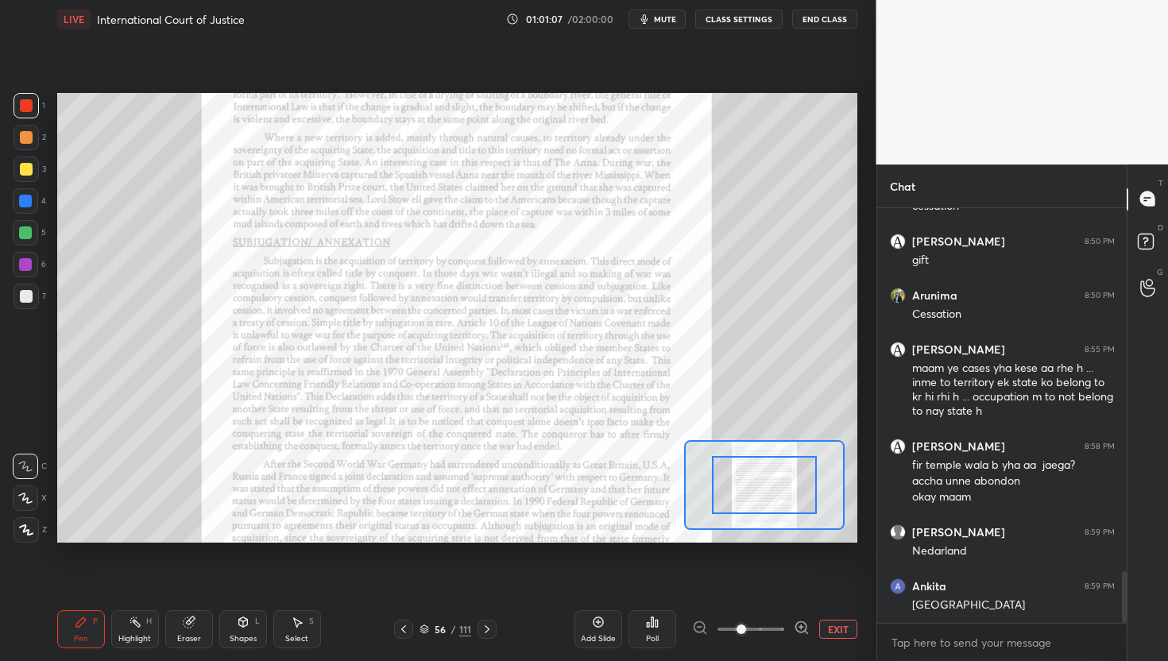
click at [800, 632] on icon at bounding box center [800, 627] width 10 height 10
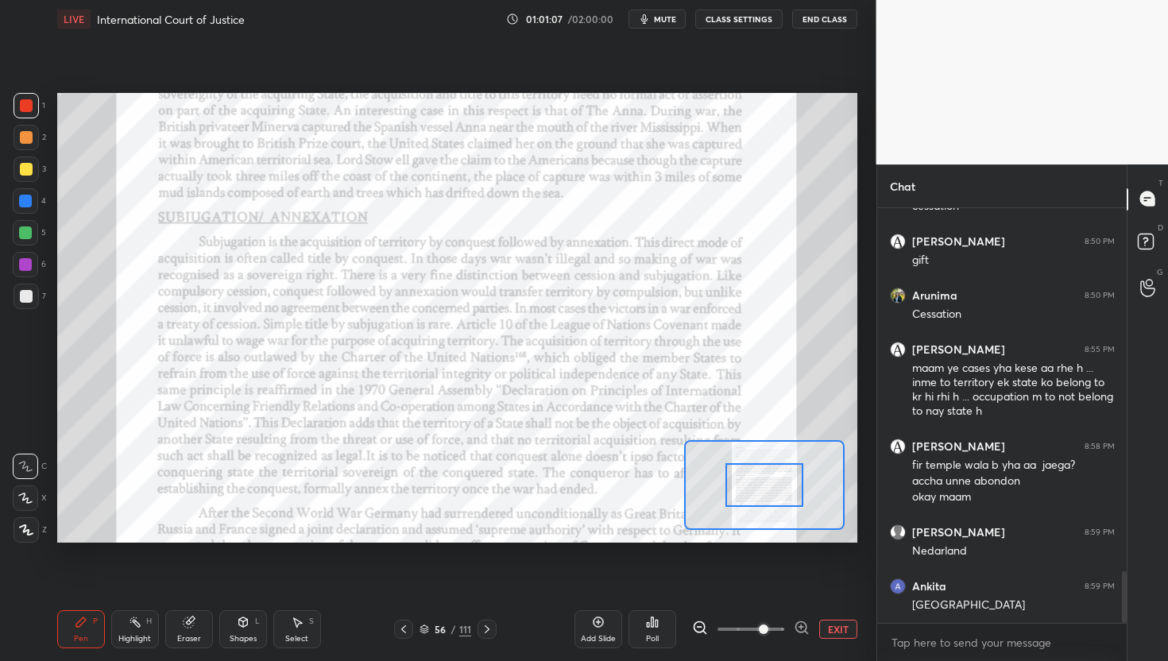
click at [800, 632] on icon at bounding box center [800, 627] width 10 height 10
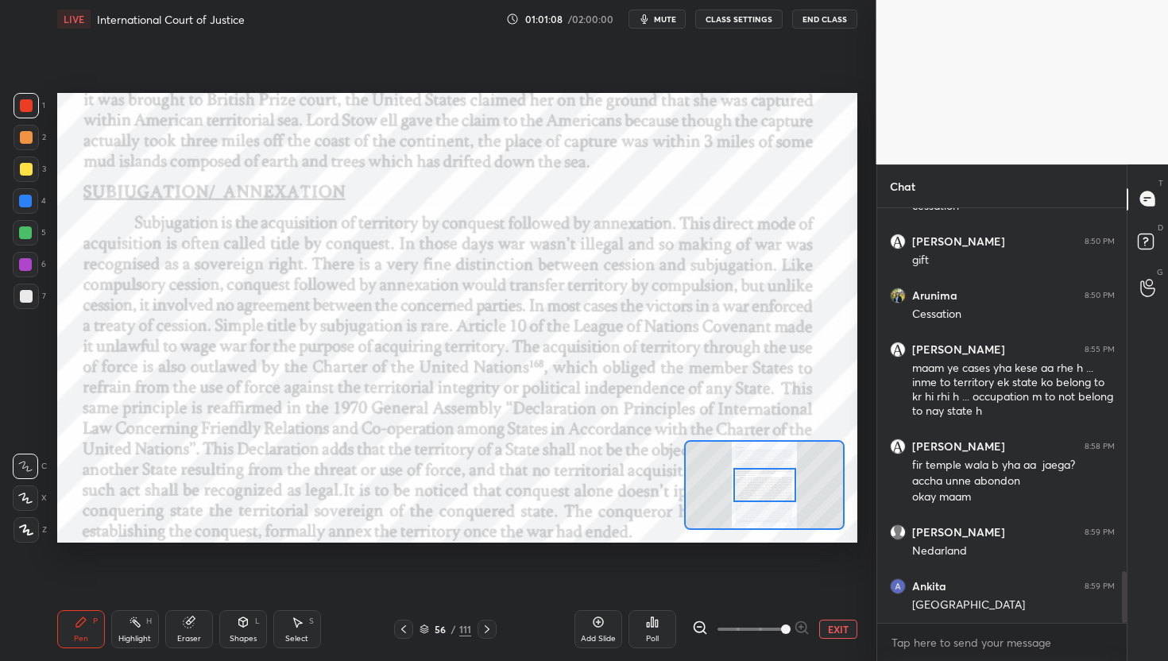
click at [791, 632] on span at bounding box center [786, 630] width 10 height 10
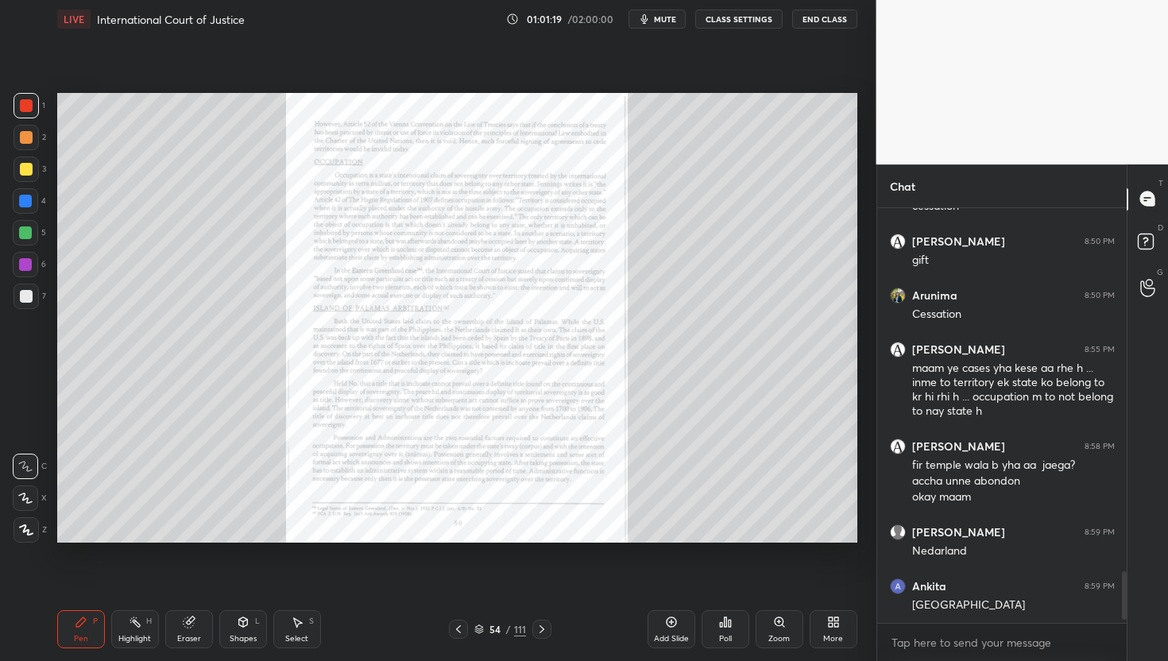
scroll to position [5, 6]
click at [779, 621] on icon at bounding box center [778, 621] width 3 height 0
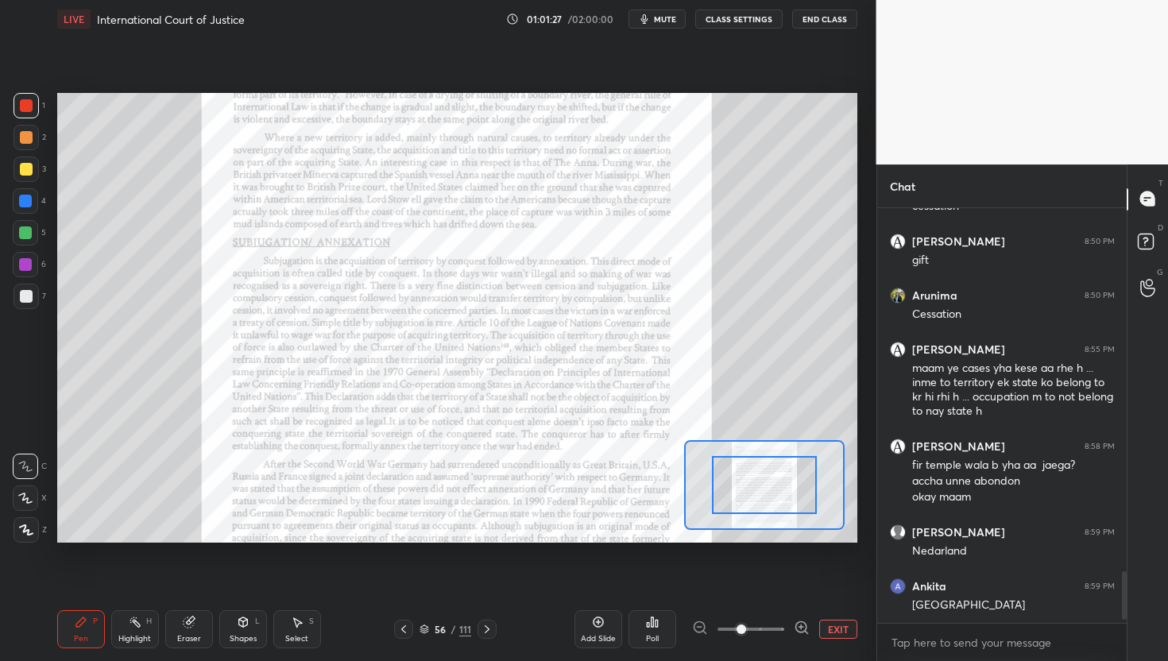
click at [806, 628] on icon at bounding box center [800, 627] width 10 height 10
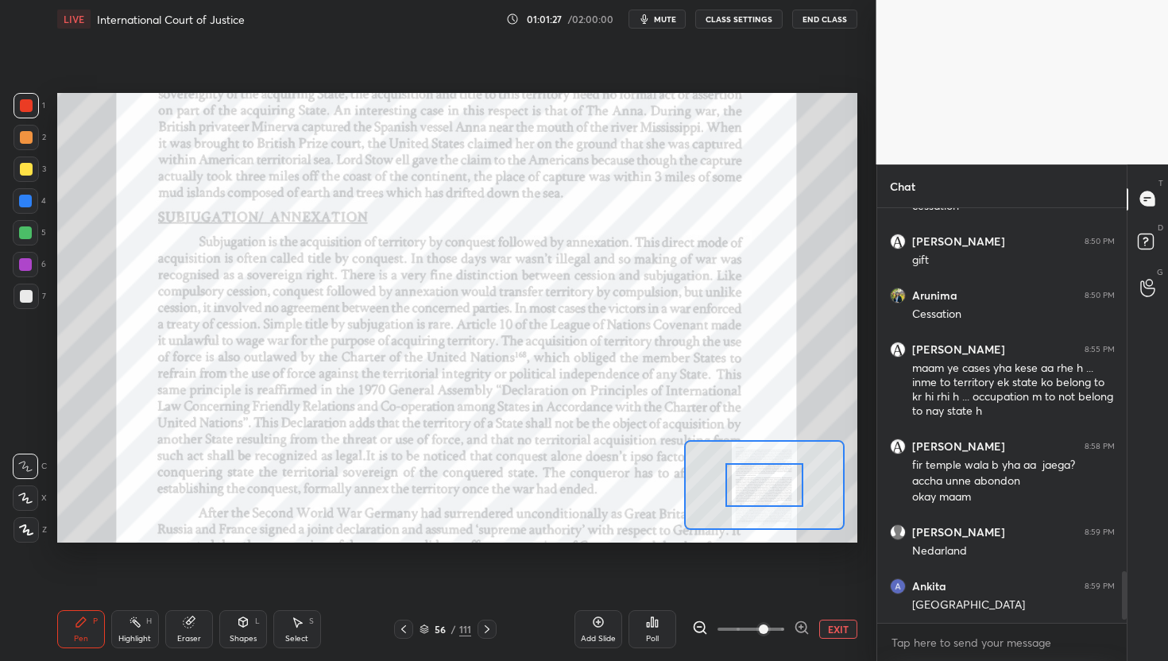
click at [806, 628] on icon at bounding box center [800, 627] width 10 height 10
click at [806, 628] on div at bounding box center [751, 629] width 118 height 19
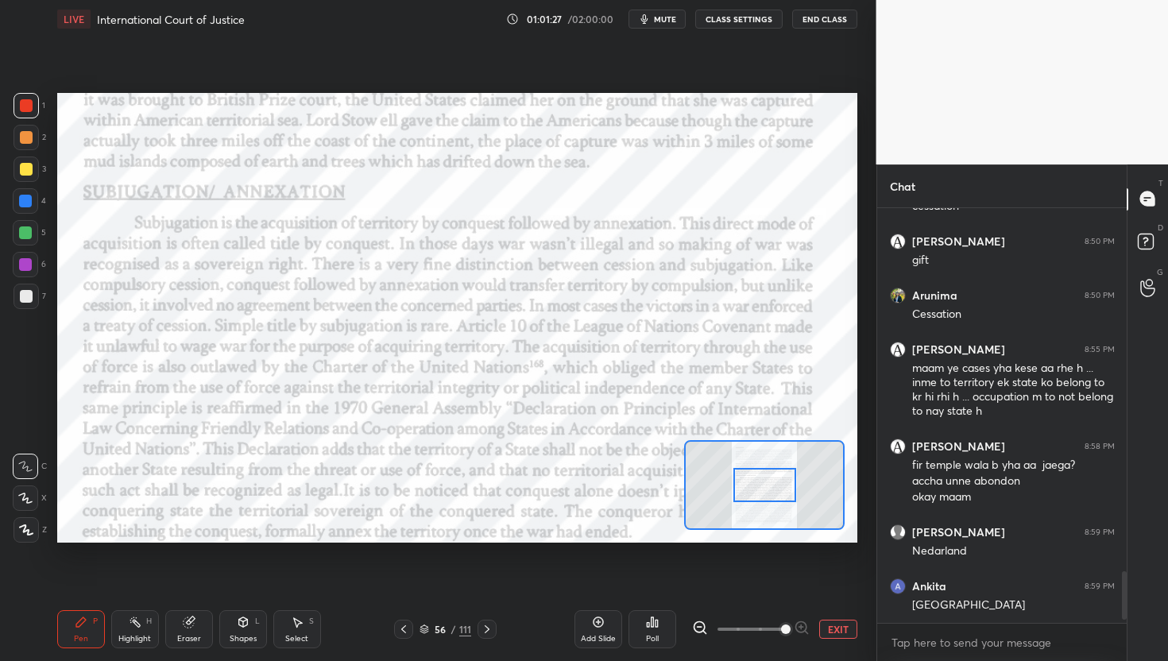
click at [806, 628] on div at bounding box center [751, 629] width 118 height 19
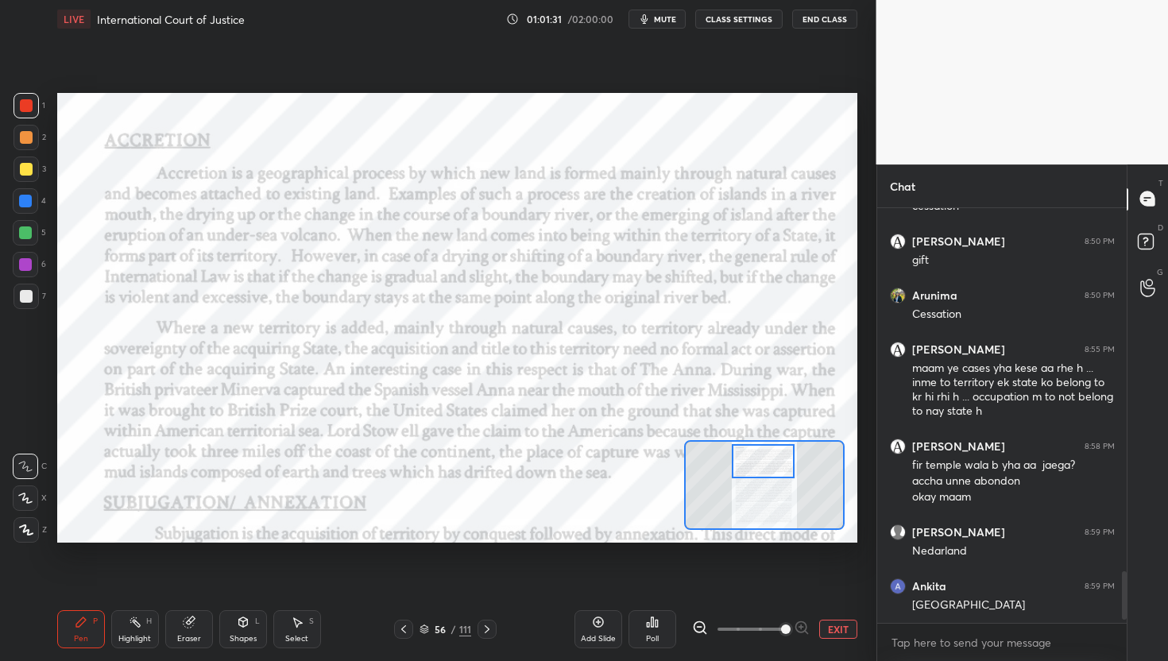
drag, startPoint x: 782, startPoint y: 488, endPoint x: 781, endPoint y: 465, distance: 23.1
click at [780, 464] on div at bounding box center [763, 461] width 63 height 35
click at [665, 11] on button "mute" at bounding box center [656, 19] width 57 height 19
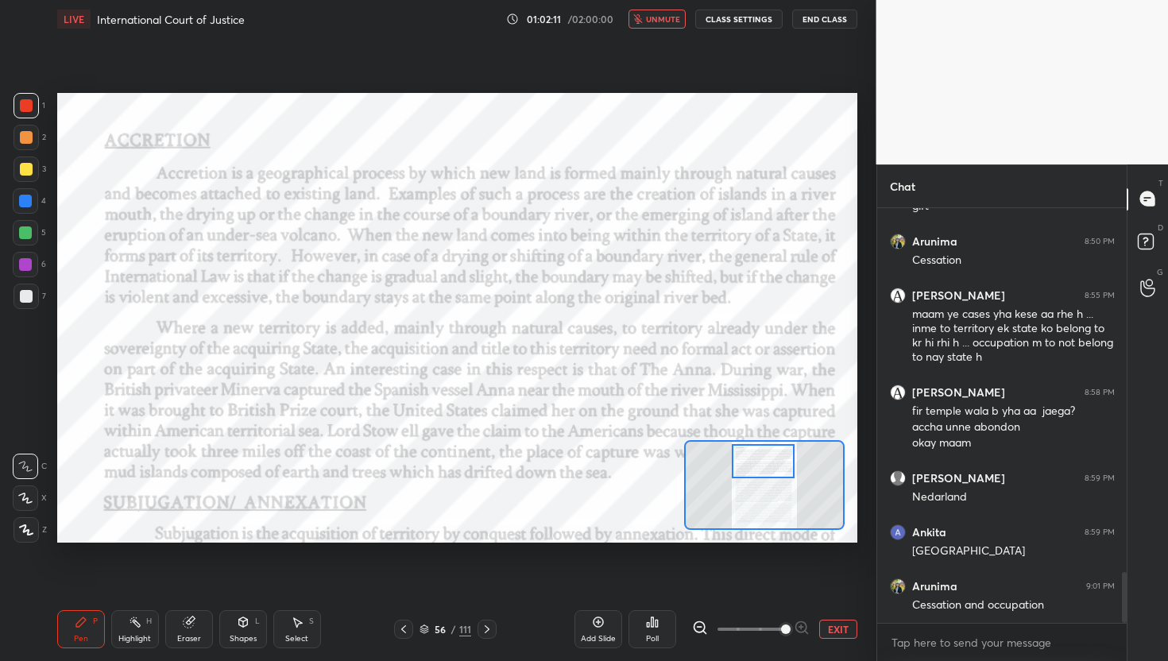
click at [671, 14] on span "unmute" at bounding box center [663, 19] width 34 height 11
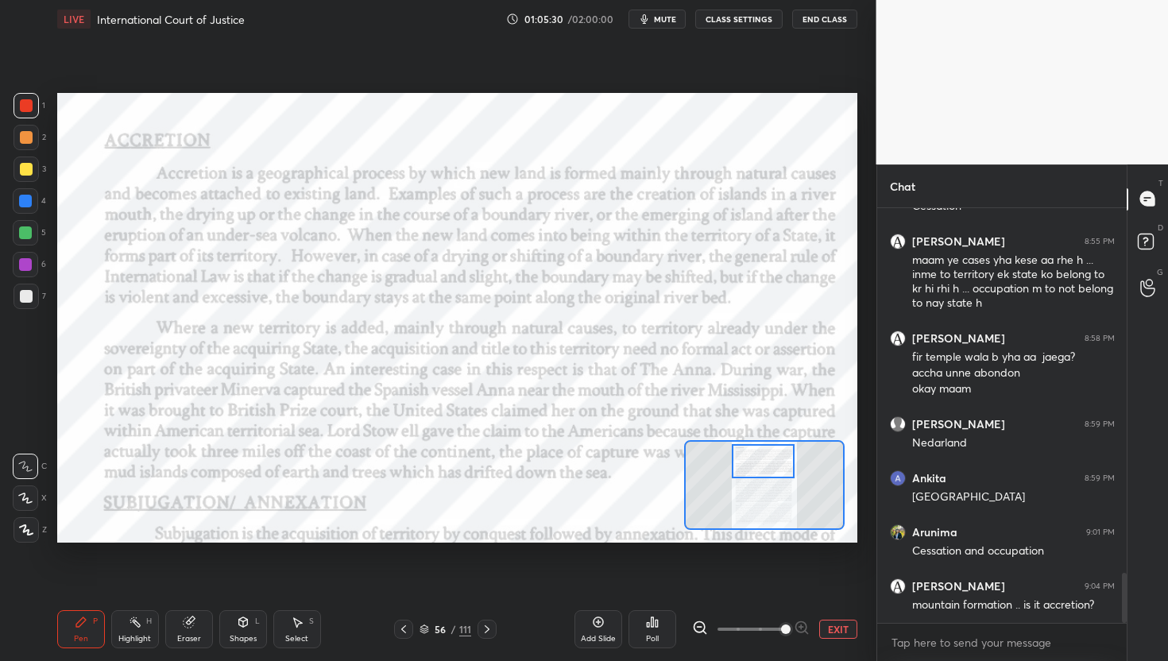
click at [772, 476] on div at bounding box center [763, 461] width 63 height 35
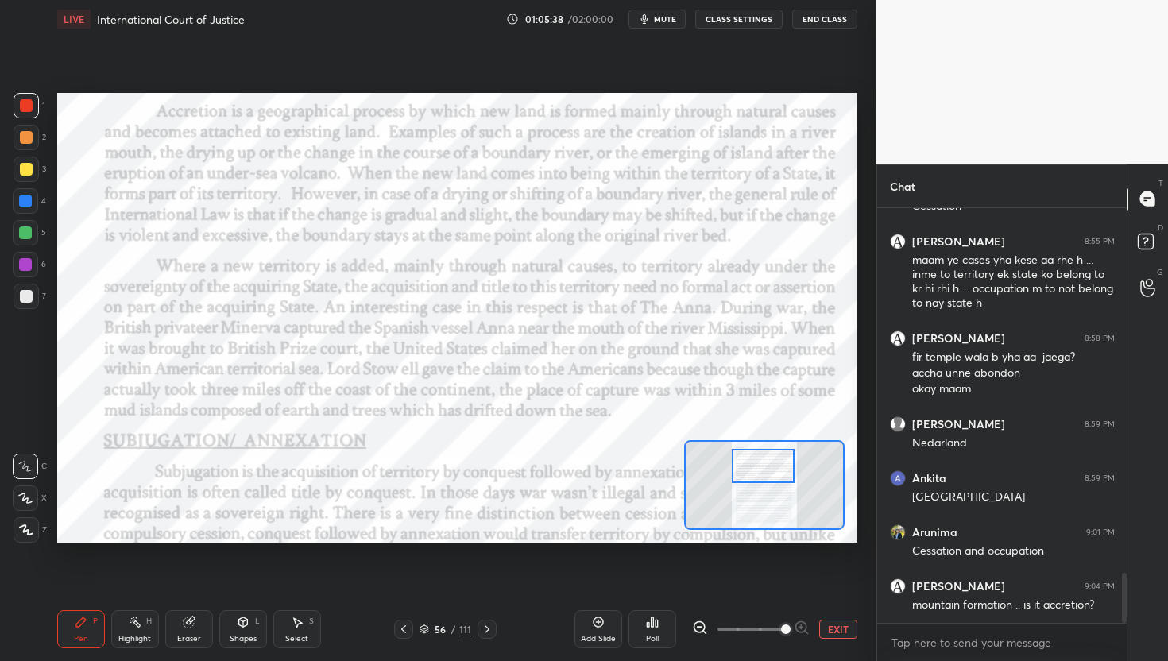
click at [779, 472] on div at bounding box center [763, 466] width 63 height 35
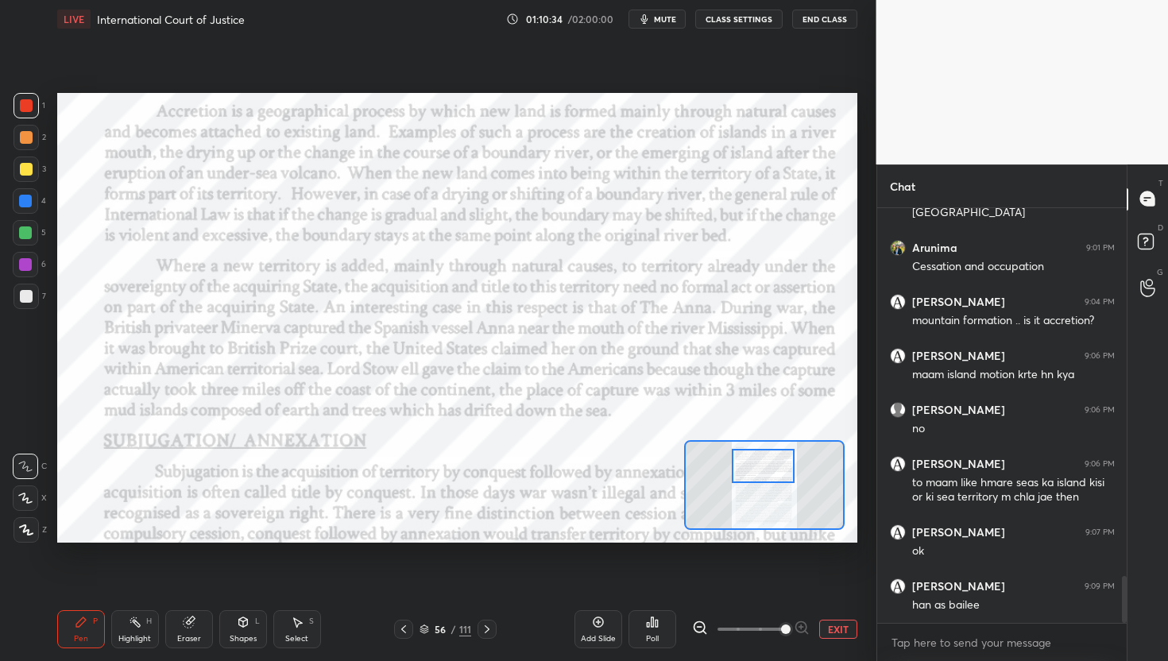
scroll to position [3340, 0]
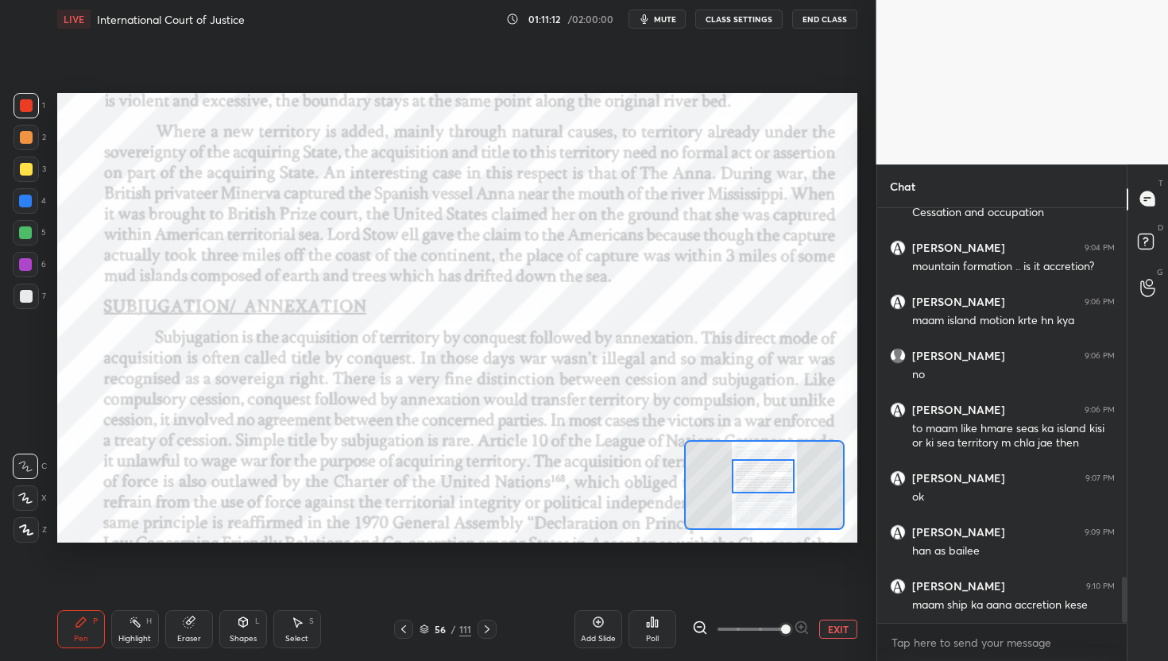
drag, startPoint x: 760, startPoint y: 478, endPoint x: 766, endPoint y: 486, distance: 10.8
click at [764, 486] on div at bounding box center [763, 476] width 63 height 35
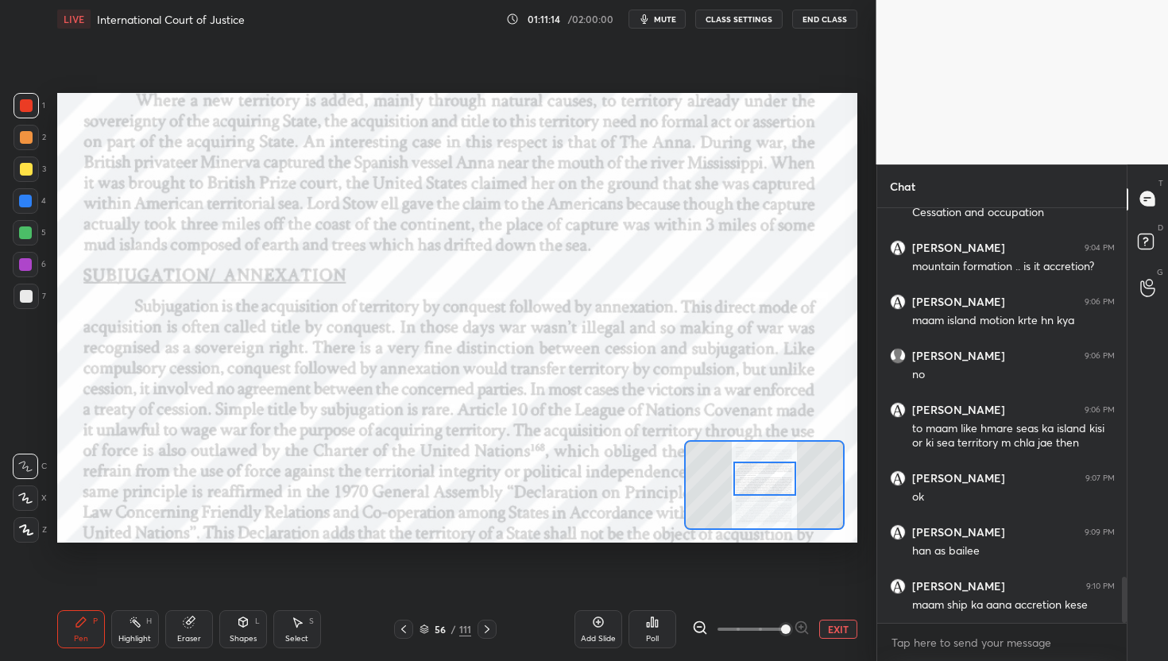
click at [764, 490] on div at bounding box center [764, 479] width 63 height 35
click at [596, 623] on icon at bounding box center [598, 622] width 13 height 13
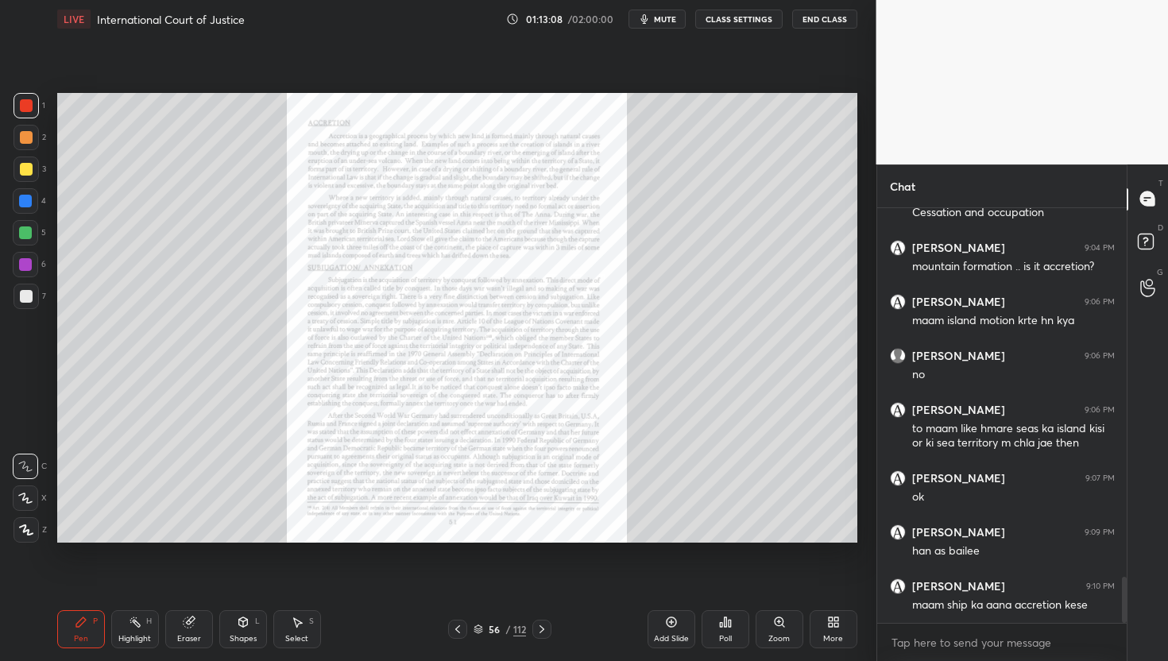
click at [787, 628] on div "Zoom" at bounding box center [780, 629] width 48 height 38
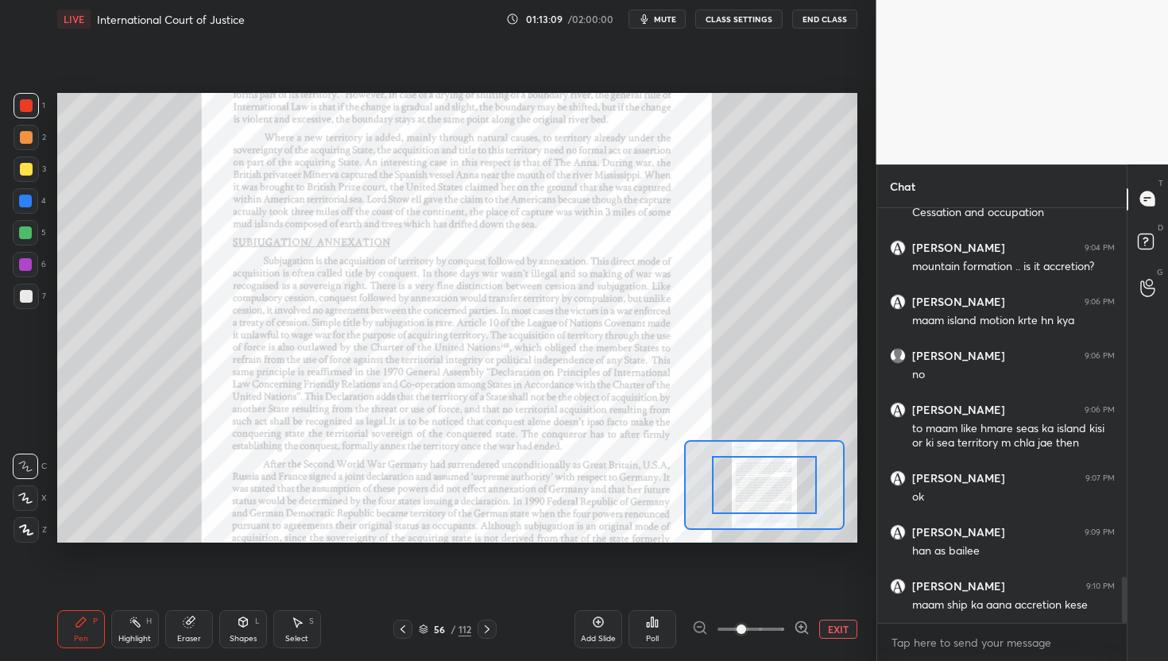
click at [802, 627] on icon at bounding box center [801, 627] width 4 height 0
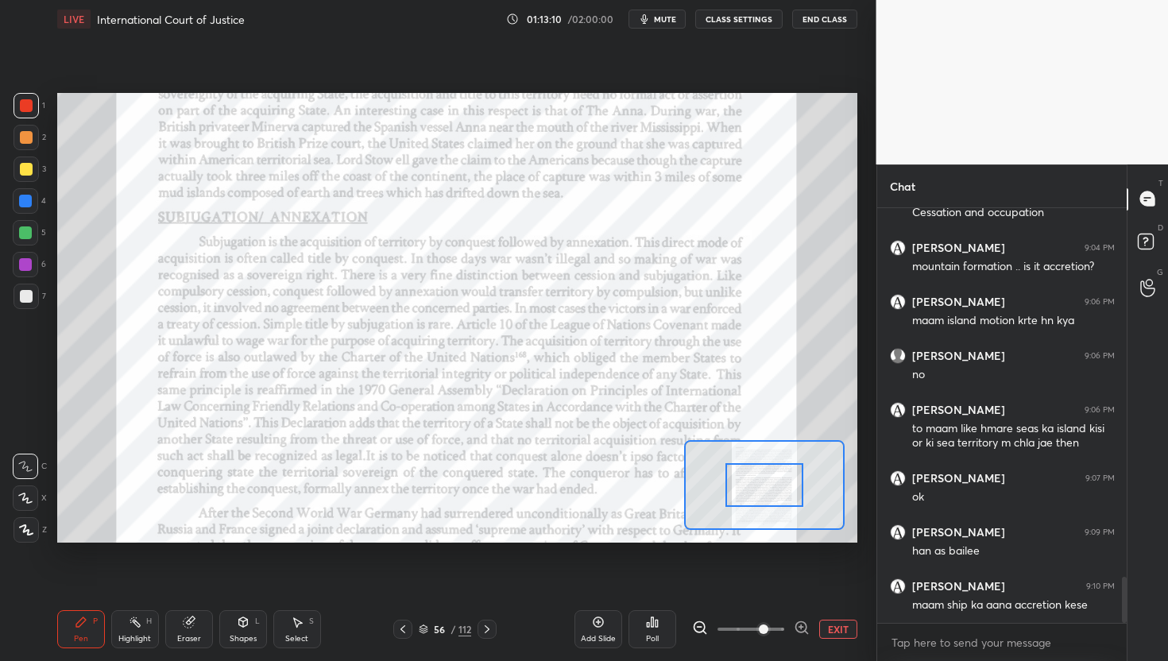
click at [802, 627] on icon at bounding box center [801, 627] width 4 height 0
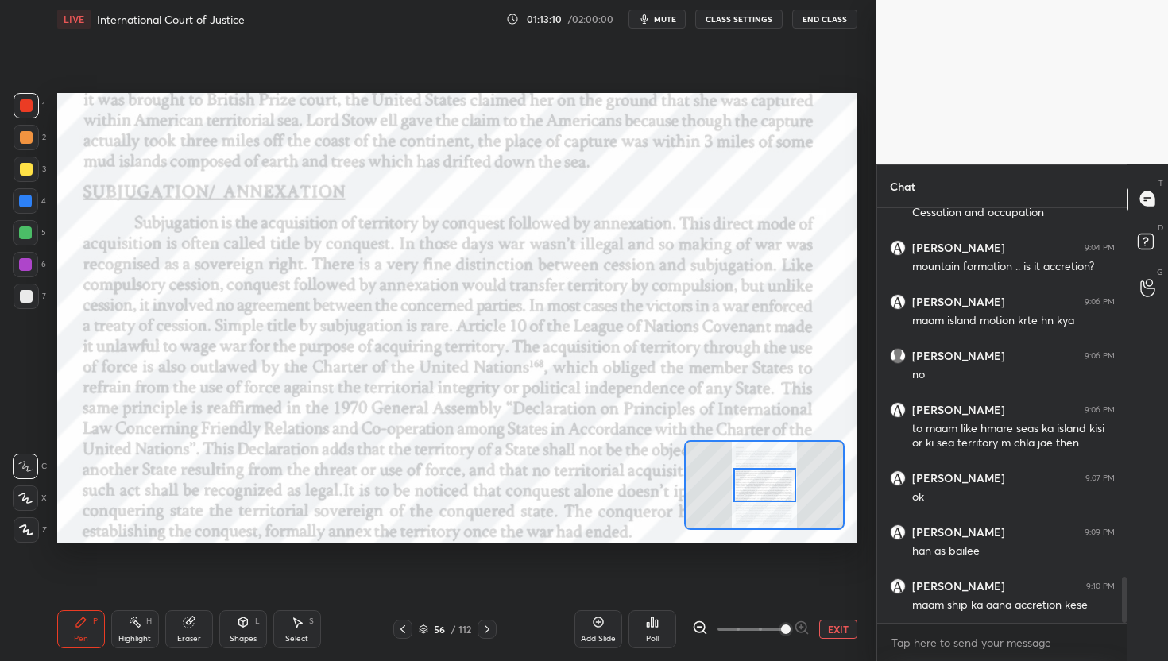
click at [791, 626] on span at bounding box center [786, 630] width 10 height 10
click at [781, 475] on div at bounding box center [764, 485] width 160 height 90
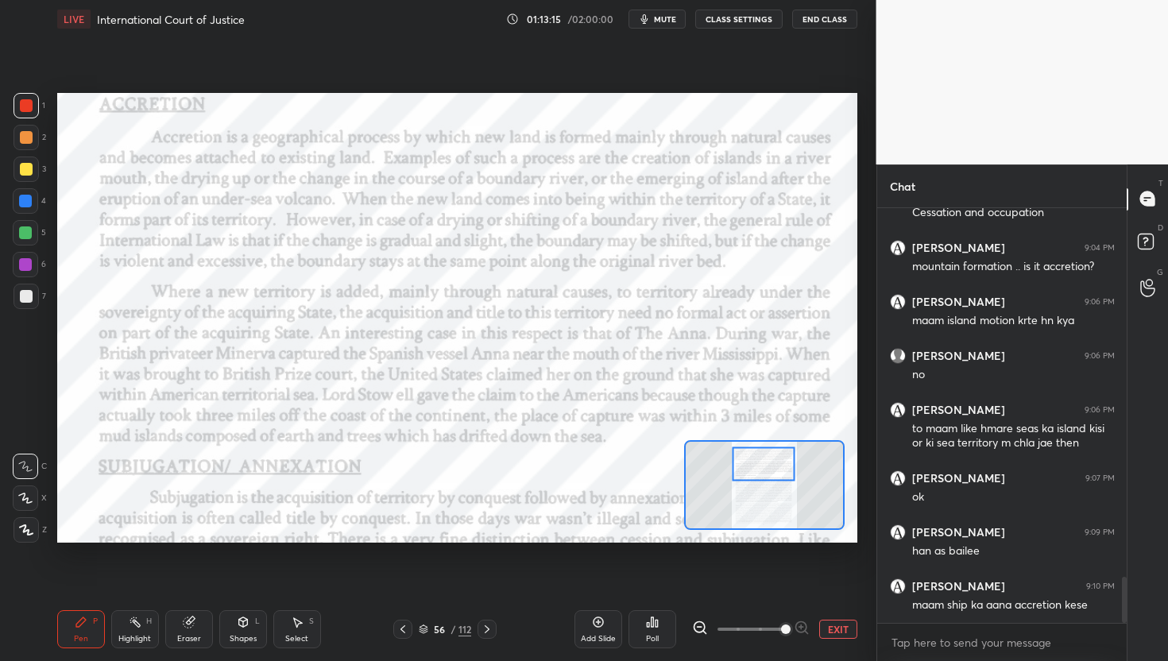
drag, startPoint x: 781, startPoint y: 475, endPoint x: 764, endPoint y: 466, distance: 19.5
click at [764, 466] on div at bounding box center [763, 464] width 63 height 35
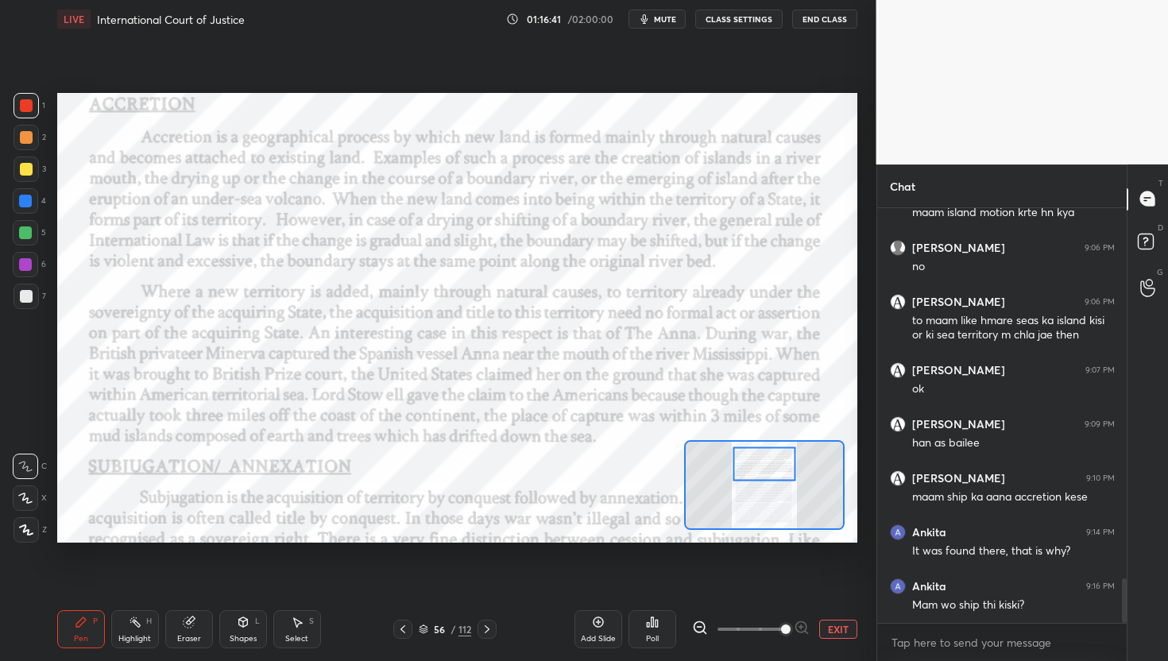
scroll to position [3464, 0]
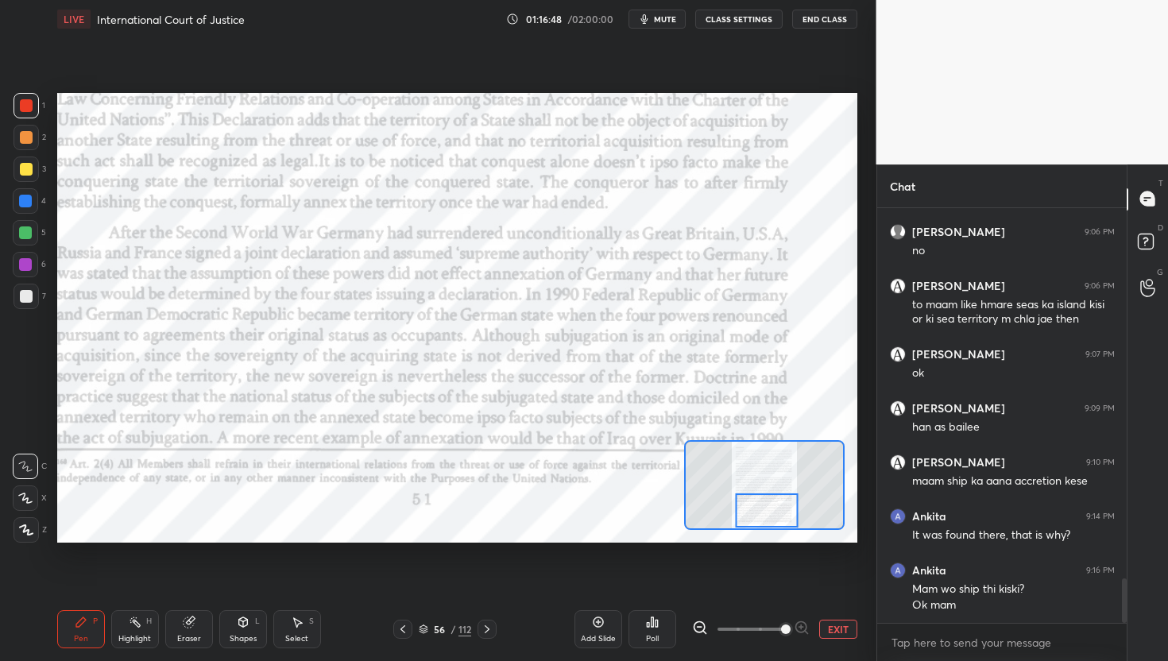
drag, startPoint x: 768, startPoint y: 463, endPoint x: 773, endPoint y: 504, distance: 40.9
click at [773, 504] on div at bounding box center [766, 510] width 63 height 35
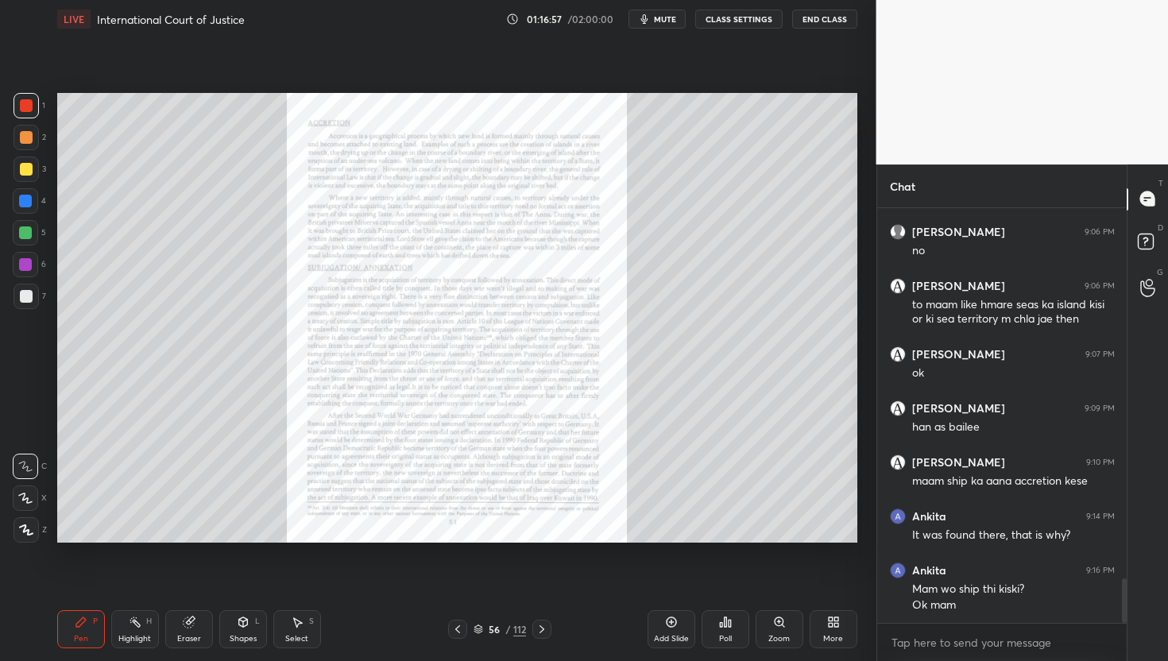
click at [782, 627] on icon at bounding box center [779, 622] width 13 height 13
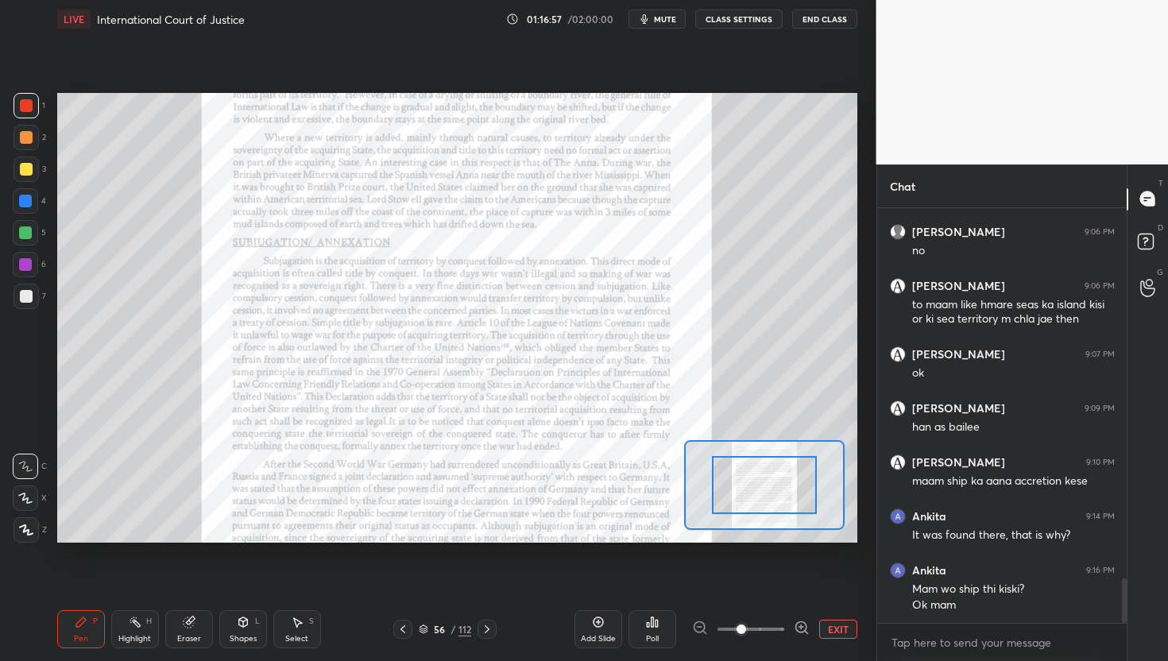
click at [801, 628] on icon at bounding box center [801, 627] width 0 height 4
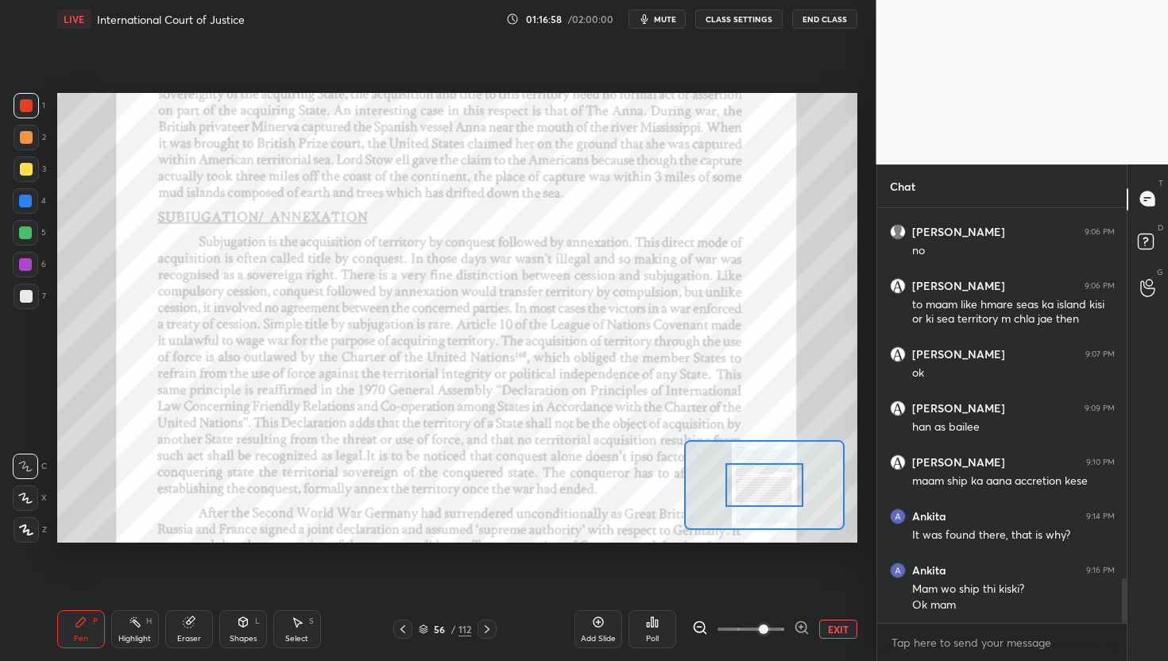
click at [801, 628] on icon at bounding box center [801, 627] width 0 height 4
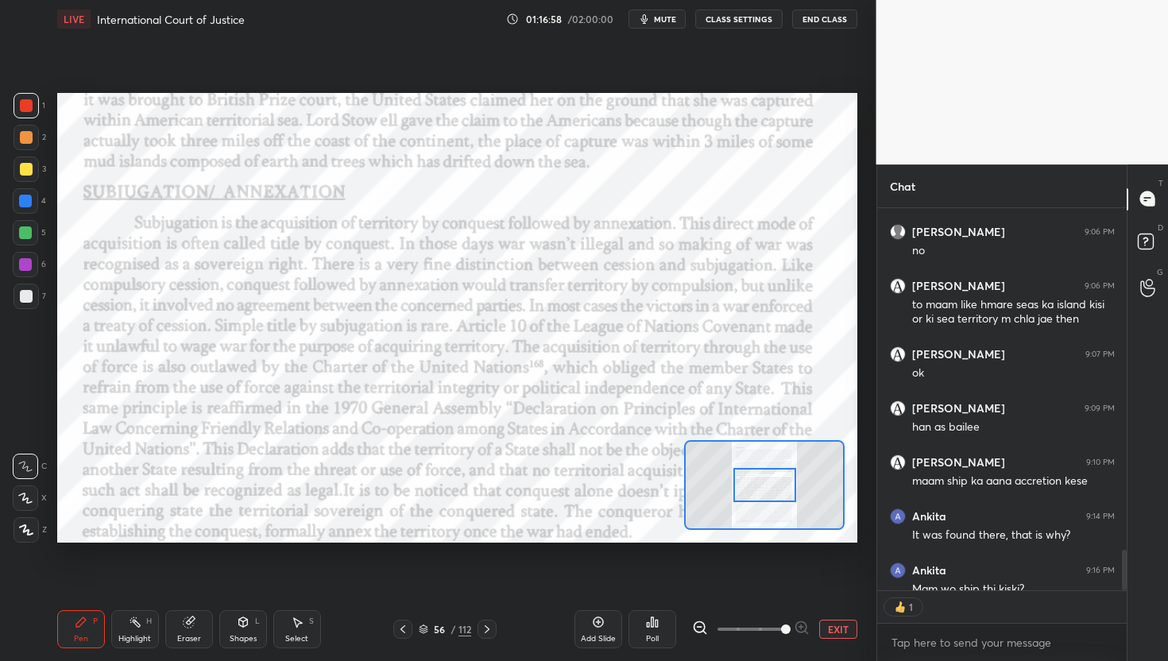
scroll to position [5, 6]
click at [791, 628] on span at bounding box center [786, 630] width 10 height 10
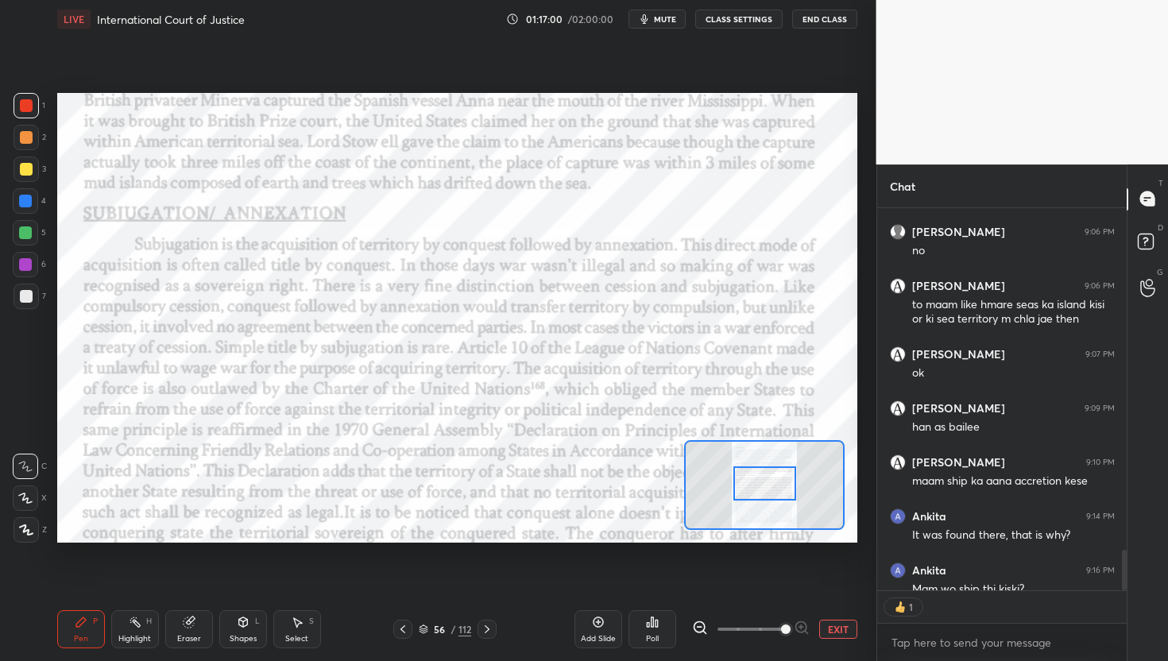
click at [775, 490] on div at bounding box center [764, 483] width 63 height 35
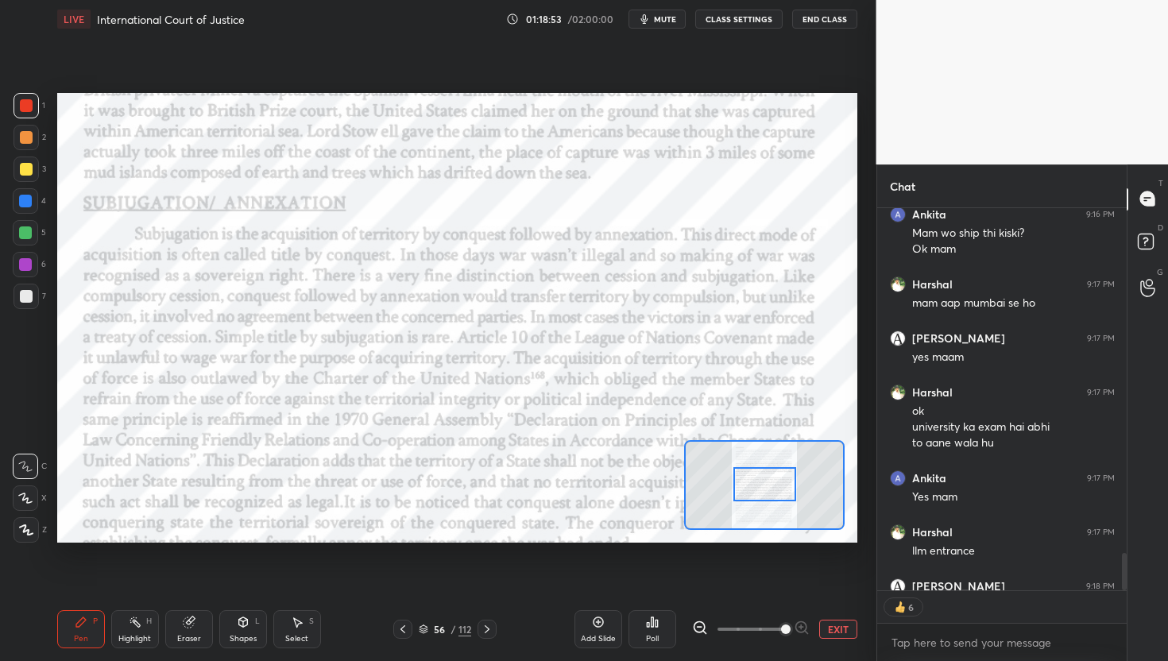
click at [664, 17] on span "mute" at bounding box center [665, 19] width 22 height 11
type textarea "x"
click at [824, 21] on button "End Class" at bounding box center [824, 19] width 65 height 19
